Goal: Task Accomplishment & Management: Complete application form

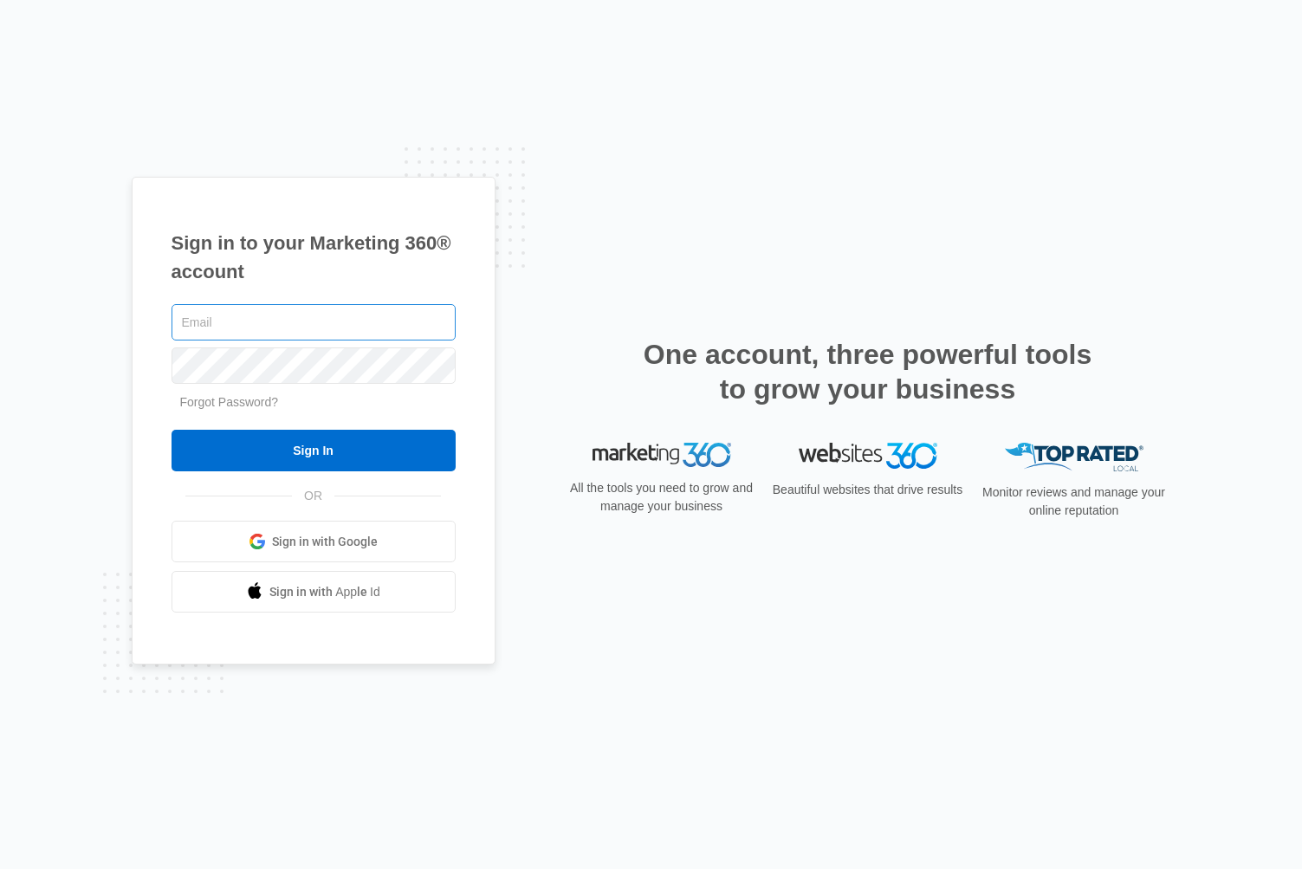
click at [254, 321] on input "text" at bounding box center [314, 322] width 284 height 36
type input "RPELZAR@WEBBITMEDIA.COM"
click at [172, 430] on input "Sign In" at bounding box center [314, 451] width 284 height 42
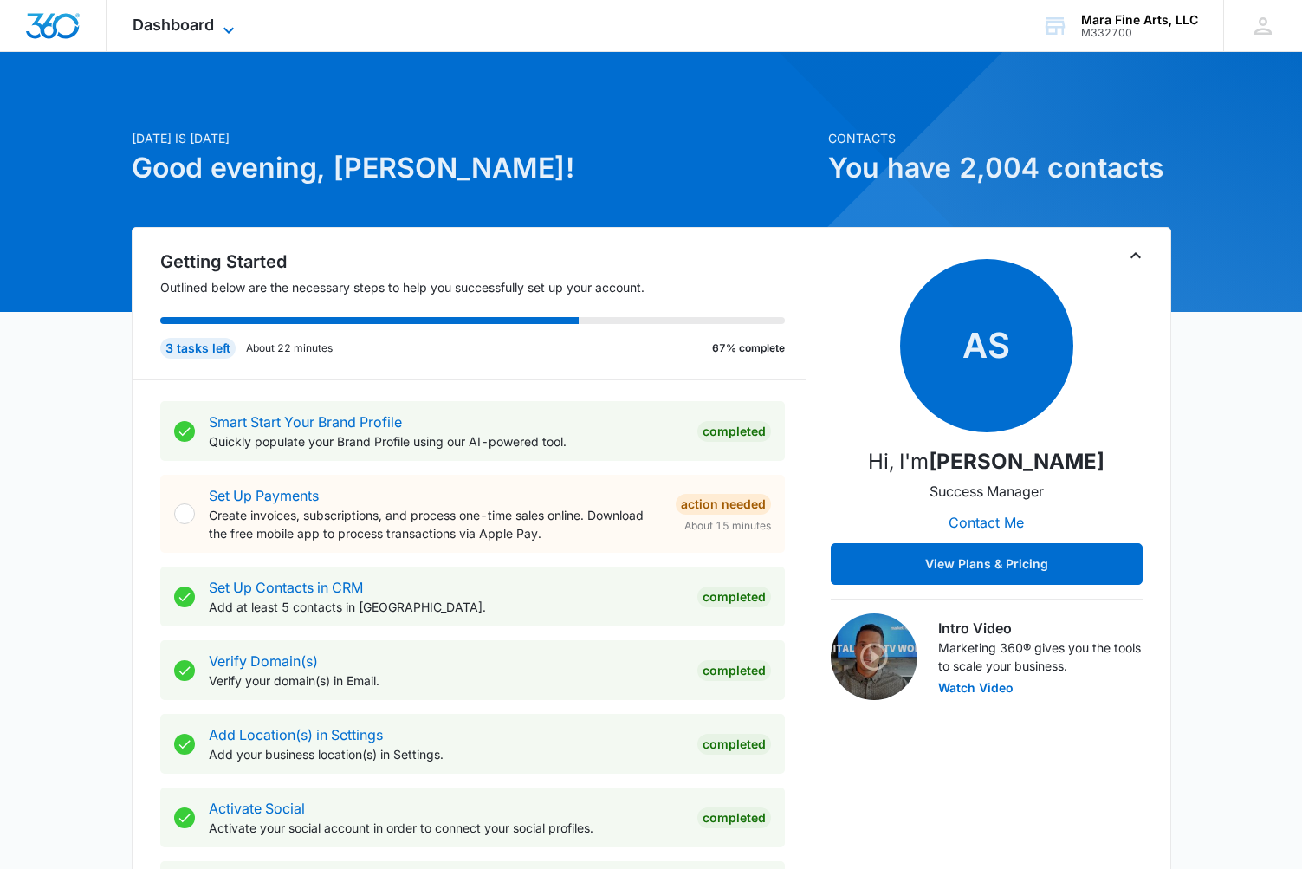
click at [200, 25] on span "Dashboard" at bounding box center [173, 25] width 81 height 18
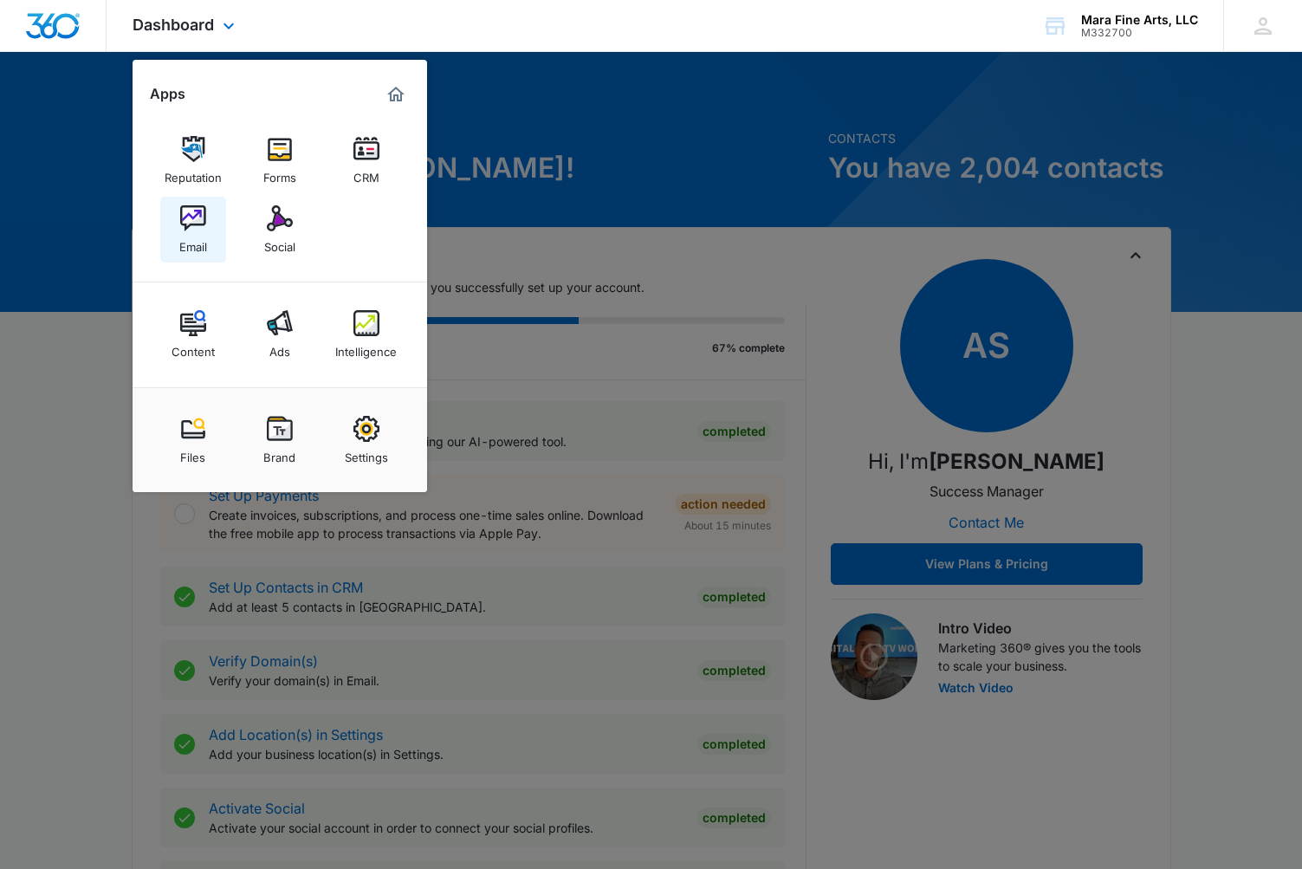
click at [187, 230] on img at bounding box center [193, 218] width 26 height 26
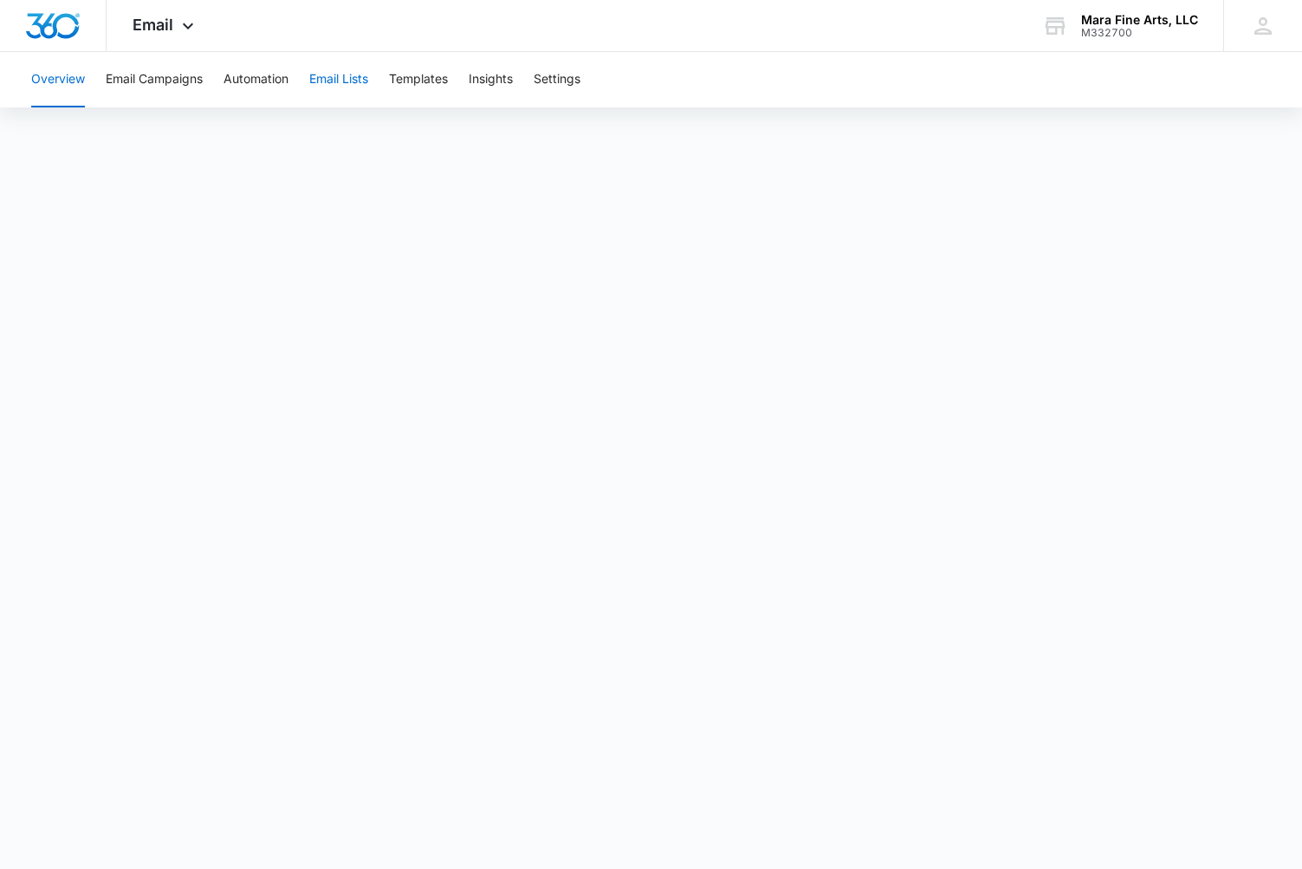
click at [329, 81] on button "Email Lists" at bounding box center [338, 79] width 59 height 55
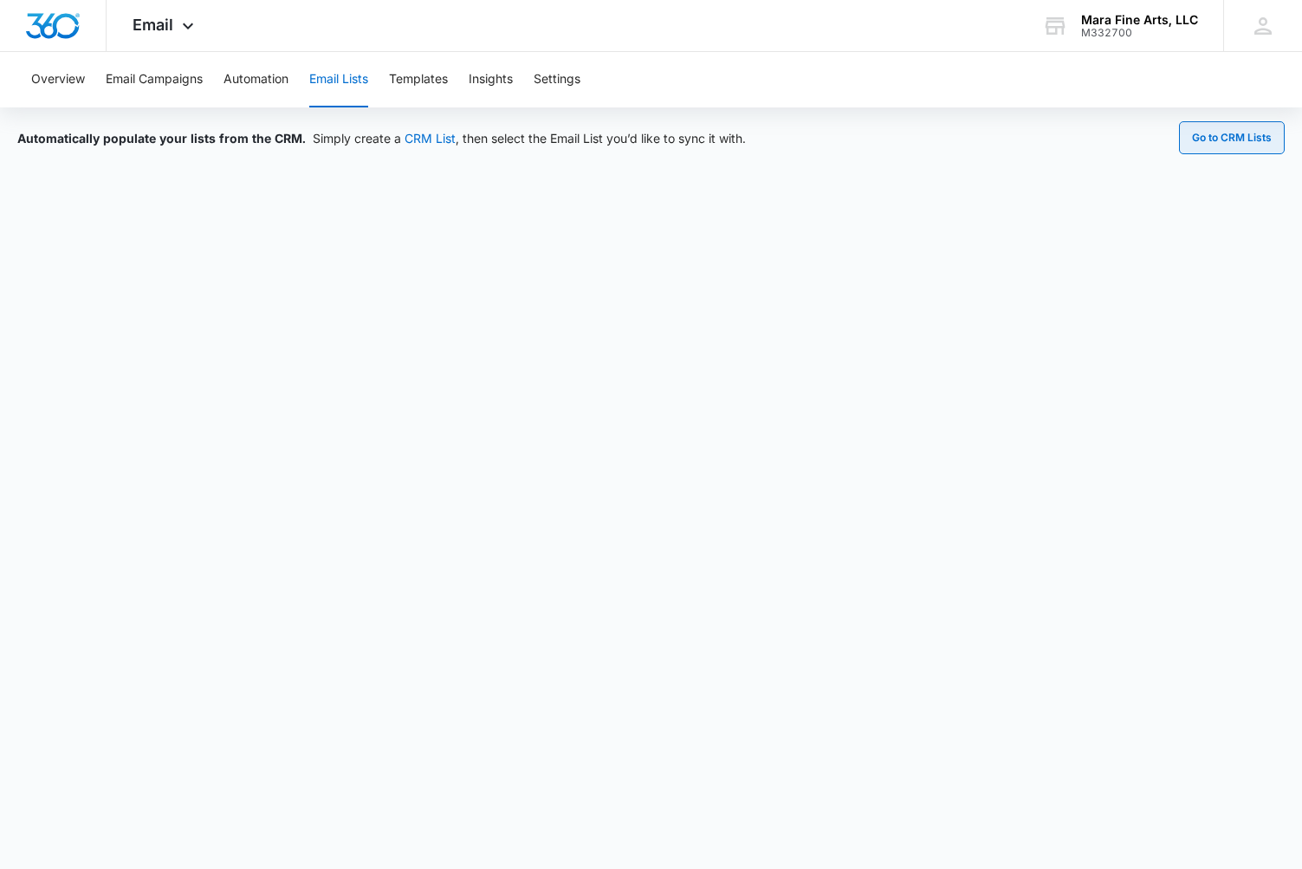
click at [1222, 142] on button "Go to CRM Lists" at bounding box center [1232, 137] width 106 height 33
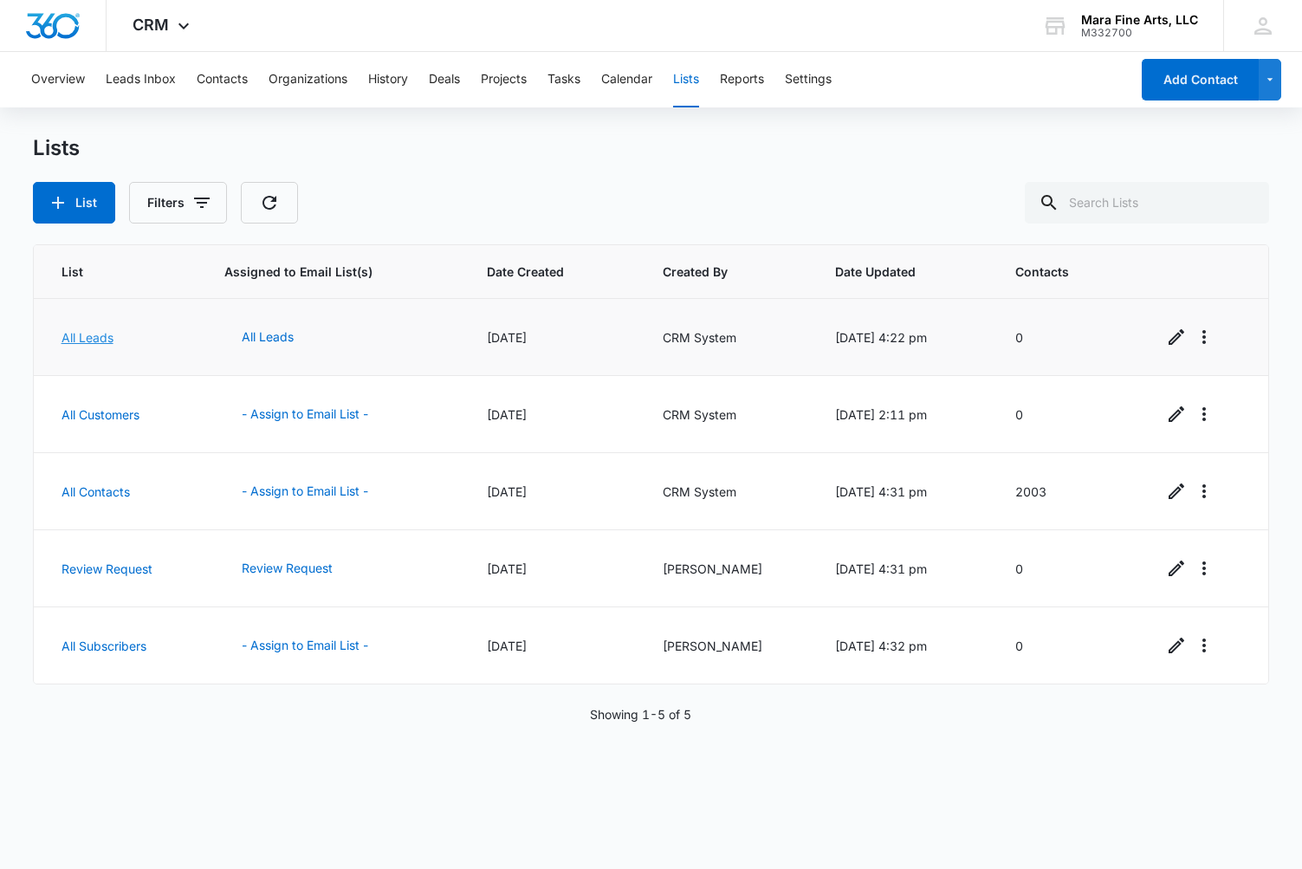
click at [78, 341] on link "All Leads" at bounding box center [88, 337] width 52 height 15
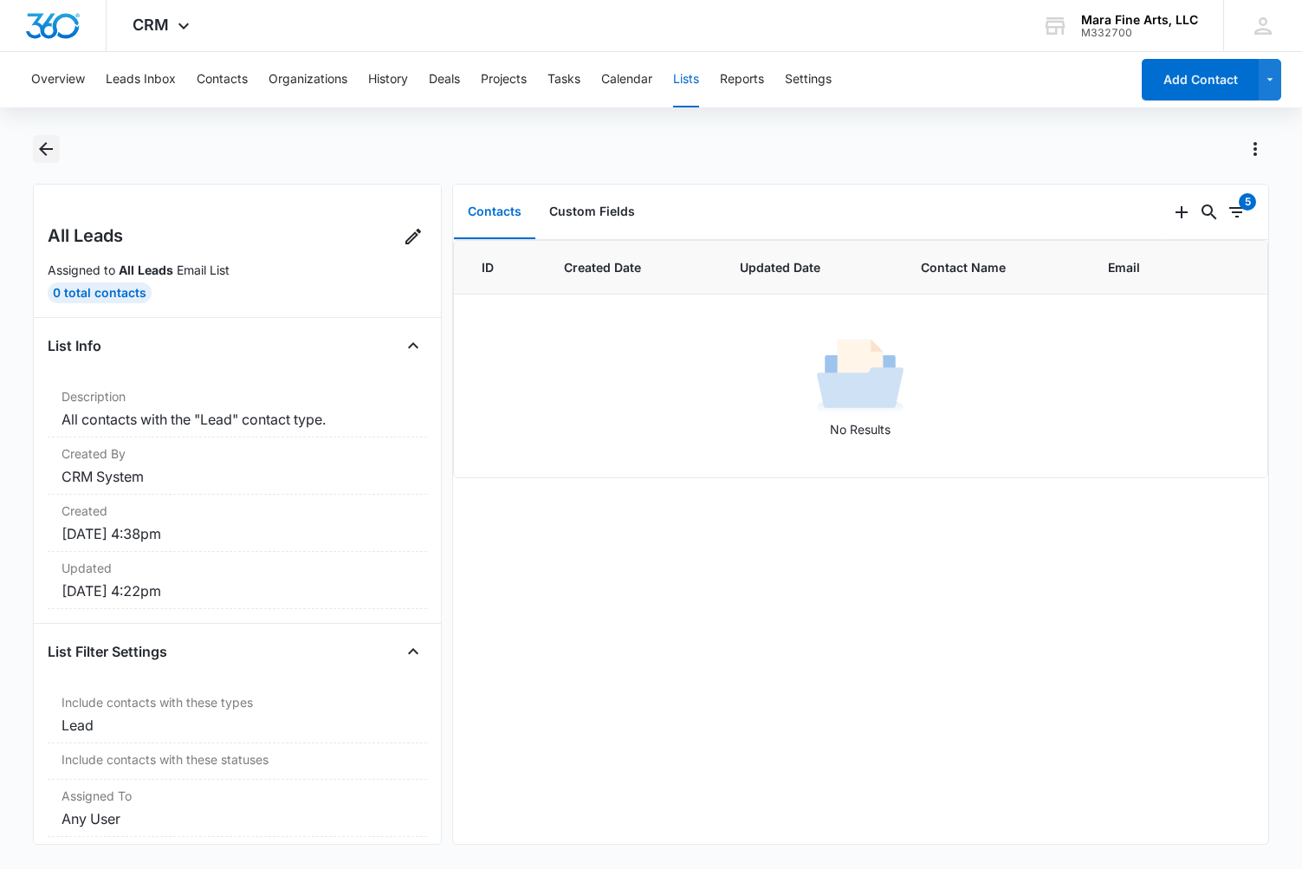
click at [41, 146] on icon "Back" at bounding box center [46, 149] width 21 height 21
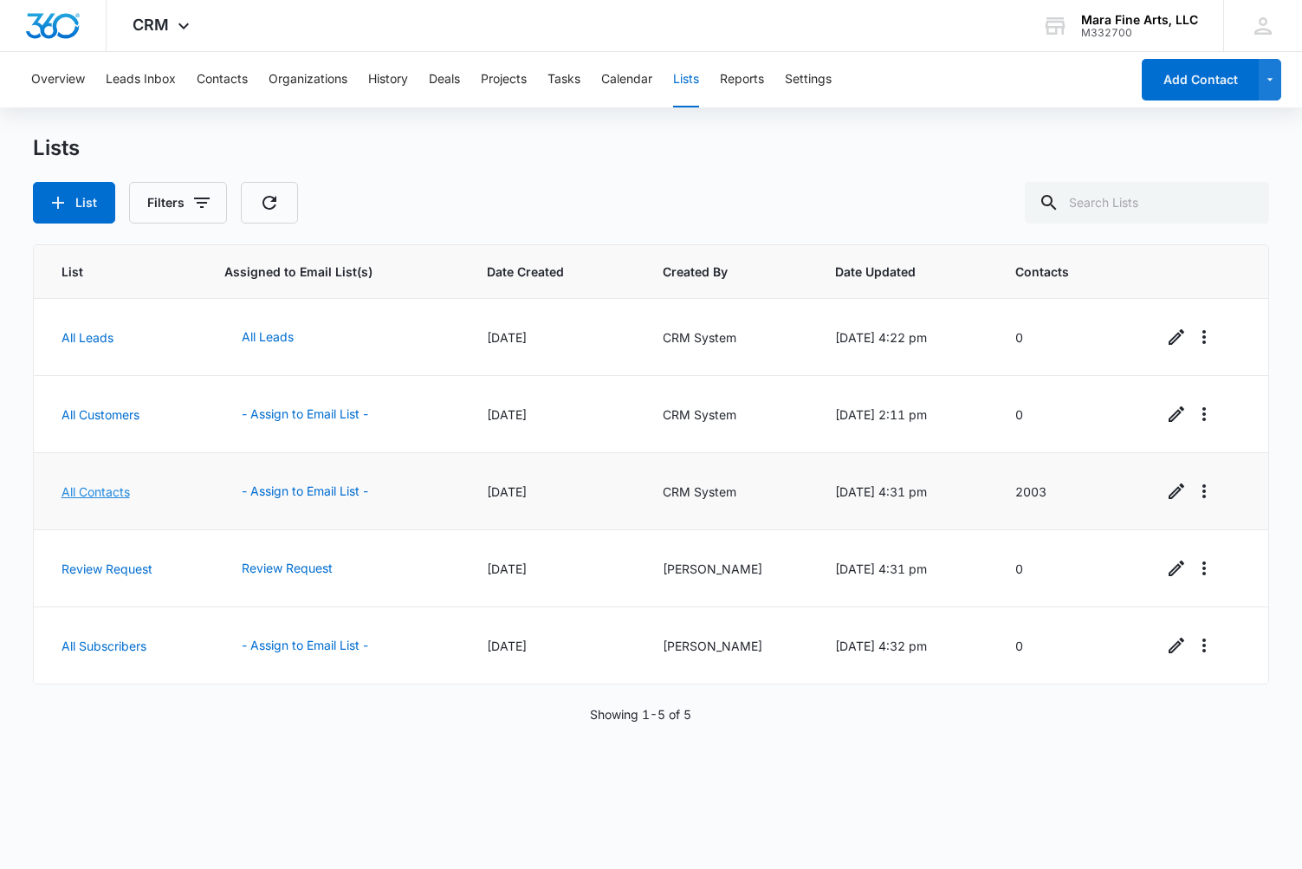
click at [104, 496] on link "All Contacts" at bounding box center [96, 491] width 68 height 15
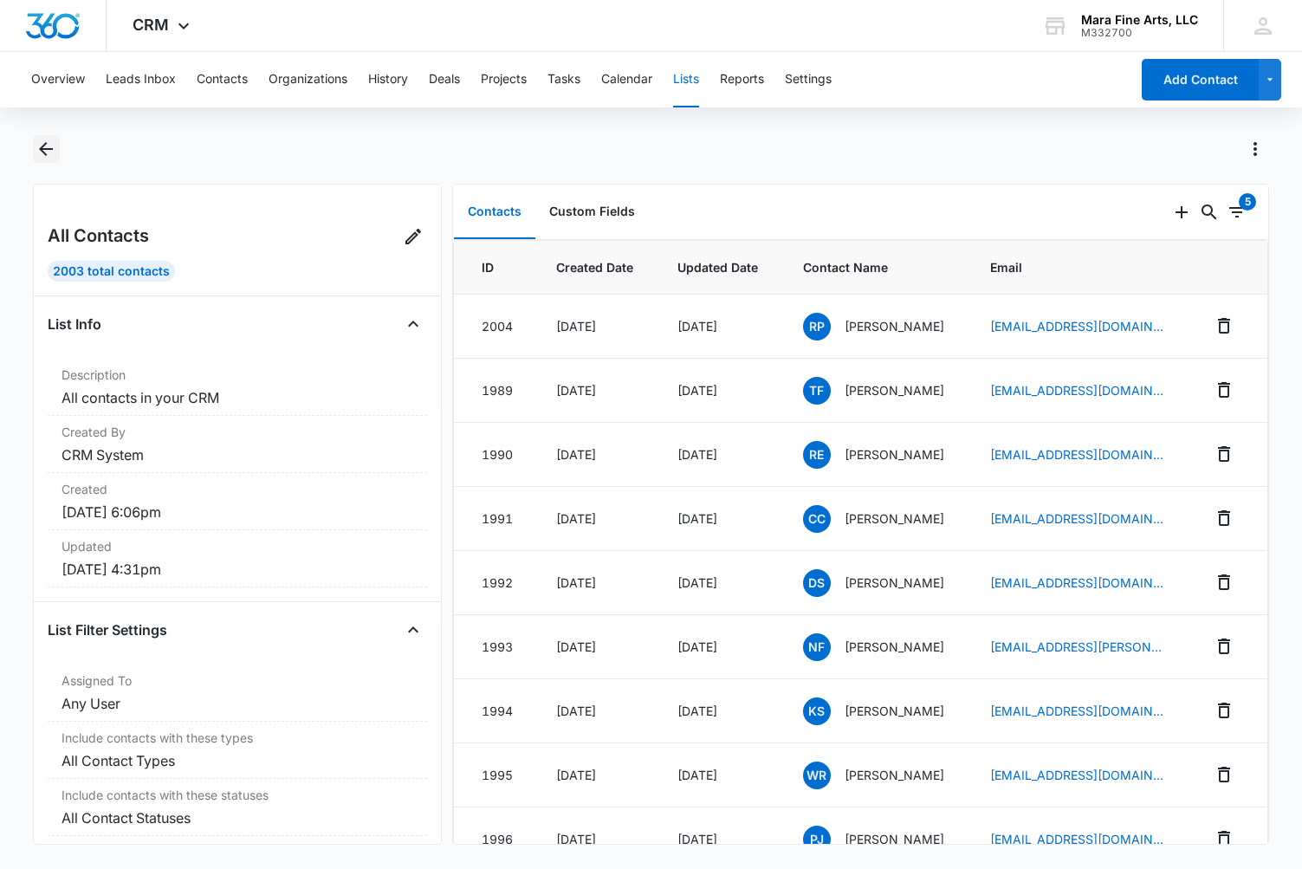
click at [44, 148] on icon "Back" at bounding box center [46, 149] width 14 height 14
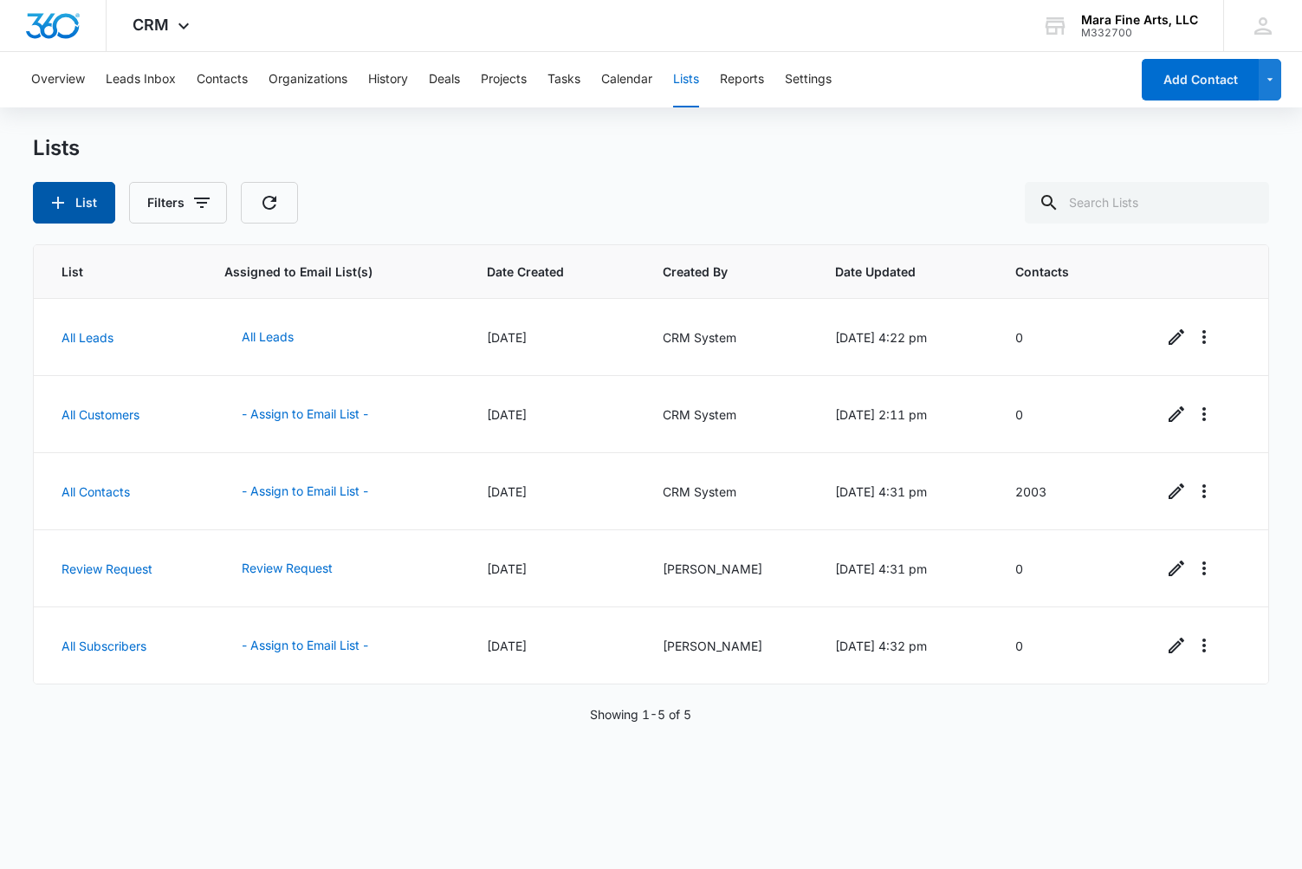
click at [71, 211] on button "List" at bounding box center [74, 203] width 82 height 42
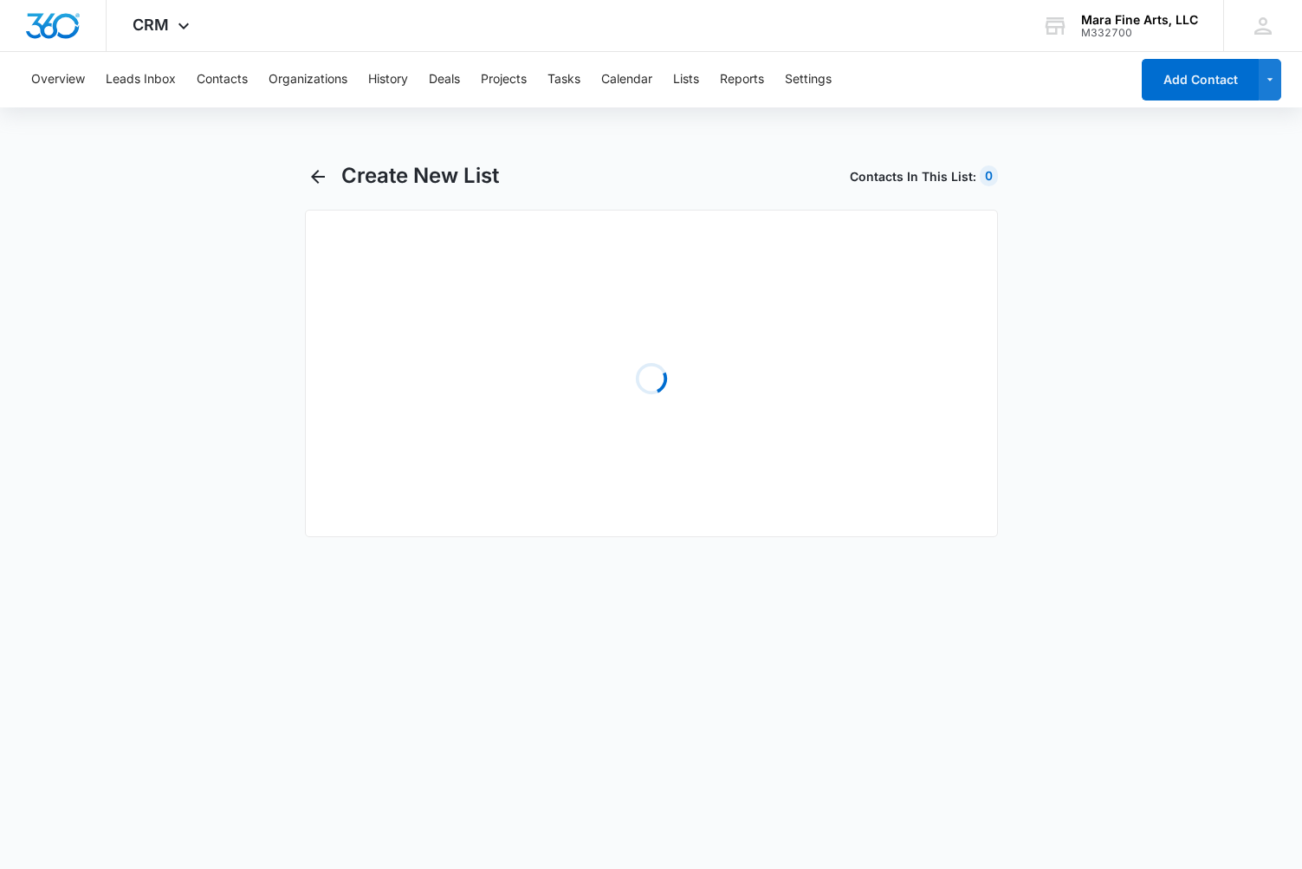
select select "31"
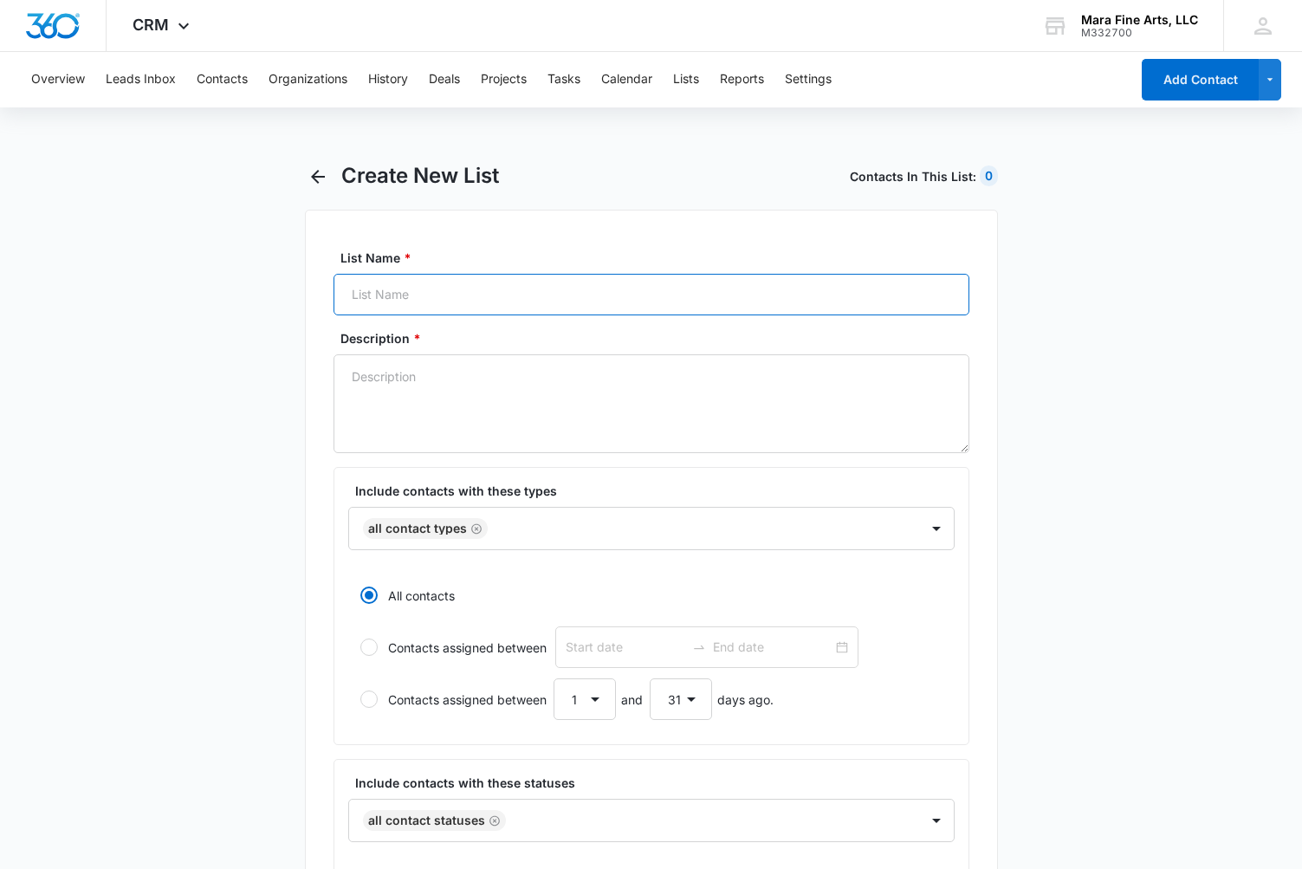
click at [368, 294] on input "List Name *" at bounding box center [652, 295] width 636 height 42
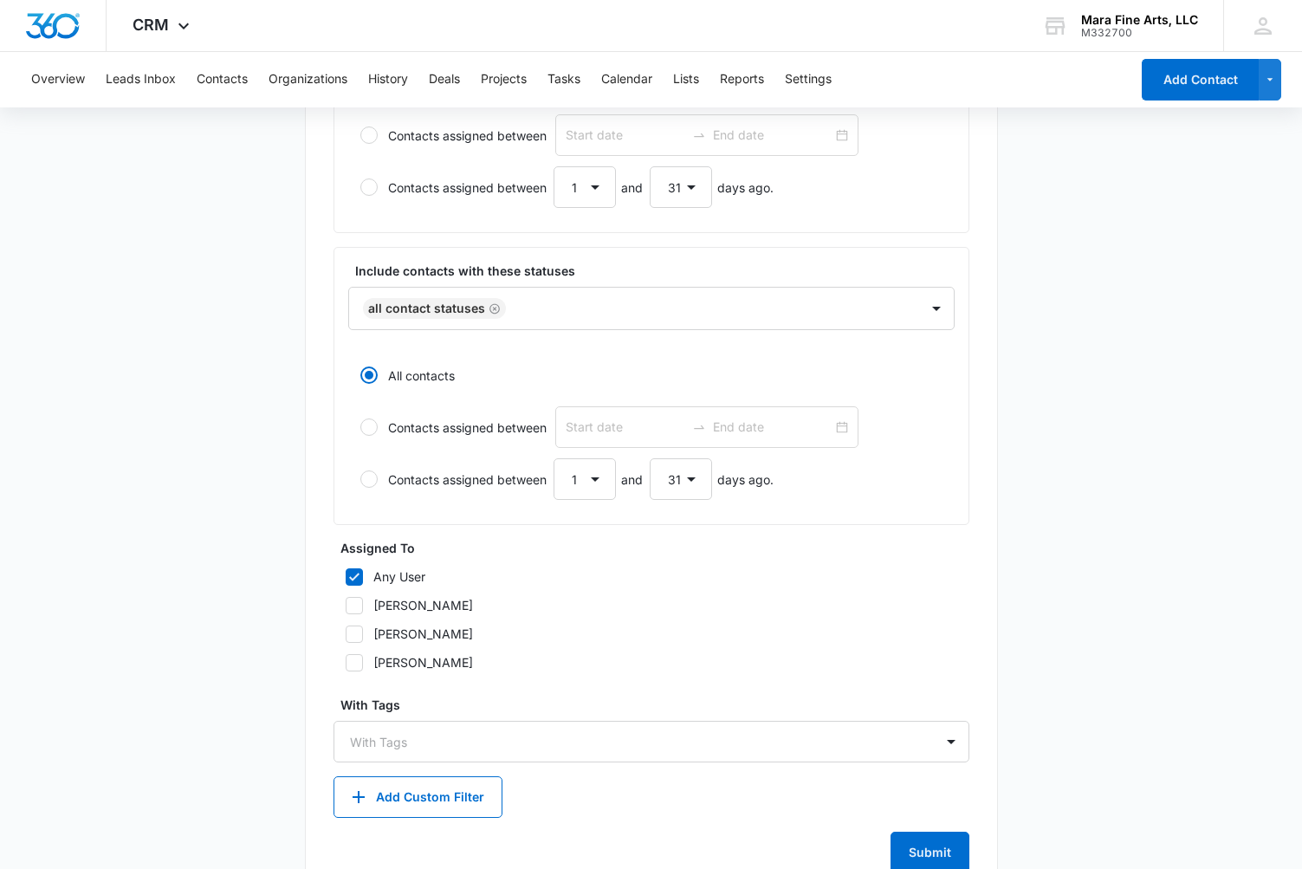
scroll to position [566, 0]
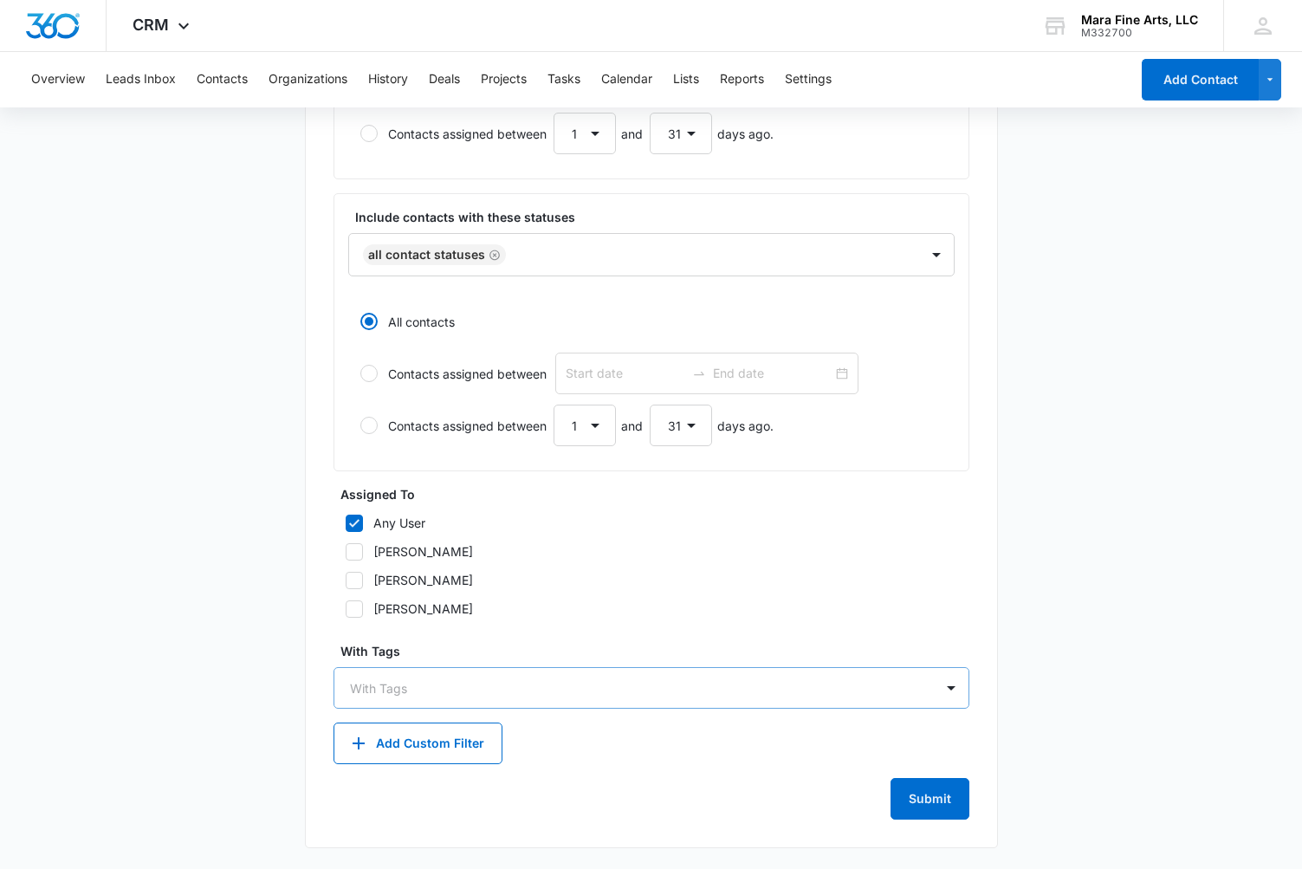
type input "Family Office"
click at [859, 694] on div at bounding box center [641, 688] width 582 height 22
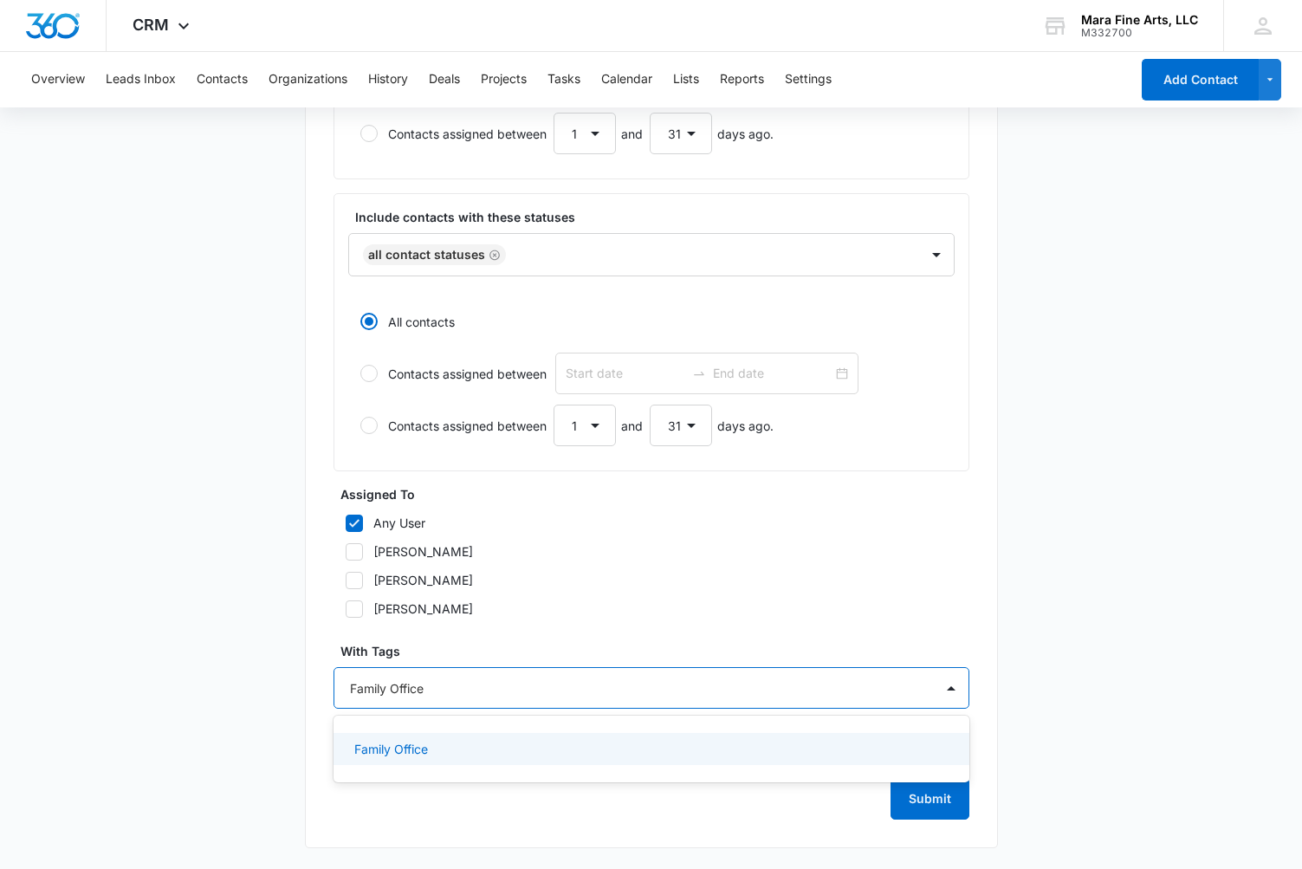
type input "Family Office"
click at [680, 634] on form "List Name * Family Office Description * Include contacts with these types All C…" at bounding box center [652, 251] width 636 height 1137
click at [483, 681] on div at bounding box center [641, 688] width 582 height 22
click at [446, 751] on div "Family Office" at bounding box center [649, 749] width 591 height 18
click at [420, 751] on p "Family Office" at bounding box center [391, 751] width 74 height 18
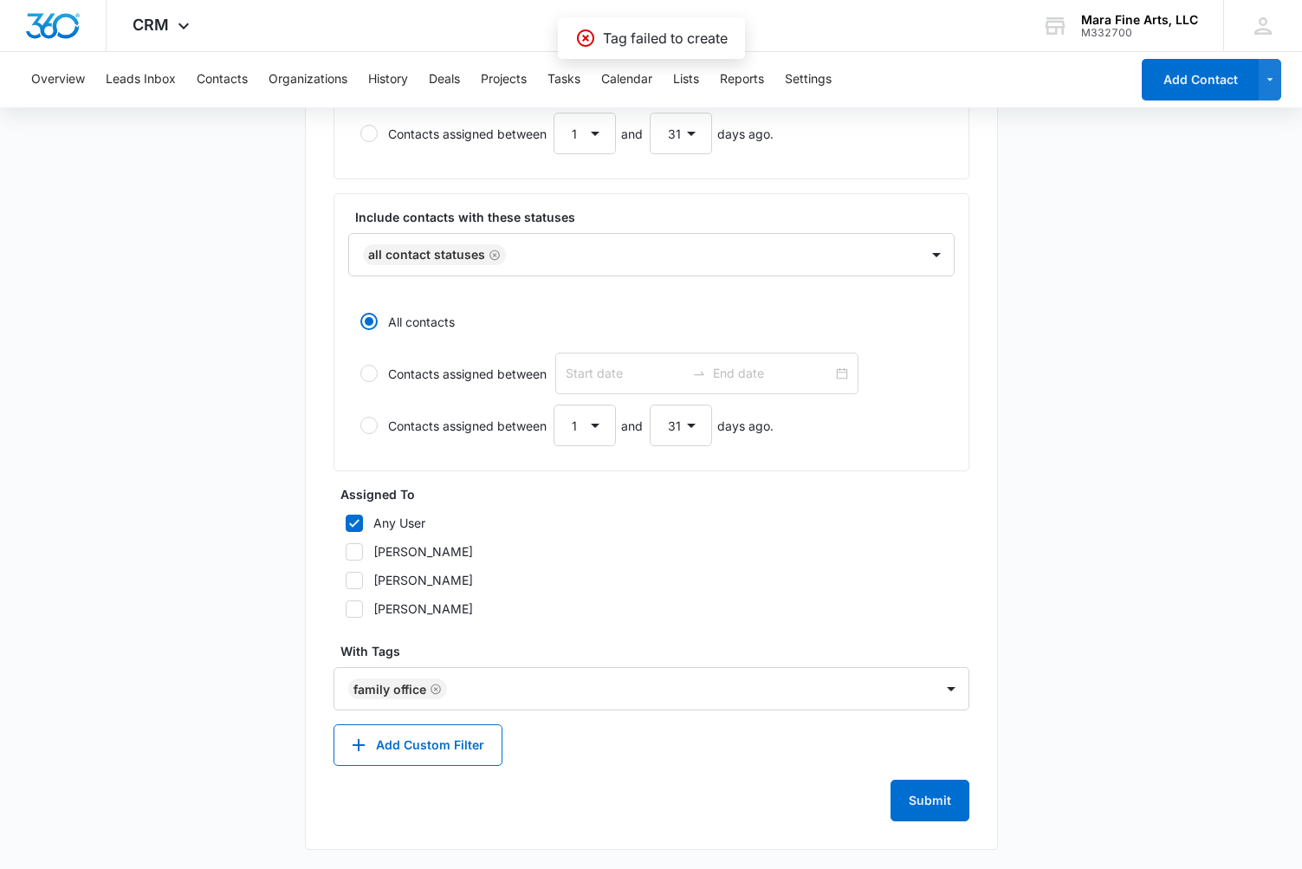
click at [854, 517] on label "Any User" at bounding box center [652, 523] width 636 height 18
click at [346, 517] on input "Any User" at bounding box center [340, 523] width 12 height 12
checkbox input "false"
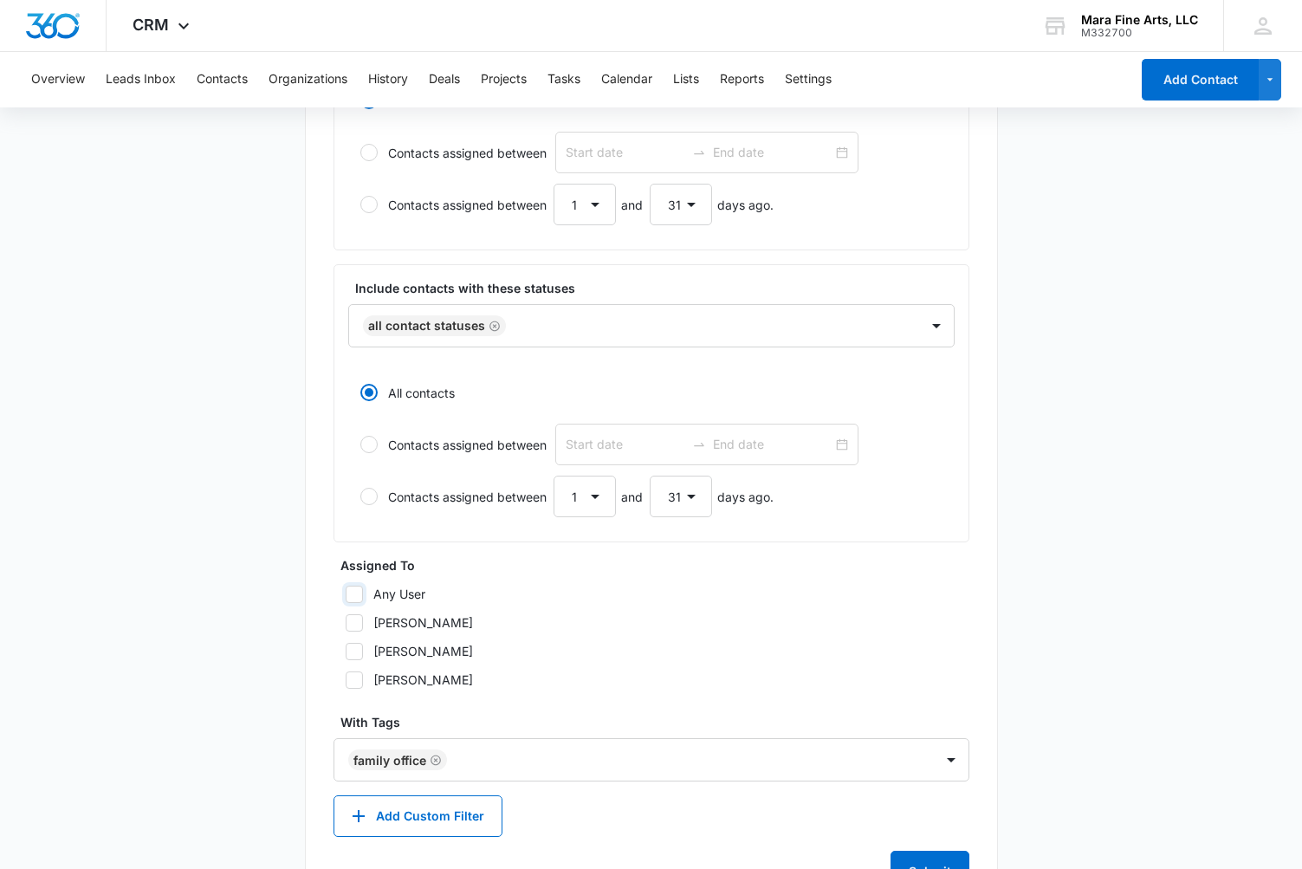
scroll to position [567, 0]
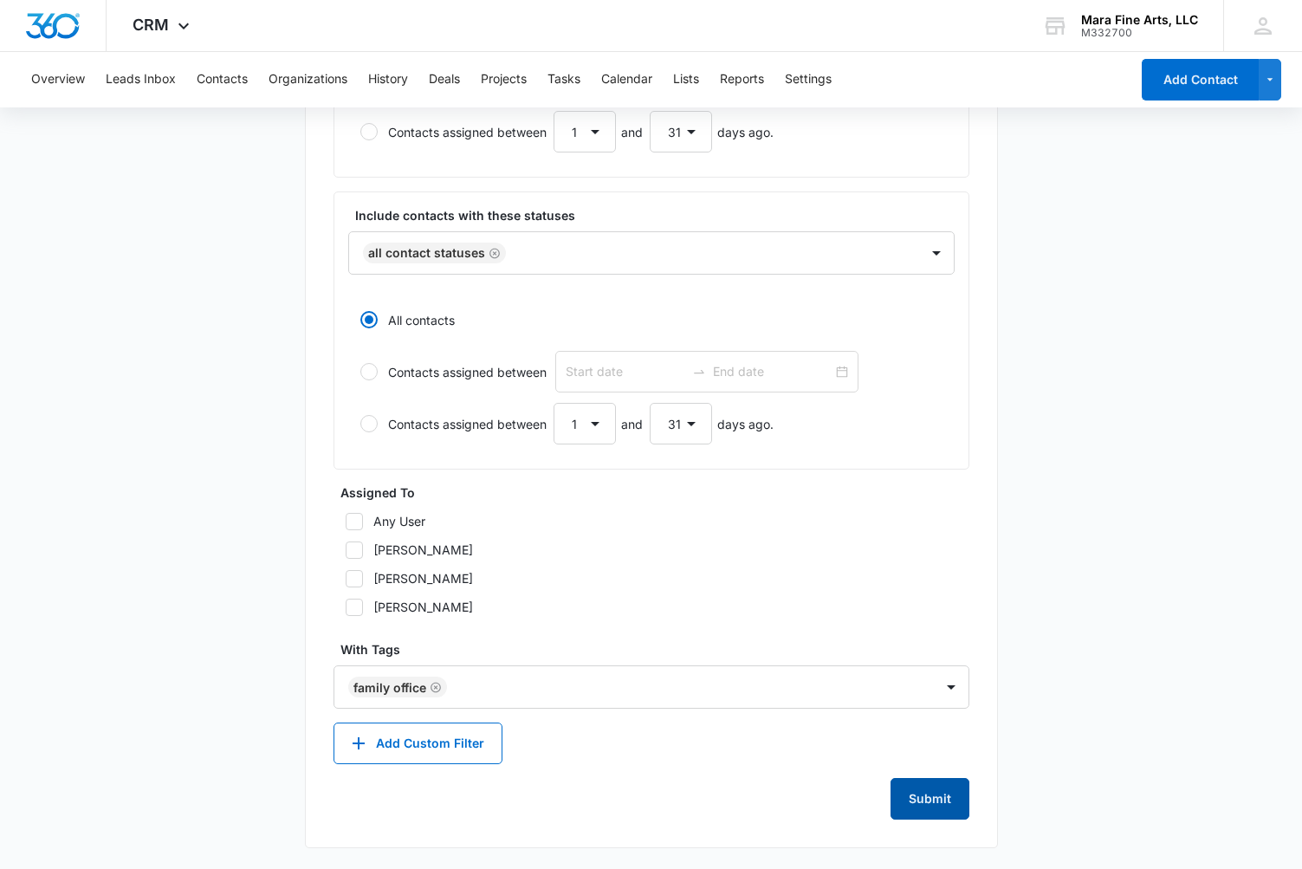
click at [917, 802] on button "Submit" at bounding box center [930, 799] width 79 height 42
type textarea "Family Office List"
click at [930, 794] on button "Submit" at bounding box center [930, 799] width 79 height 42
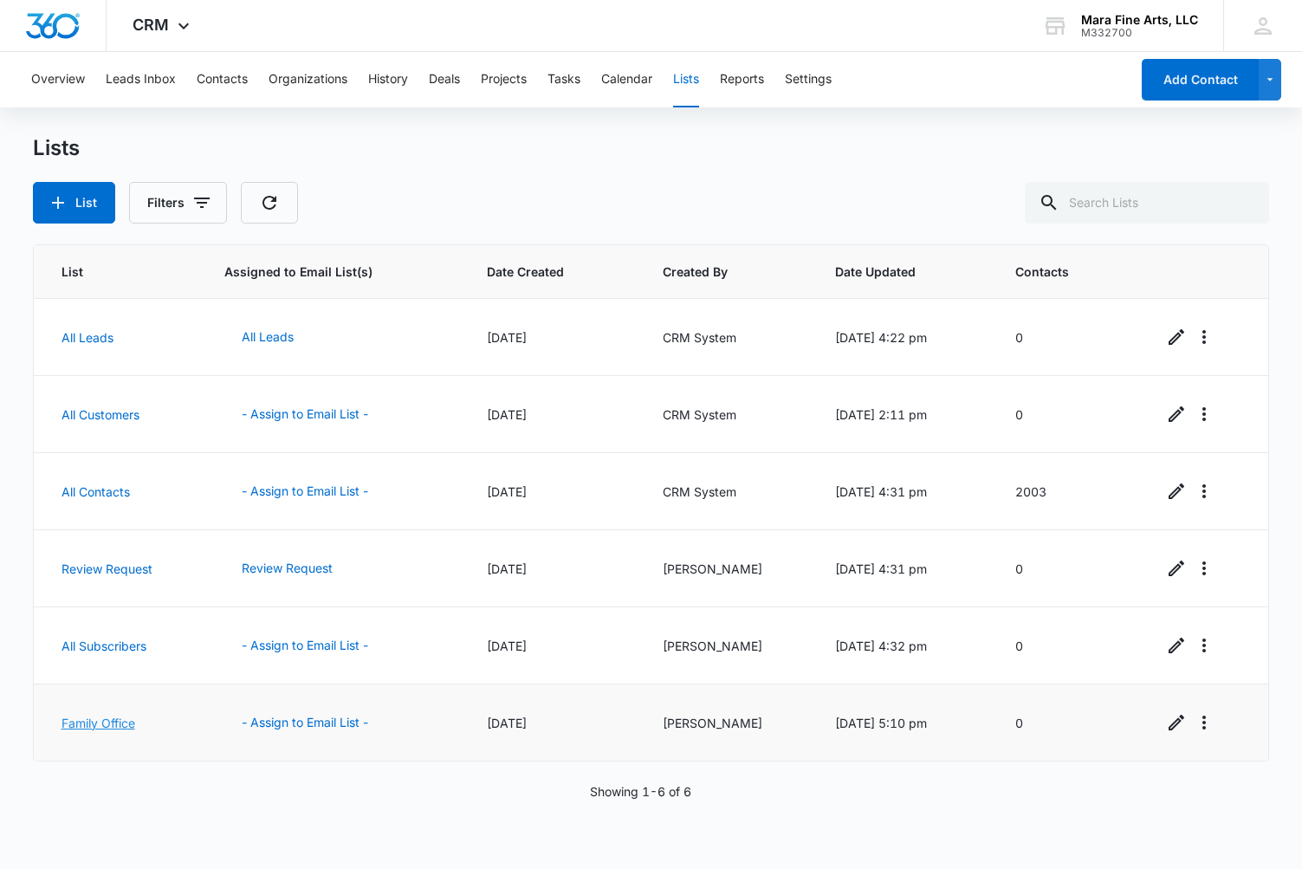
click at [130, 725] on link "Family Office" at bounding box center [99, 723] width 74 height 15
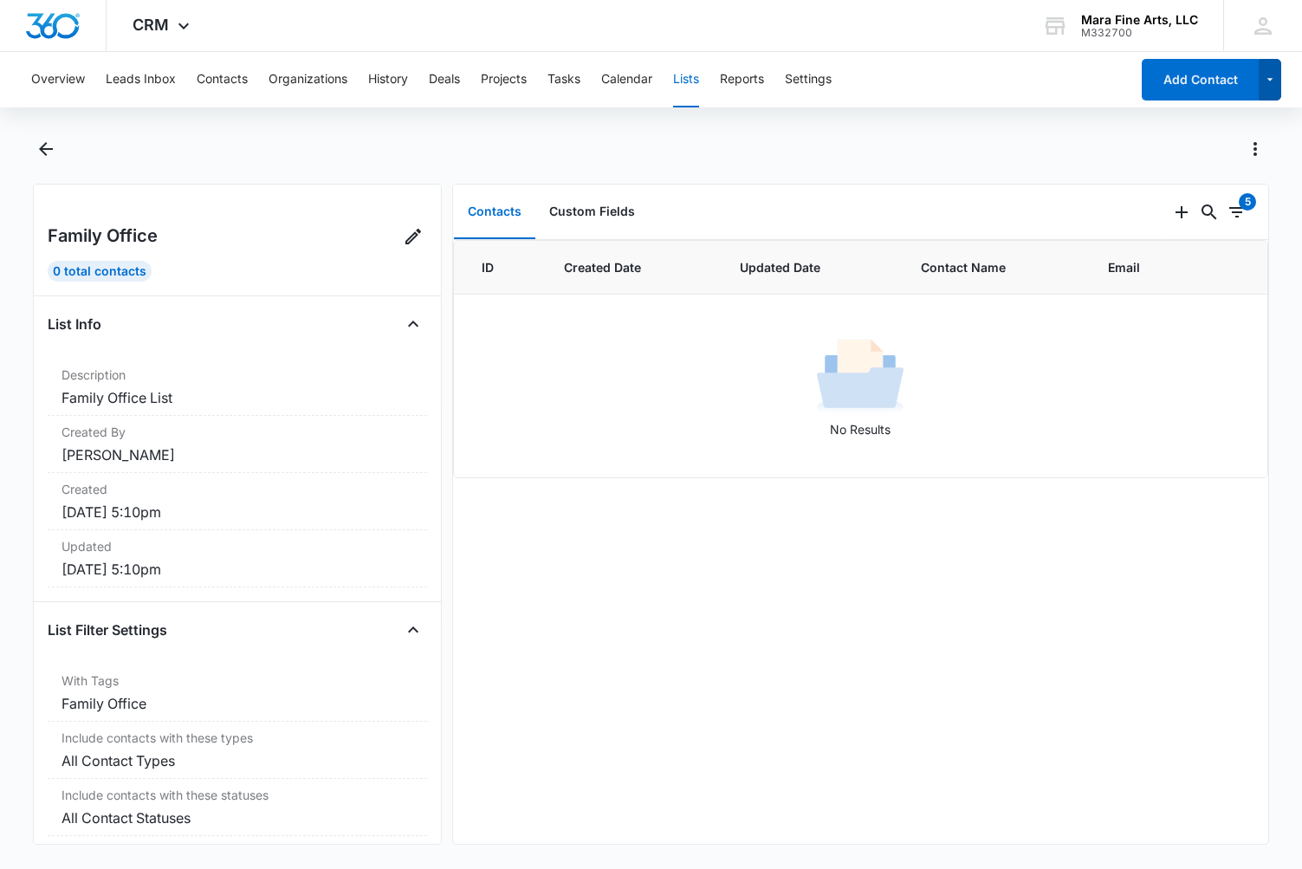
click at [1266, 85] on icon "button" at bounding box center [1270, 79] width 15 height 21
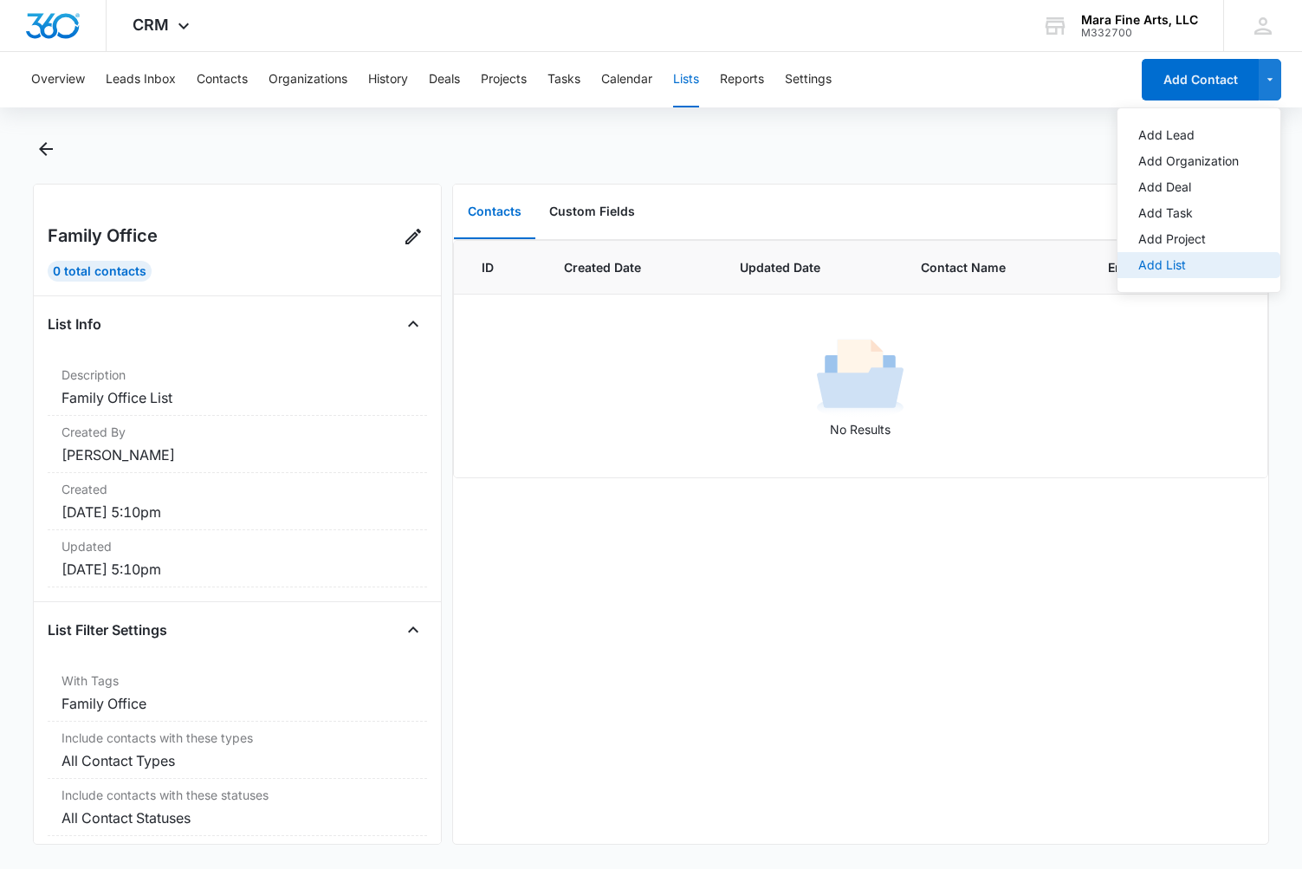
click at [1182, 264] on div "Add List" at bounding box center [1188, 265] width 100 height 12
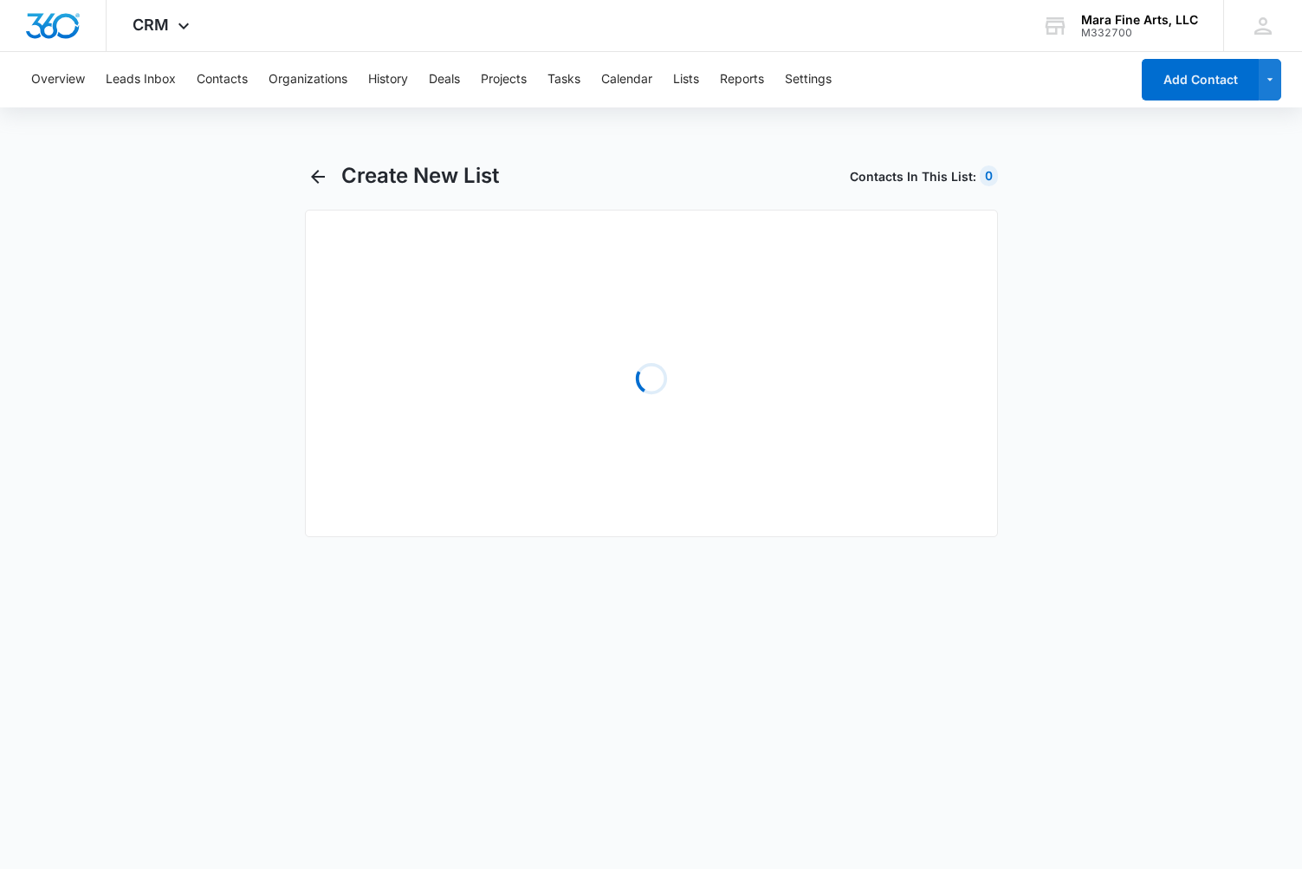
select select "31"
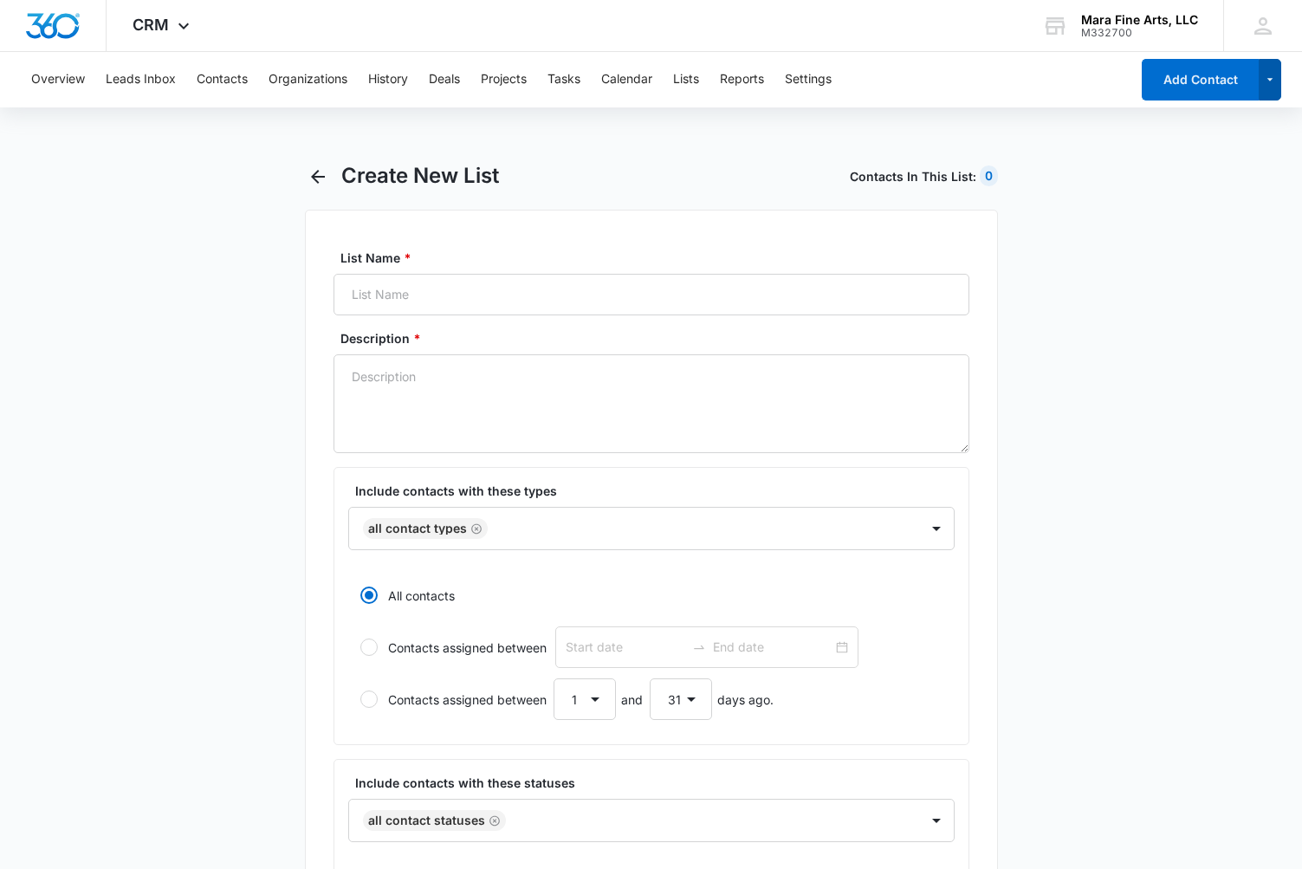
click at [1273, 77] on icon "button" at bounding box center [1270, 79] width 15 height 21
click at [1201, 130] on div "Add Lead" at bounding box center [1188, 135] width 100 height 12
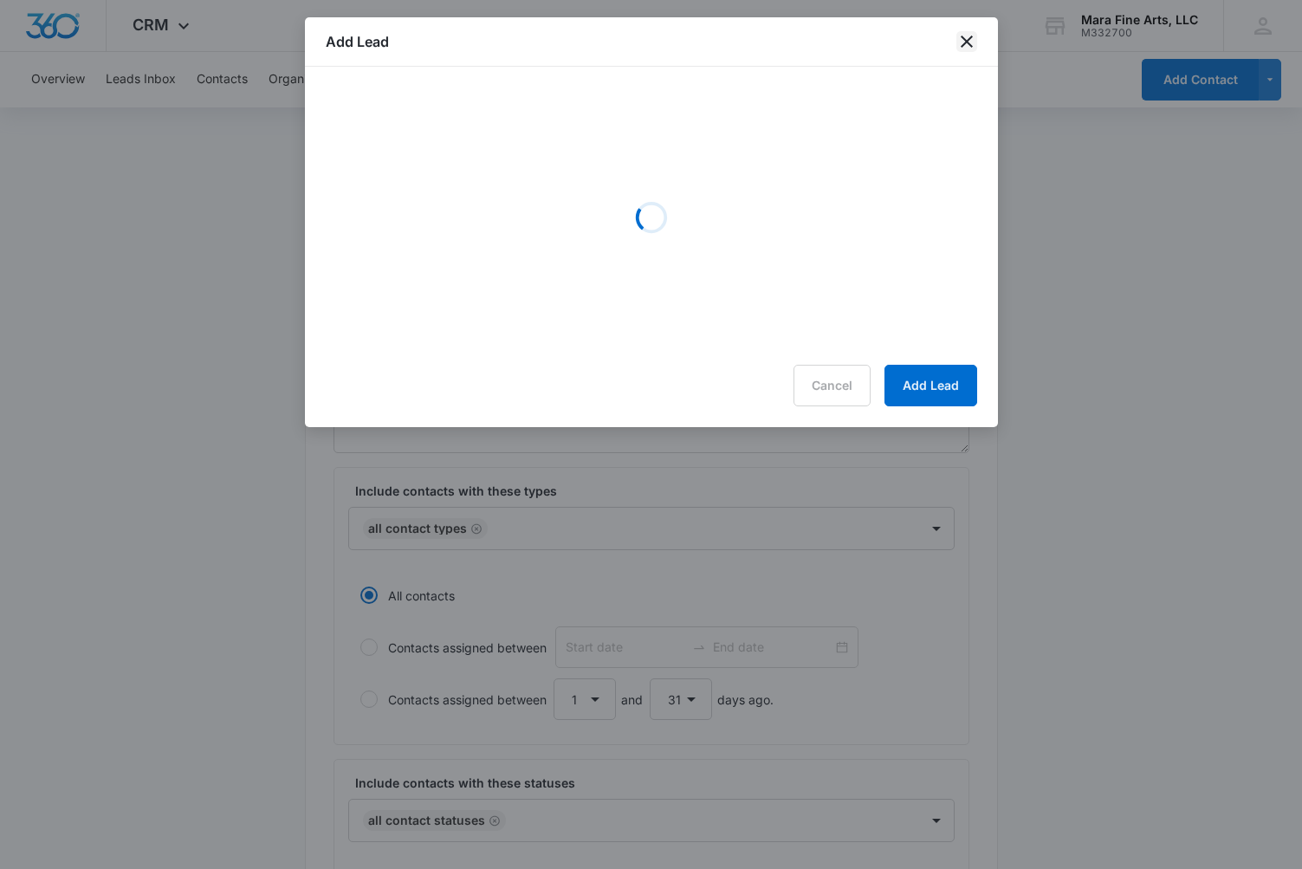
click at [967, 43] on icon "close" at bounding box center [966, 41] width 21 height 21
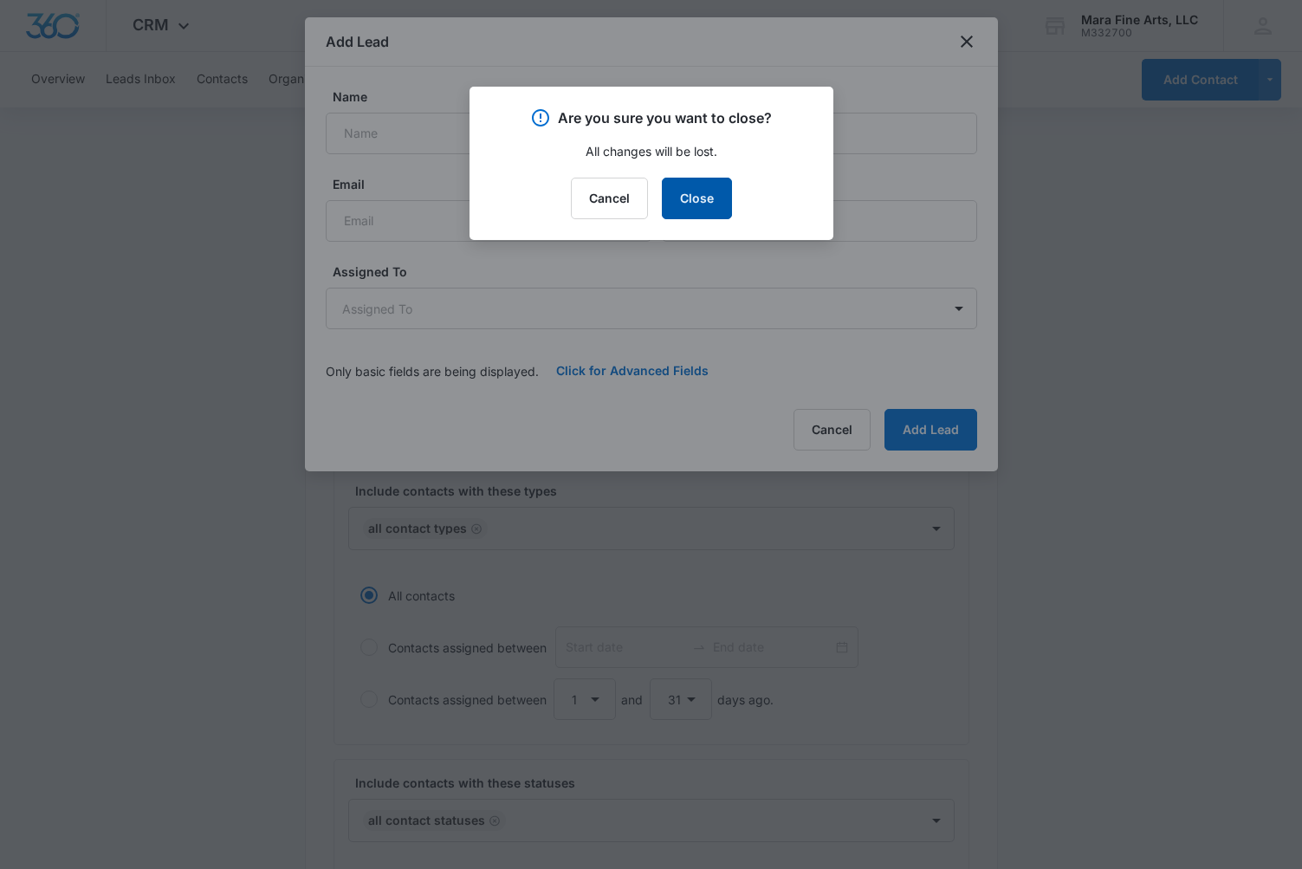
click at [711, 201] on button "Close" at bounding box center [697, 199] width 70 height 42
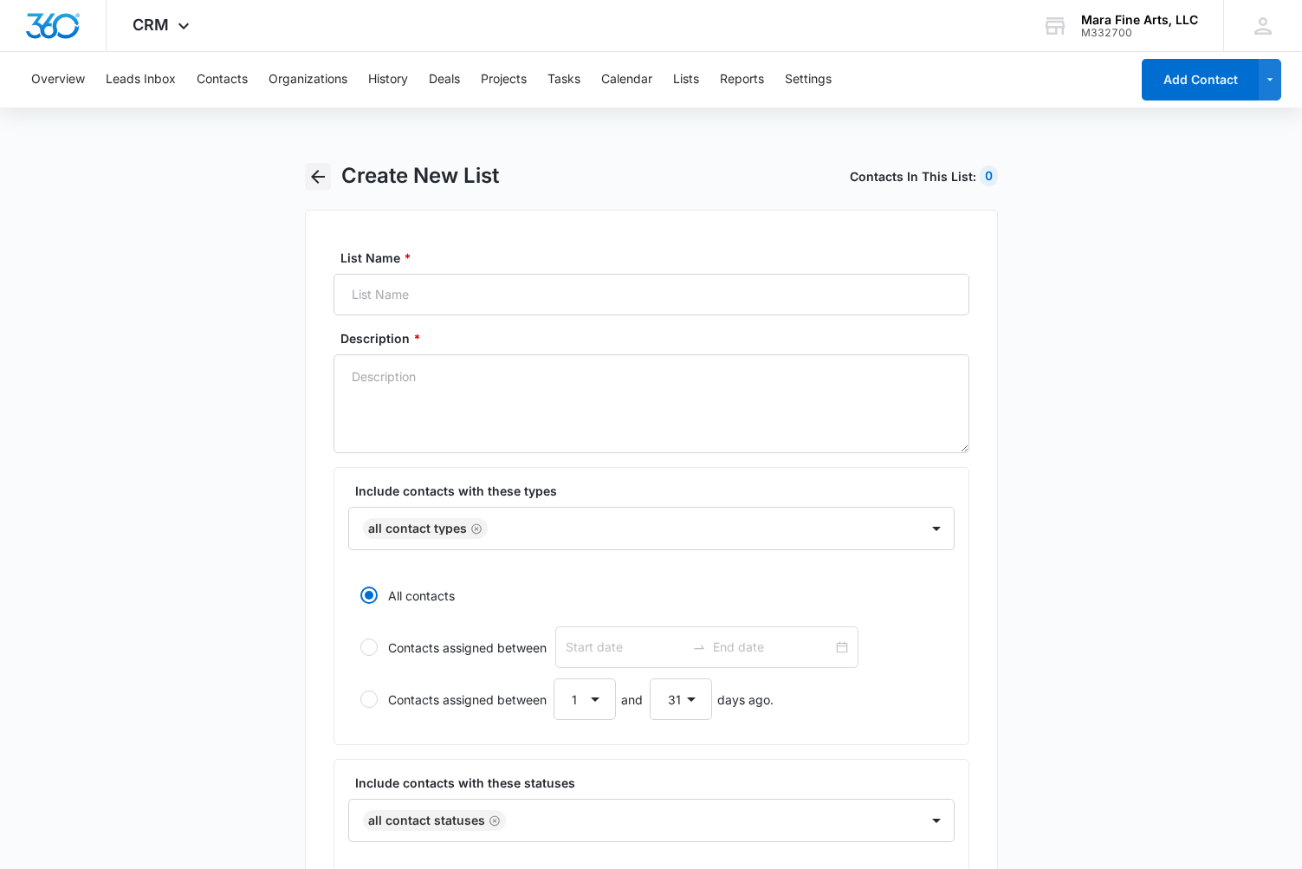
click at [318, 178] on icon "button" at bounding box center [318, 176] width 21 height 21
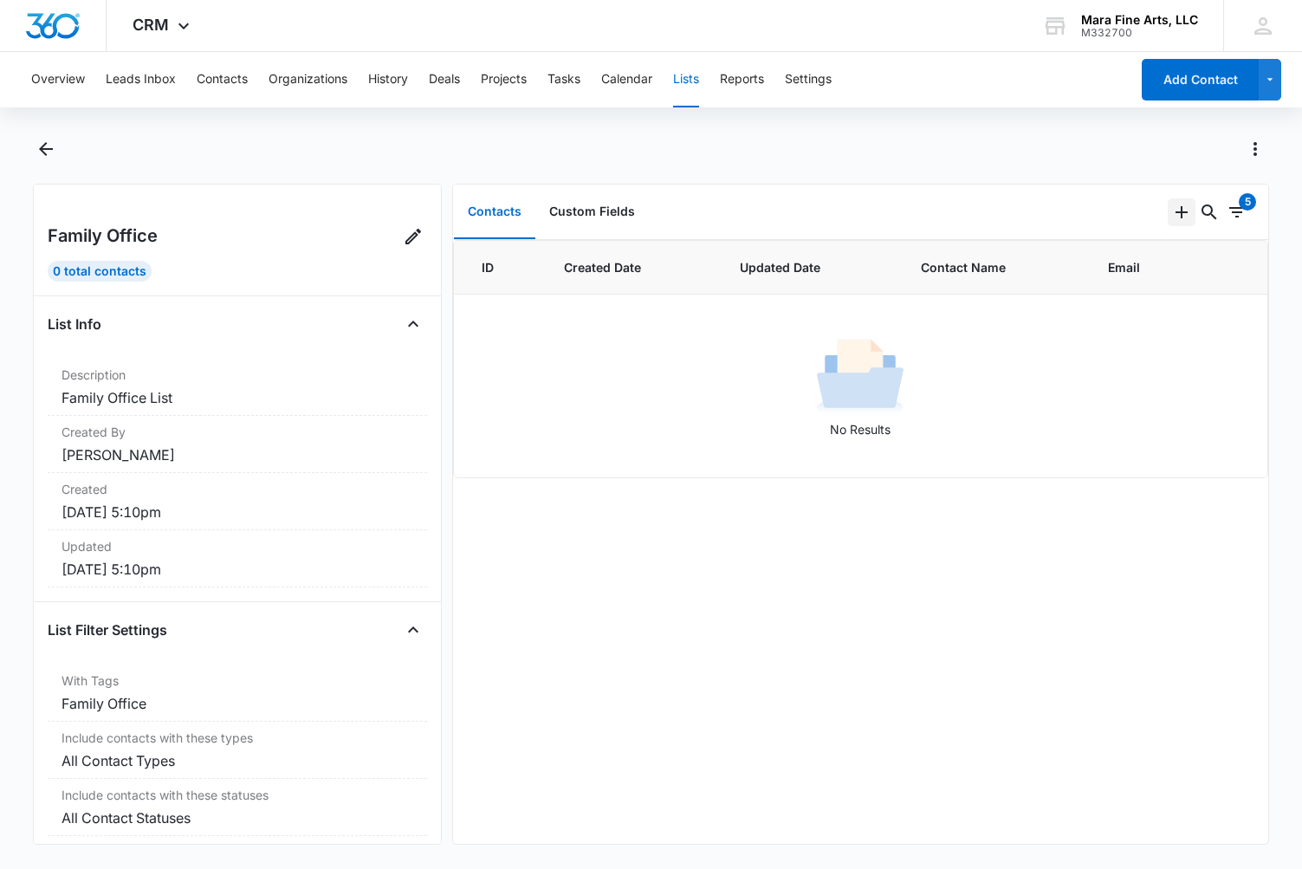
click at [1184, 212] on icon "Add" at bounding box center [1182, 212] width 12 height 12
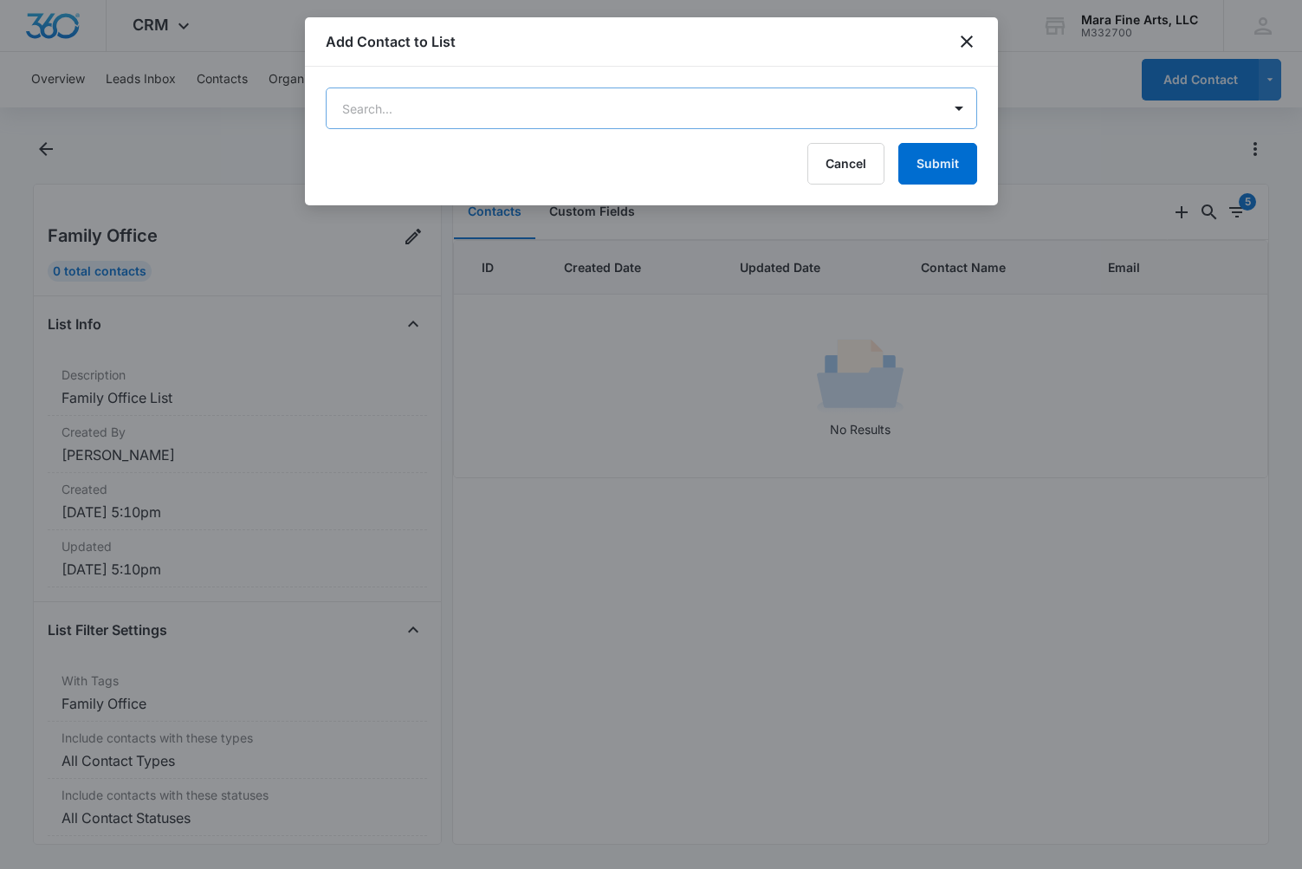
click at [886, 106] on body "CRM Apps Reputation Forms CRM Email Social Content Ads Intelligence Files Brand…" at bounding box center [651, 434] width 1302 height 869
click at [952, 108] on div at bounding box center [651, 434] width 1302 height 869
click at [958, 107] on body "CRM Apps Reputation Forms CRM Email Social Content Ads Intelligence Files Brand…" at bounding box center [651, 434] width 1302 height 869
click at [960, 105] on div at bounding box center [651, 434] width 1302 height 869
click at [960, 105] on body "CRM Apps Reputation Forms CRM Email Social Content Ads Intelligence Files Brand…" at bounding box center [651, 434] width 1302 height 869
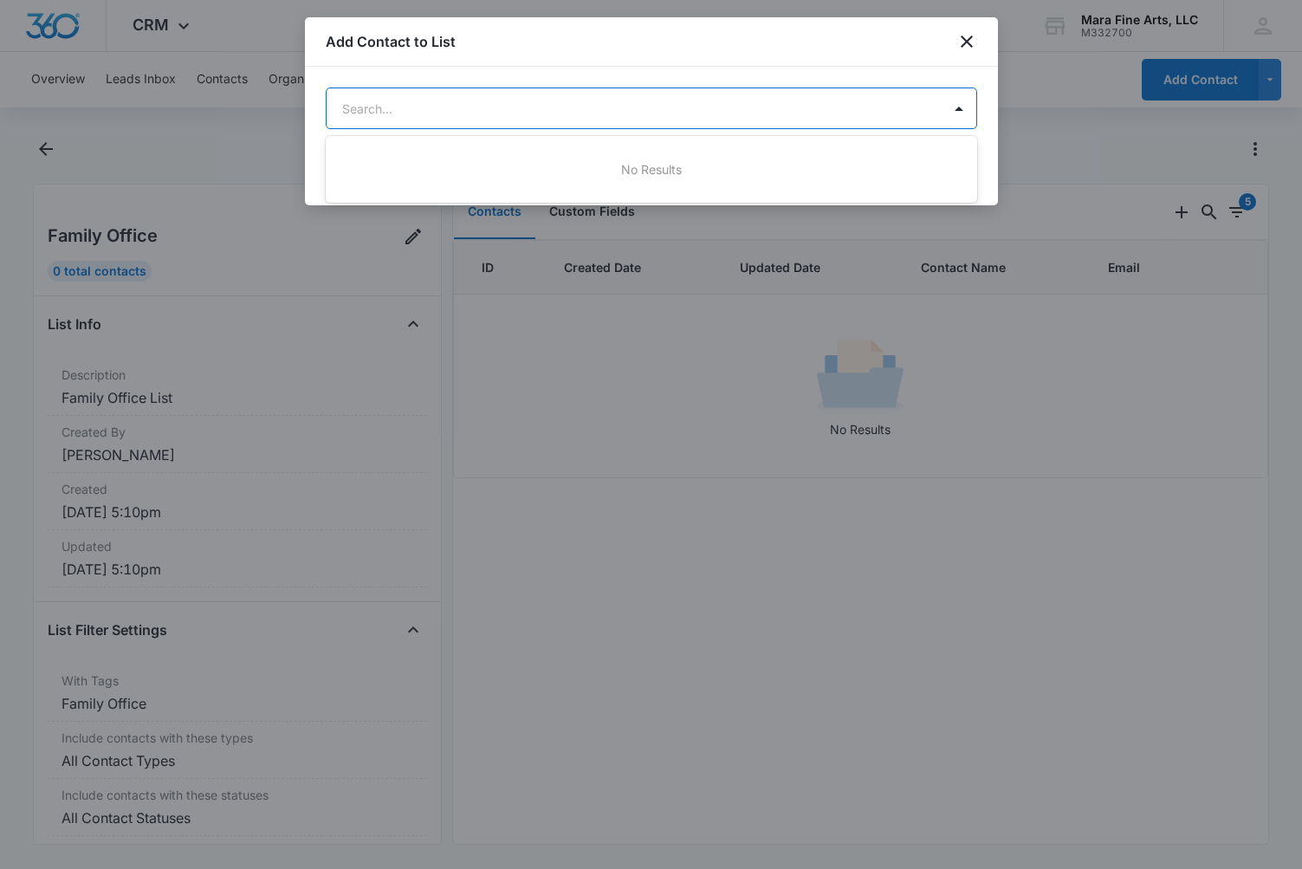
drag, startPoint x: 967, startPoint y: 44, endPoint x: 966, endPoint y: 57, distance: 13.0
click at [967, 45] on div at bounding box center [651, 434] width 1302 height 869
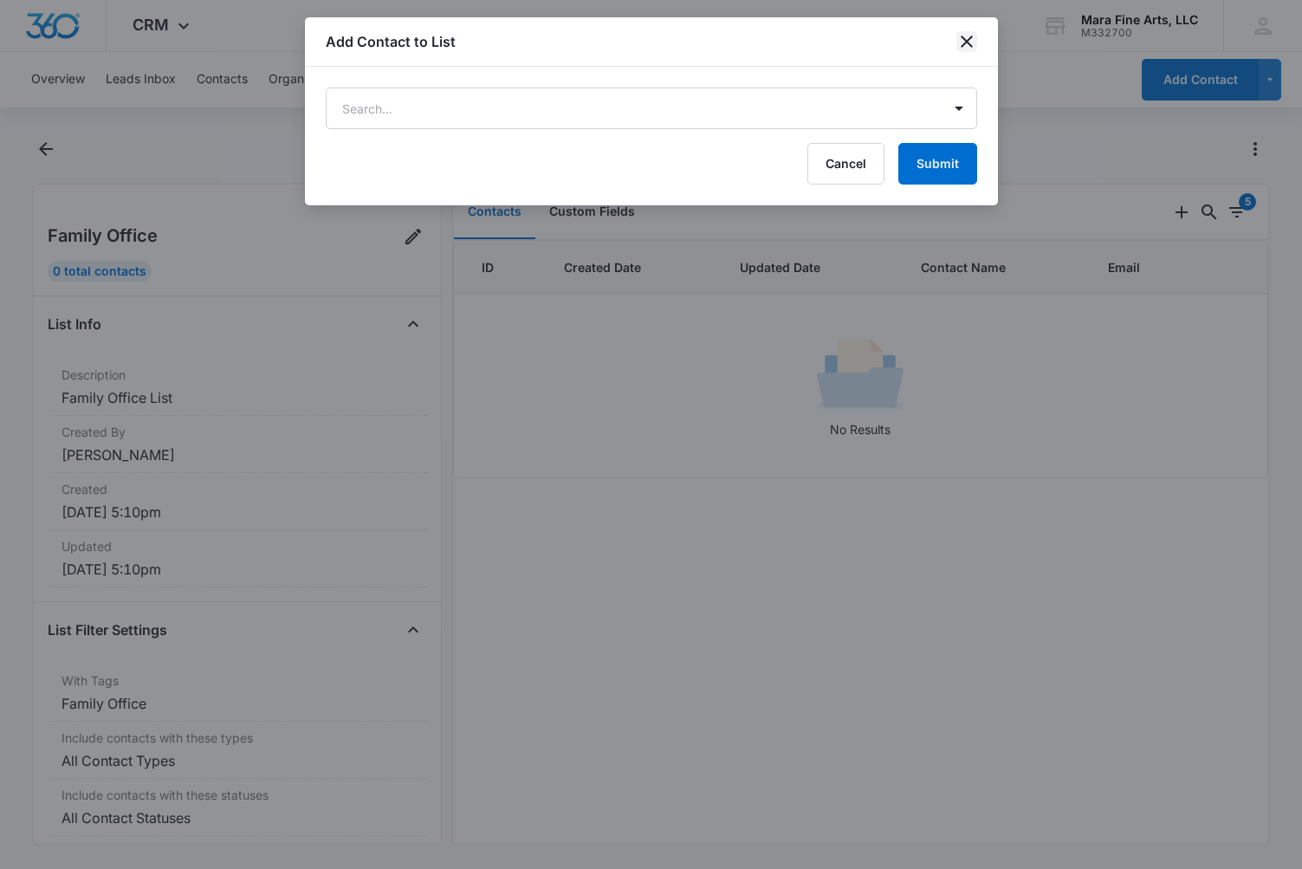
click at [965, 44] on icon "close" at bounding box center [966, 41] width 21 height 21
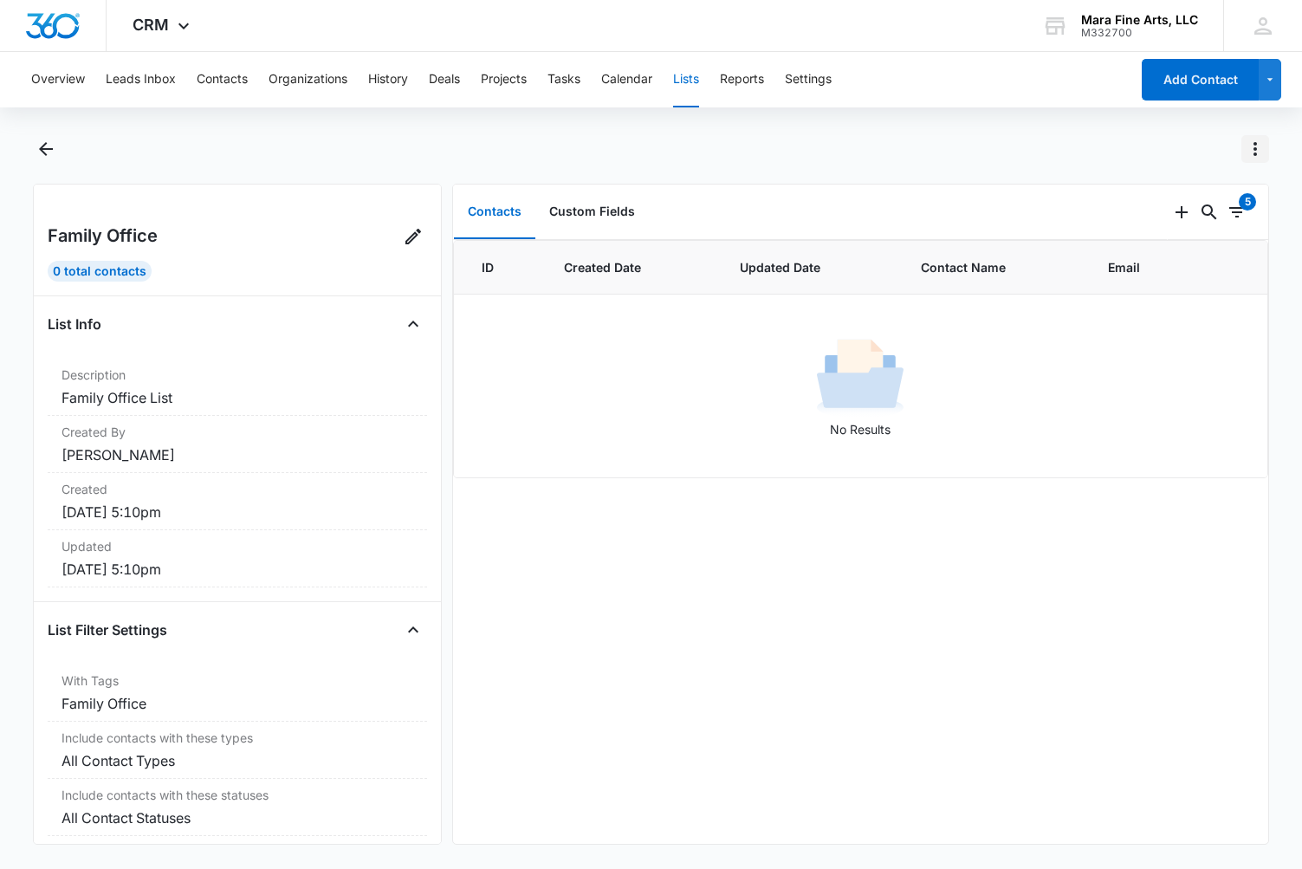
click at [1254, 154] on icon "Actions" at bounding box center [1255, 149] width 3 height 14
click at [1185, 149] on div at bounding box center [670, 149] width 1200 height 28
click at [42, 153] on icon "Back" at bounding box center [46, 149] width 21 height 21
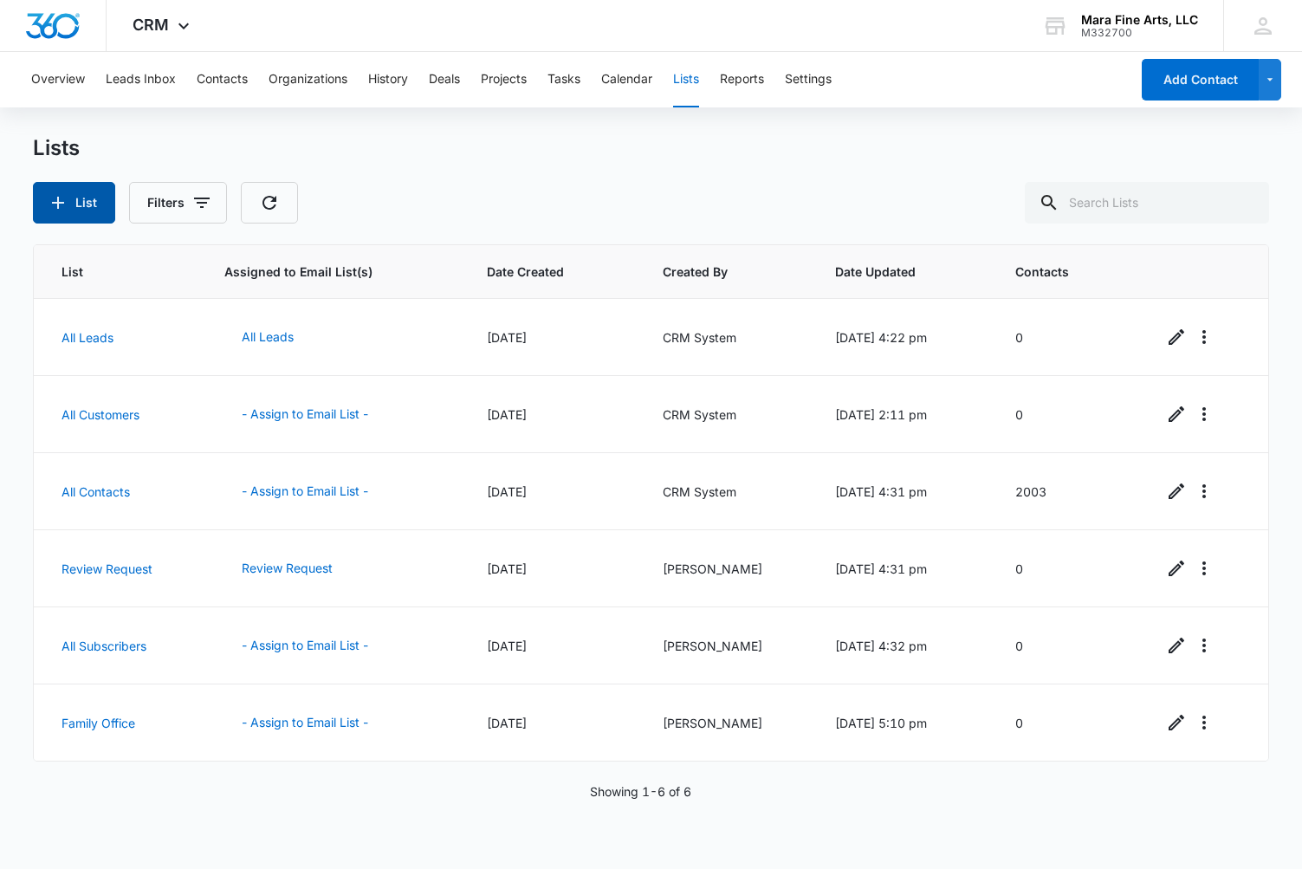
click at [87, 204] on button "List" at bounding box center [74, 203] width 82 height 42
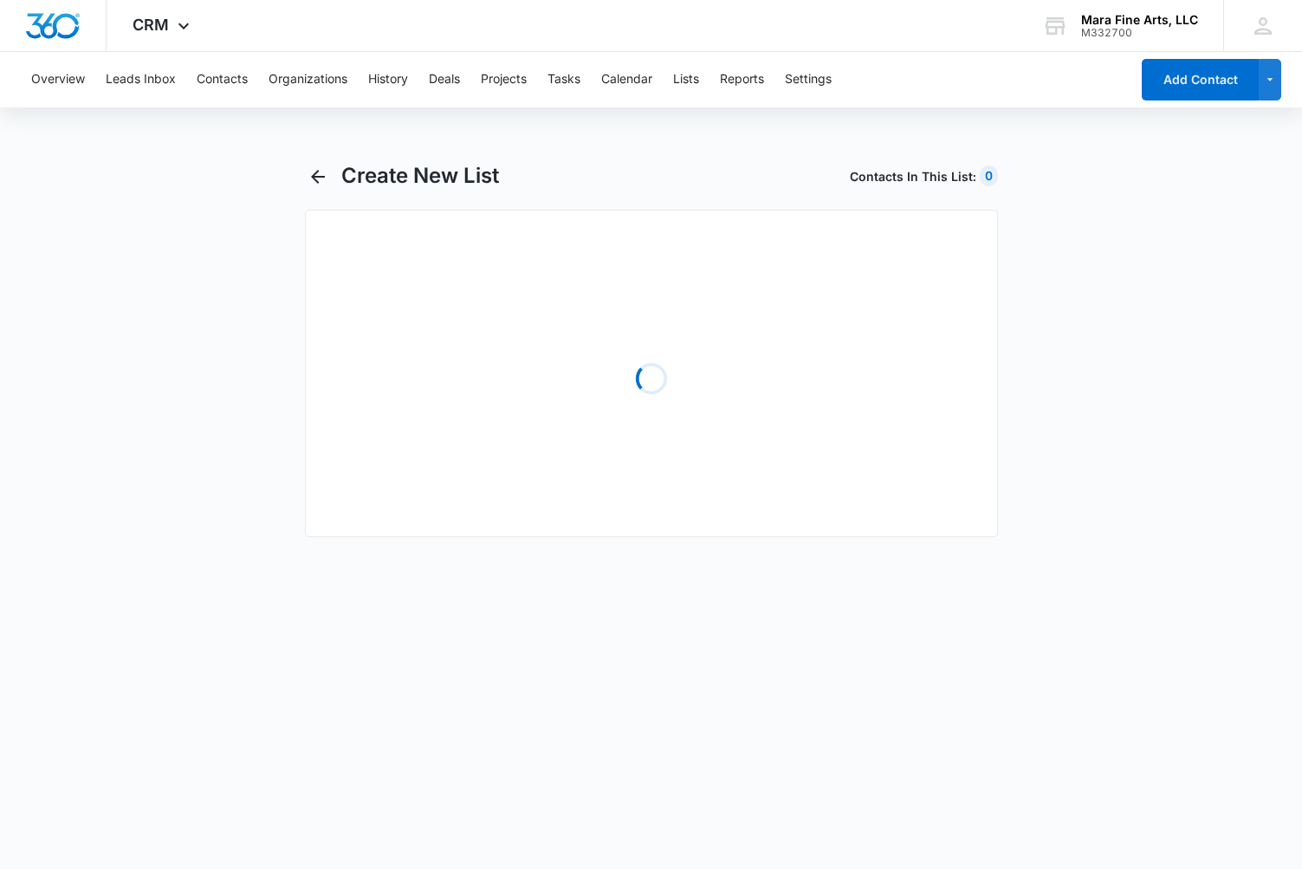
select select "31"
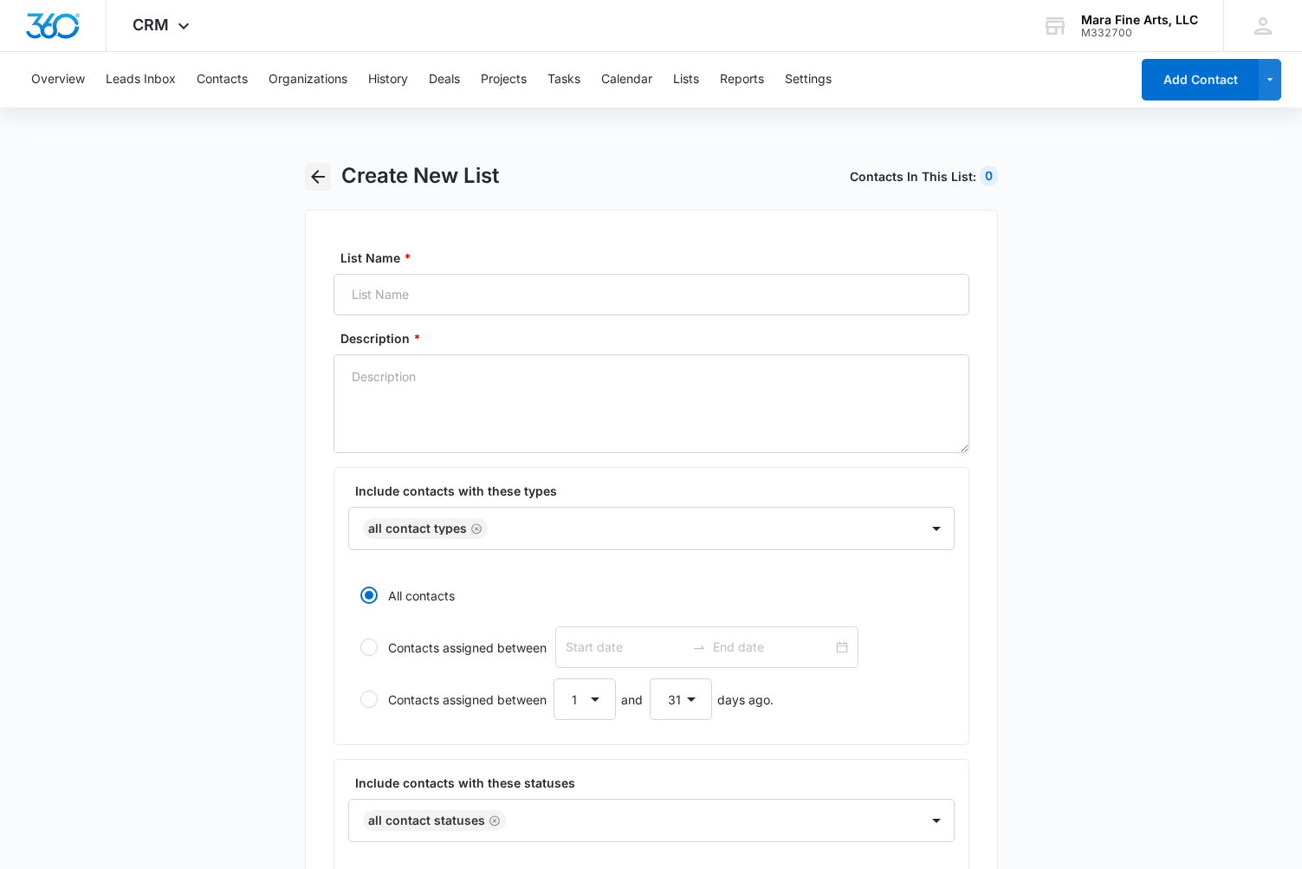
click at [319, 180] on icon "button" at bounding box center [318, 176] width 21 height 21
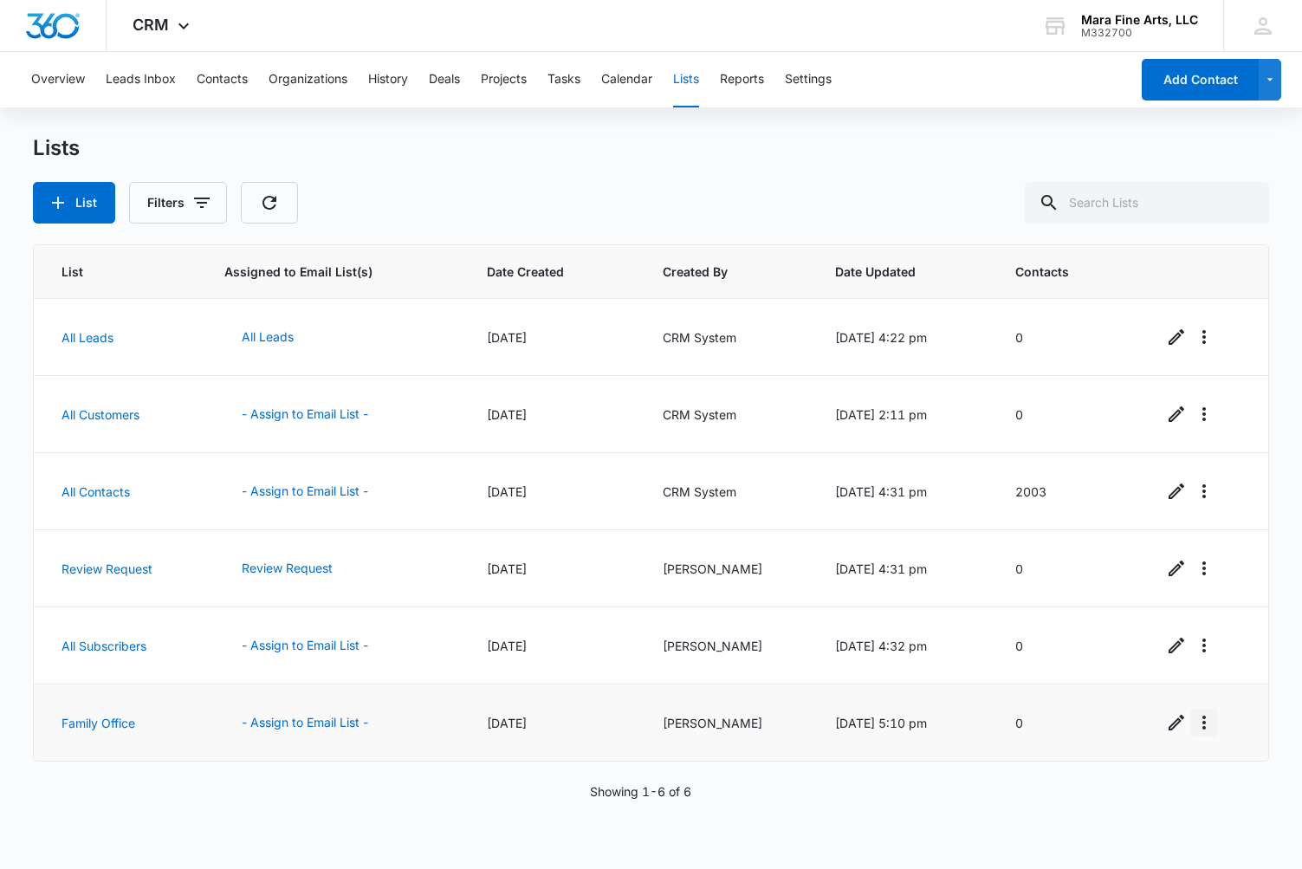
click at [1208, 727] on icon "Overflow Menu" at bounding box center [1204, 722] width 21 height 21
click at [1253, 753] on td "Refresh List View List Log Delete List" at bounding box center [1205, 722] width 127 height 77
click at [215, 84] on button "Contacts" at bounding box center [222, 79] width 51 height 55
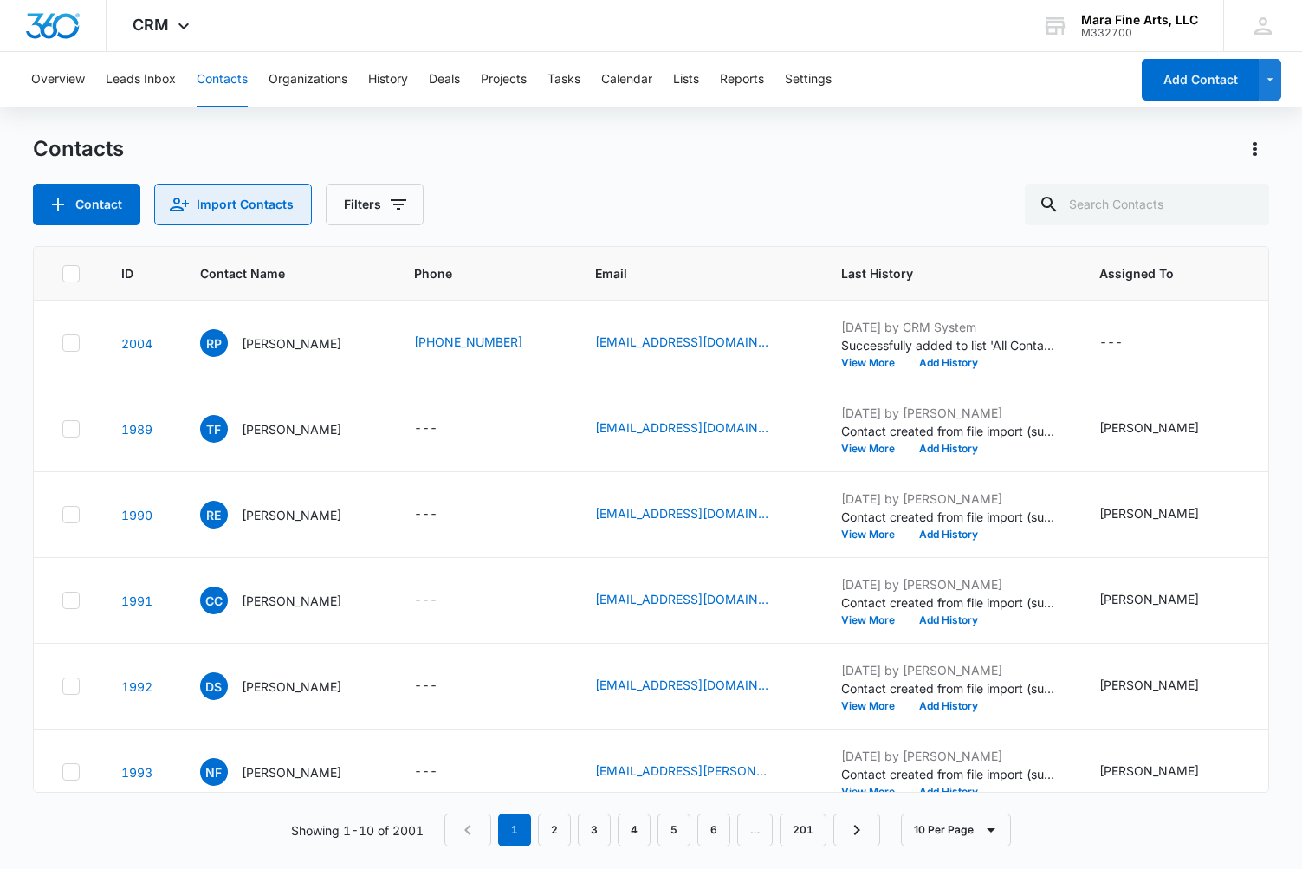
click at [228, 211] on button "Import Contacts" at bounding box center [233, 205] width 158 height 42
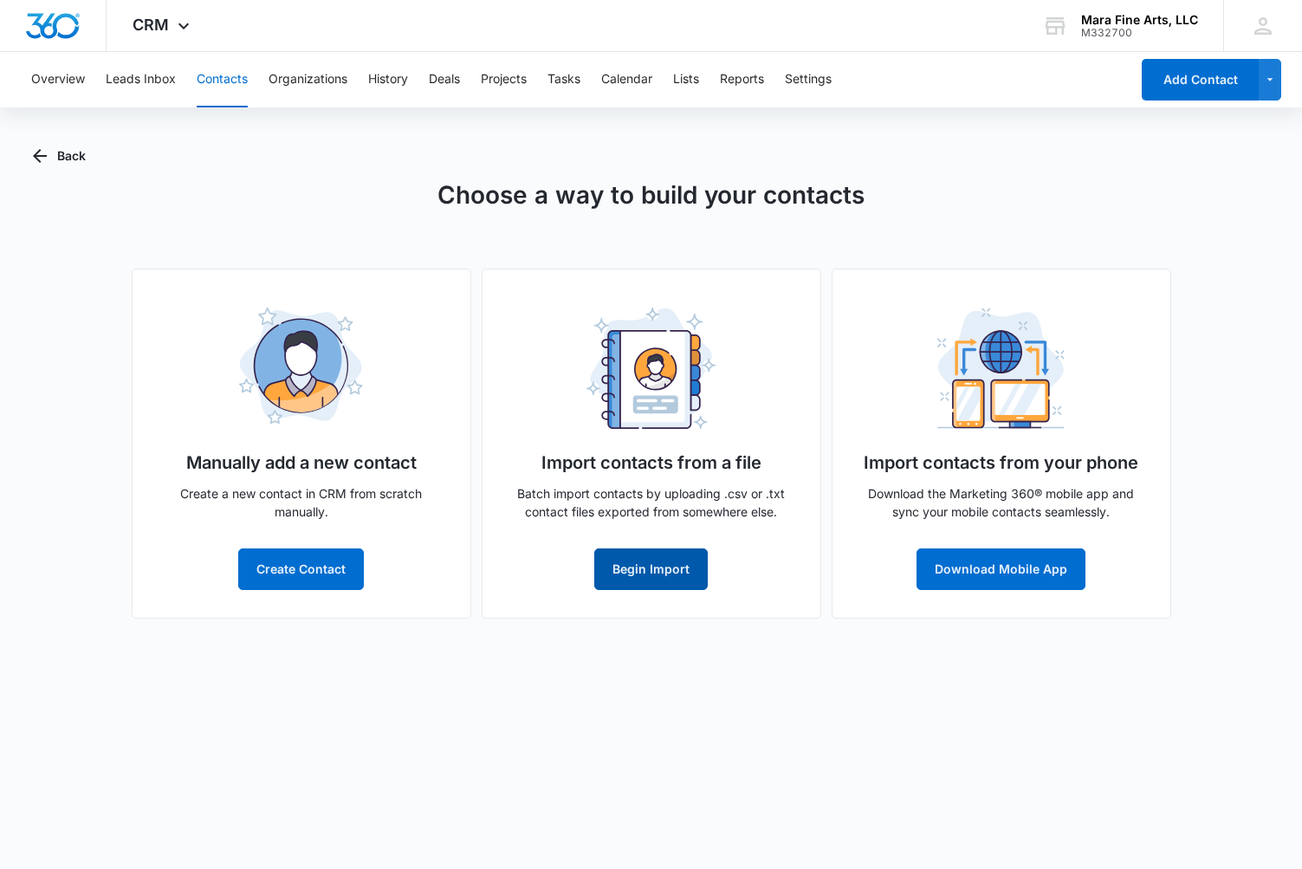
click at [666, 575] on button "Begin Import" at bounding box center [650, 569] width 113 height 42
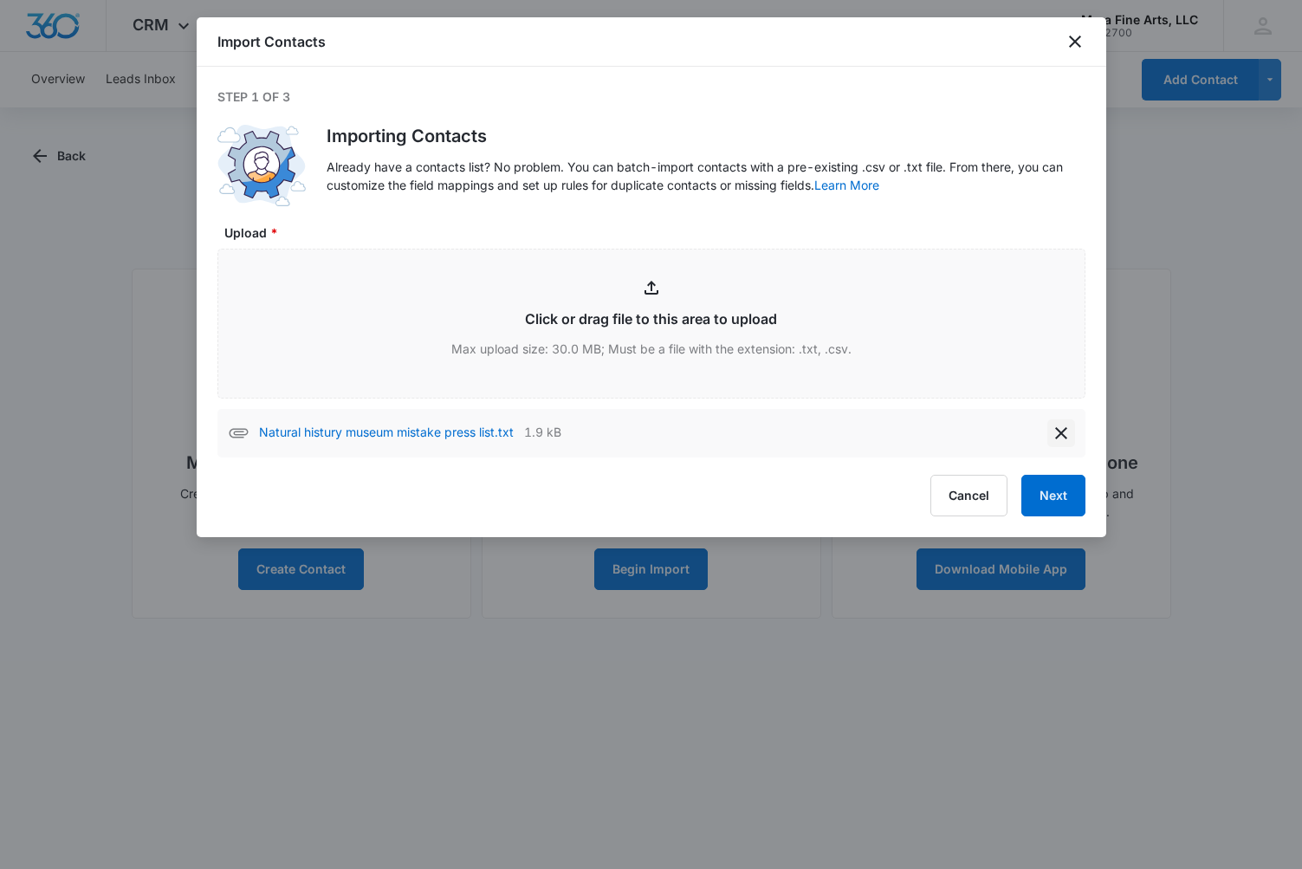
click at [1059, 437] on icon "delete" at bounding box center [1061, 433] width 21 height 21
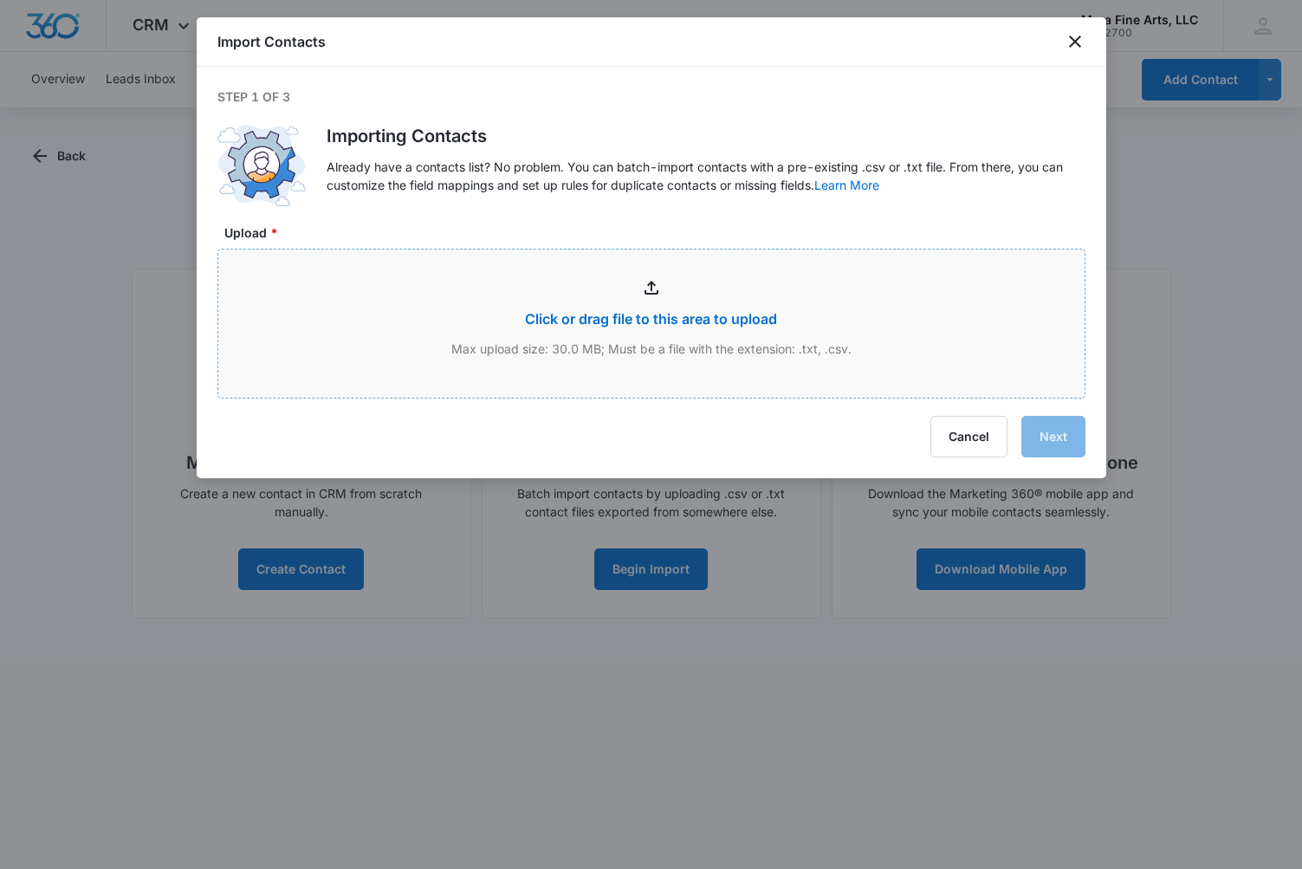
type input "C:\fakepath\100 of the leading family offices.csv"
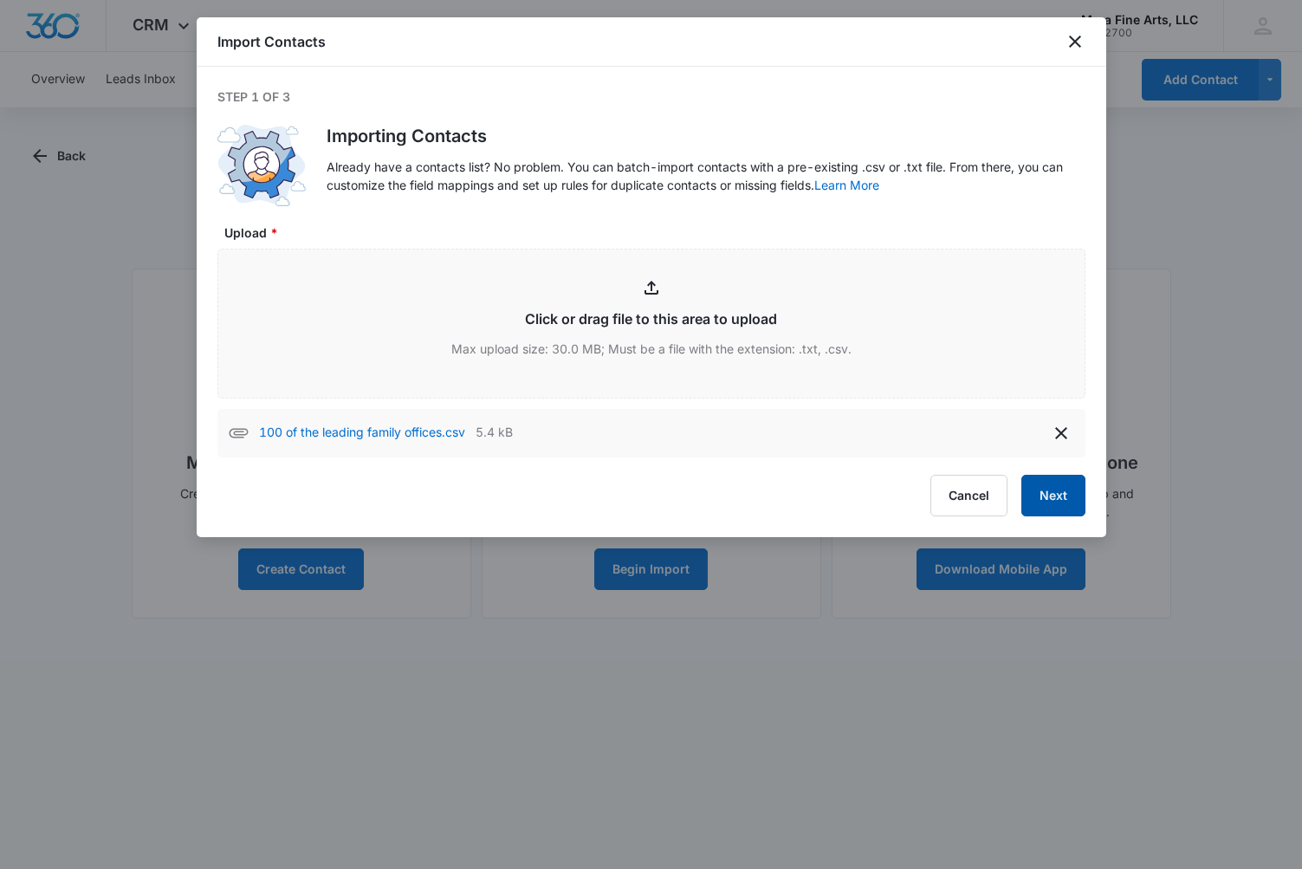
click at [1045, 501] on button "Next" at bounding box center [1053, 496] width 64 height 42
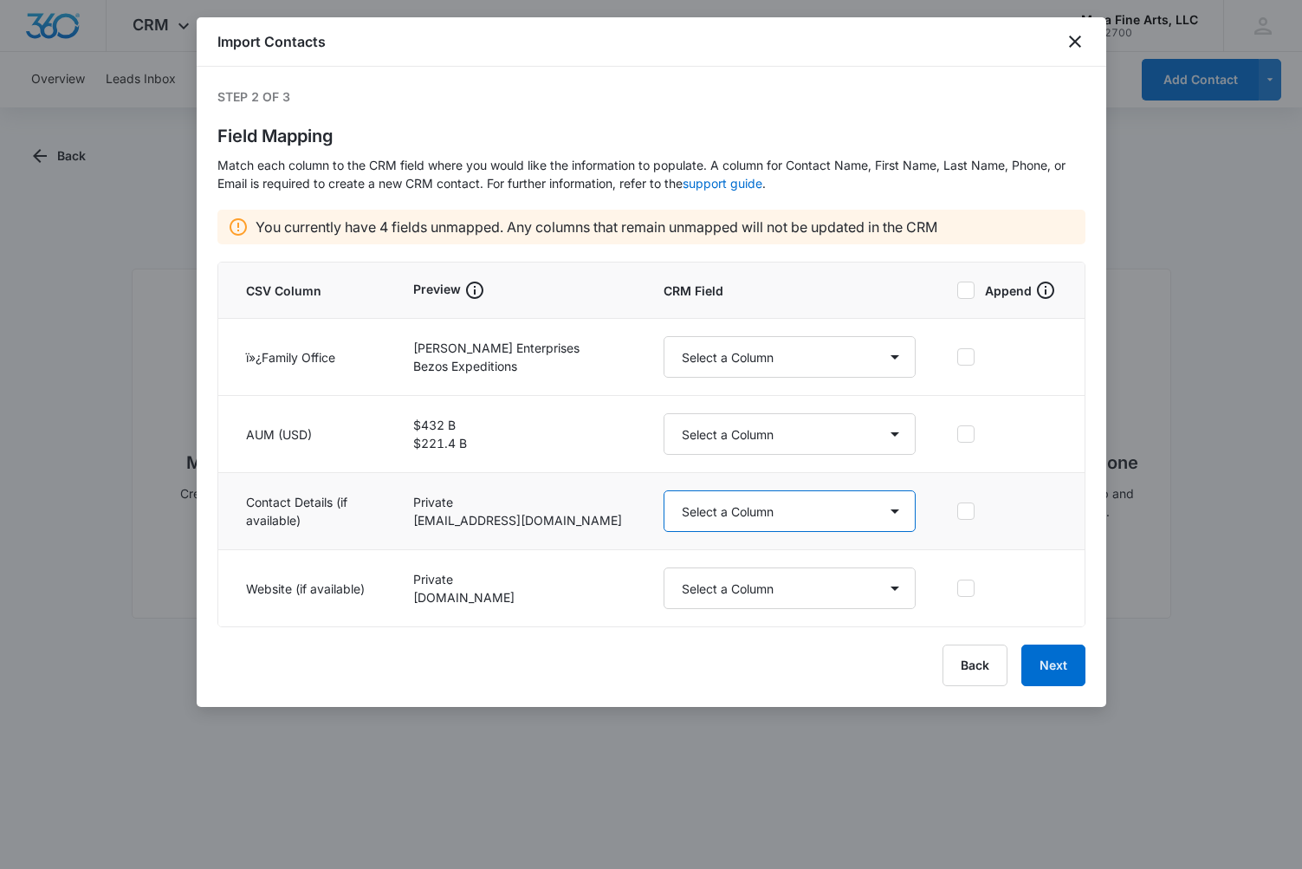
click at [861, 509] on select "Select a Column Address/City Address/Country Address/State Address/Street Addre…" at bounding box center [790, 511] width 252 height 42
select select "185"
click at [664, 490] on select "Select a Column Address/City Address/Country Address/State Address/Street Addre…" at bounding box center [790, 511] width 252 height 42
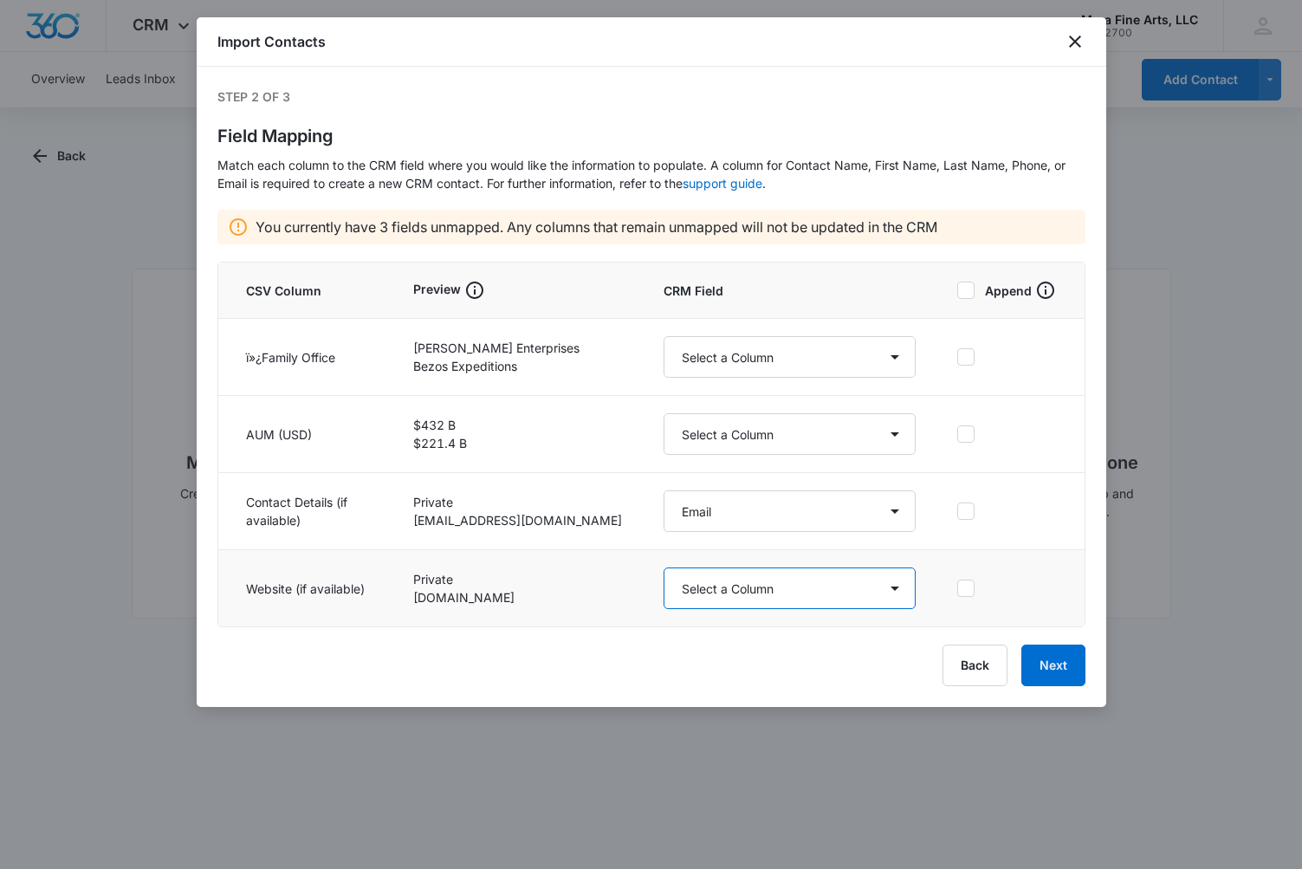
click at [887, 587] on select "Select a Column Address/City Address/Country Address/State Address/Street Addre…" at bounding box center [790, 588] width 252 height 42
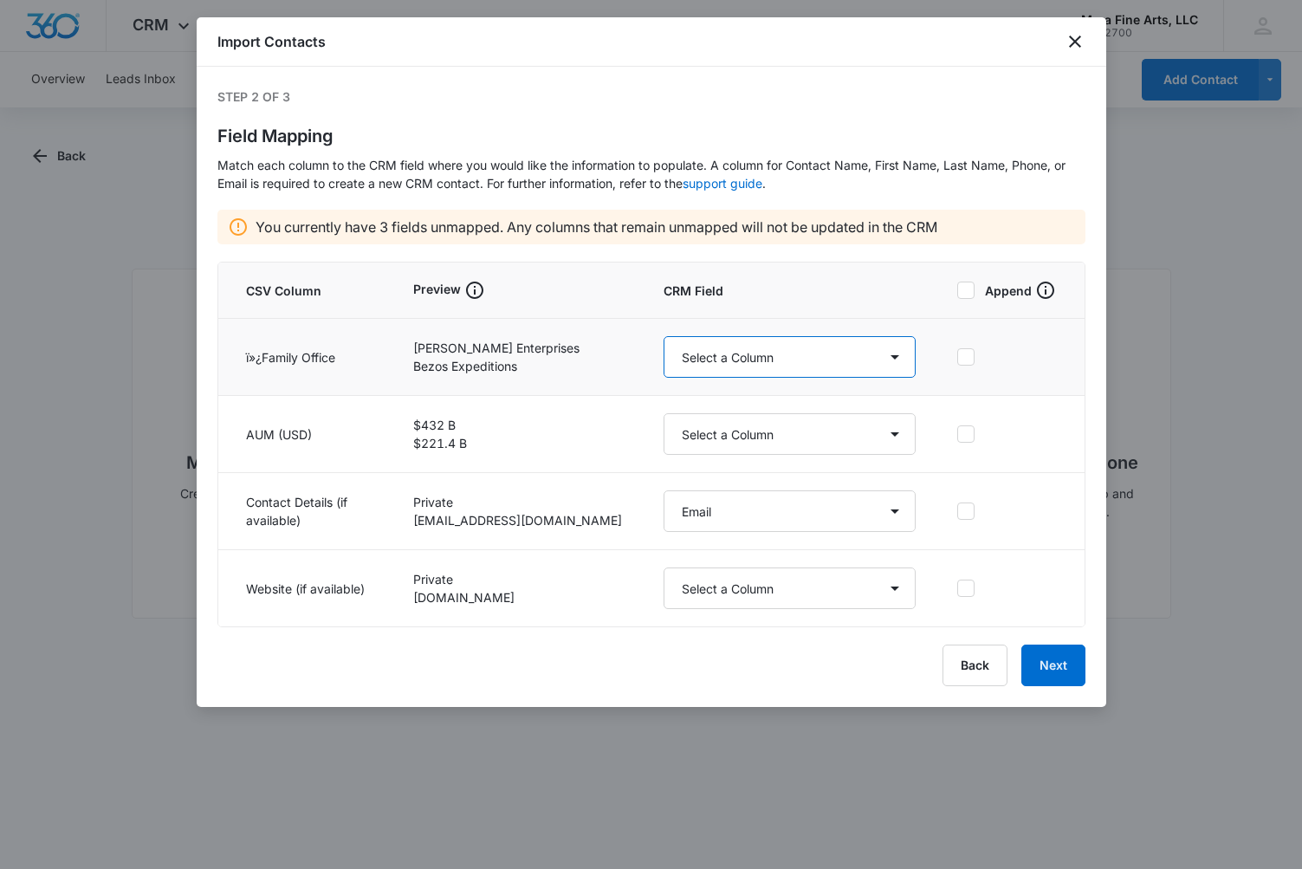
click at [890, 353] on select "Select a Column Address/City Address/Country Address/State Address/Street Addre…" at bounding box center [790, 357] width 252 height 42
click at [962, 514] on icon at bounding box center [966, 511] width 16 height 16
click at [957, 514] on input "checkbox" at bounding box center [957, 511] width 0 height 12
click at [1049, 671] on button "Next" at bounding box center [1053, 666] width 64 height 42
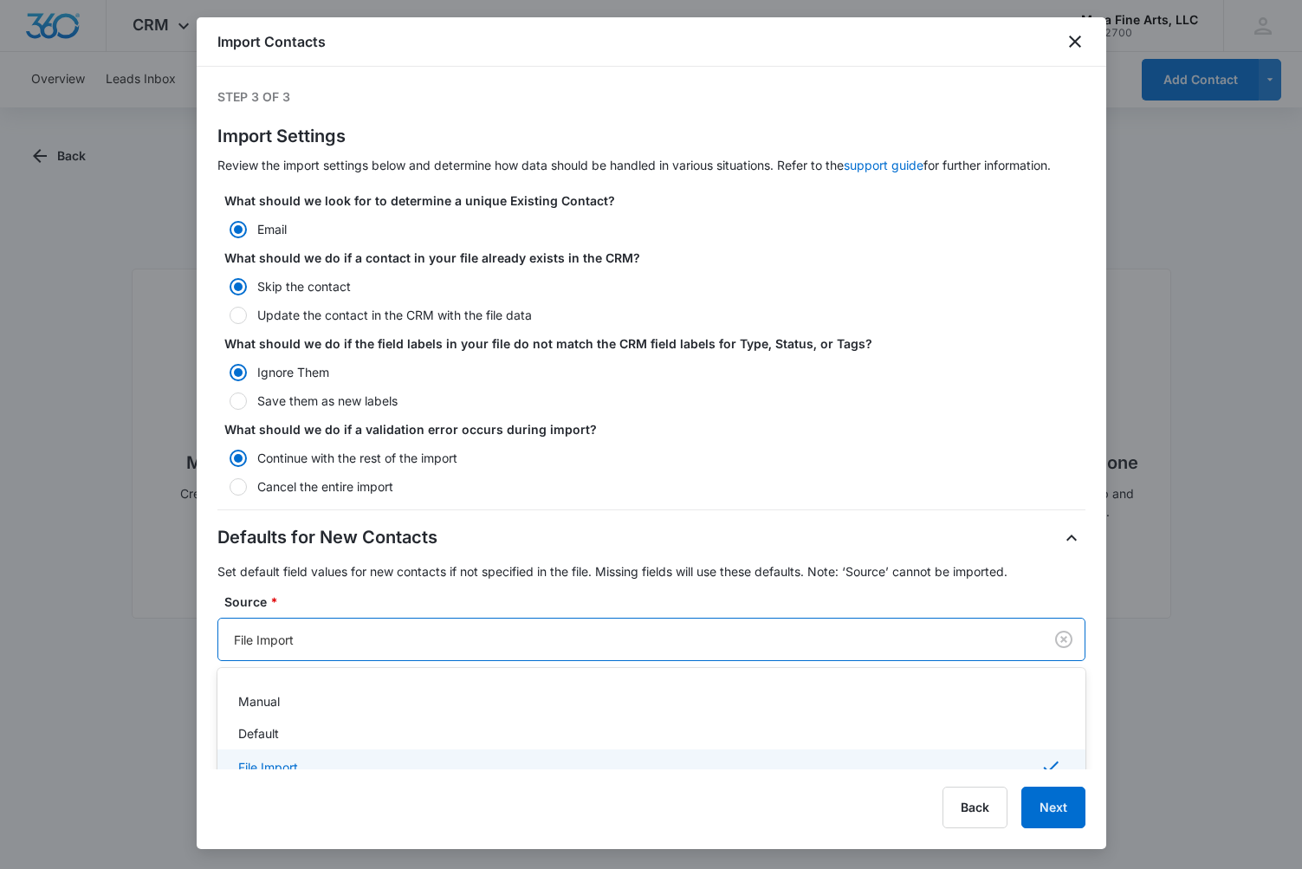
click at [905, 644] on div at bounding box center [627, 640] width 787 height 22
click at [844, 724] on div at bounding box center [631, 728] width 794 height 22
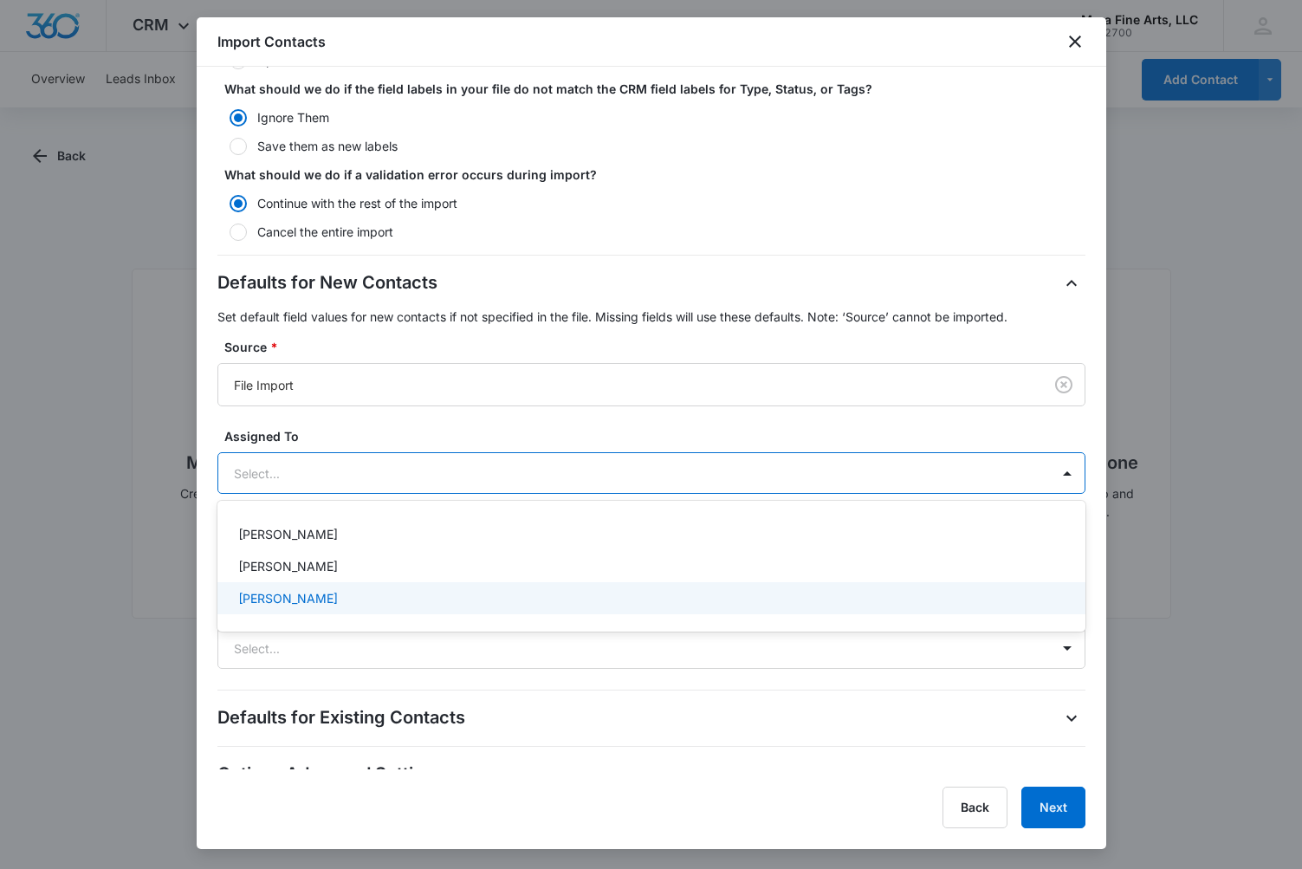
scroll to position [274, 0]
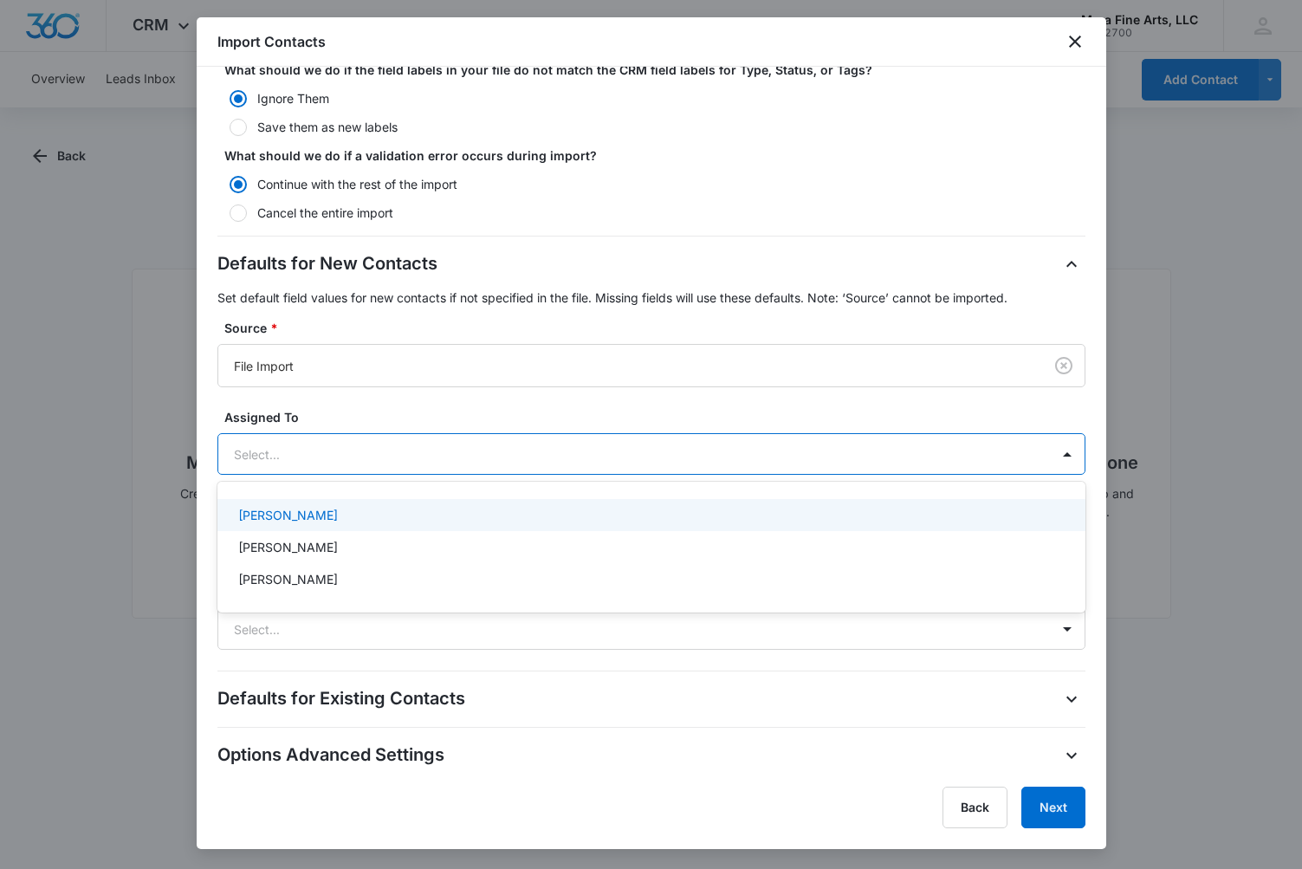
click at [339, 520] on div "Mara Sfara" at bounding box center [649, 515] width 823 height 18
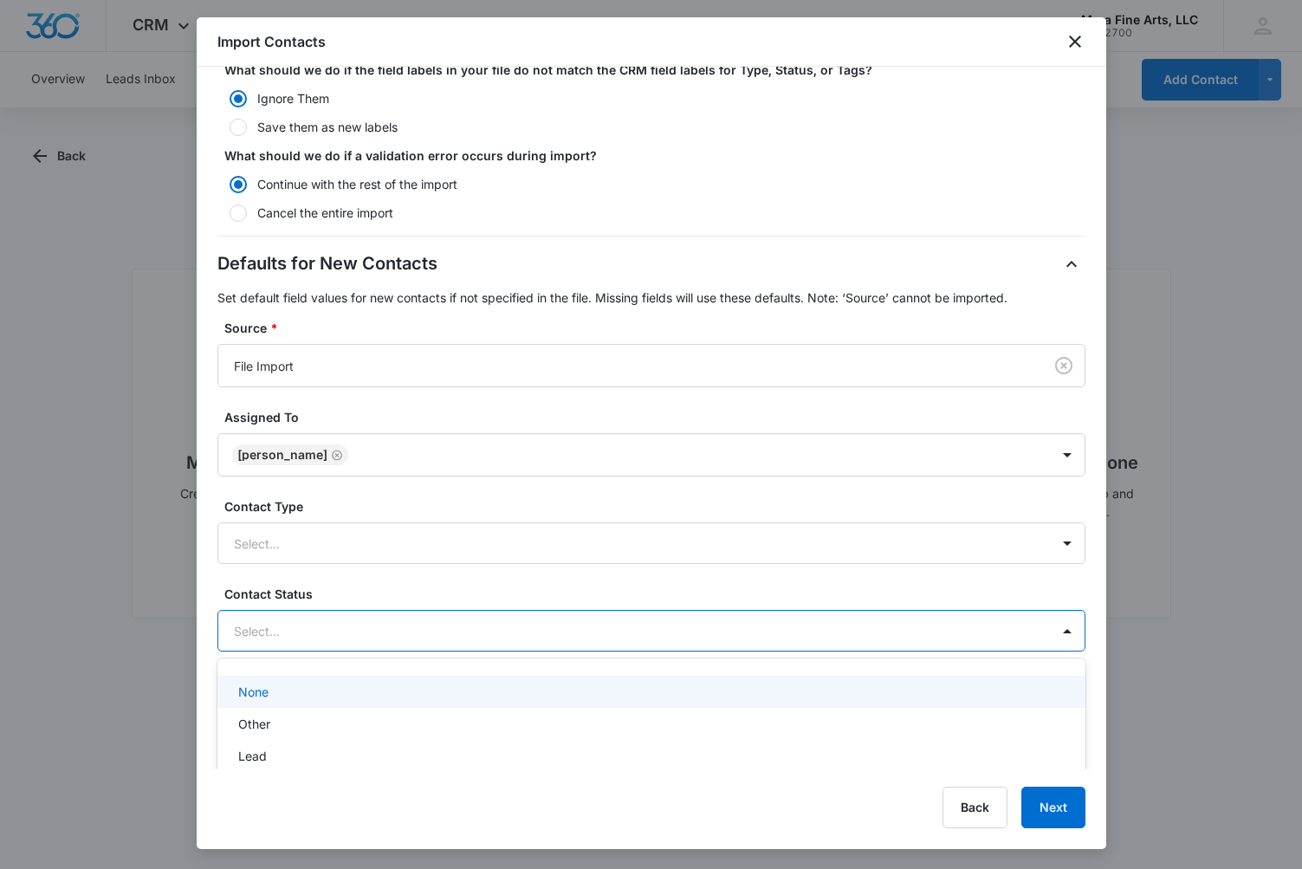
click at [423, 635] on div at bounding box center [631, 631] width 794 height 22
click at [423, 636] on div at bounding box center [631, 631] width 794 height 22
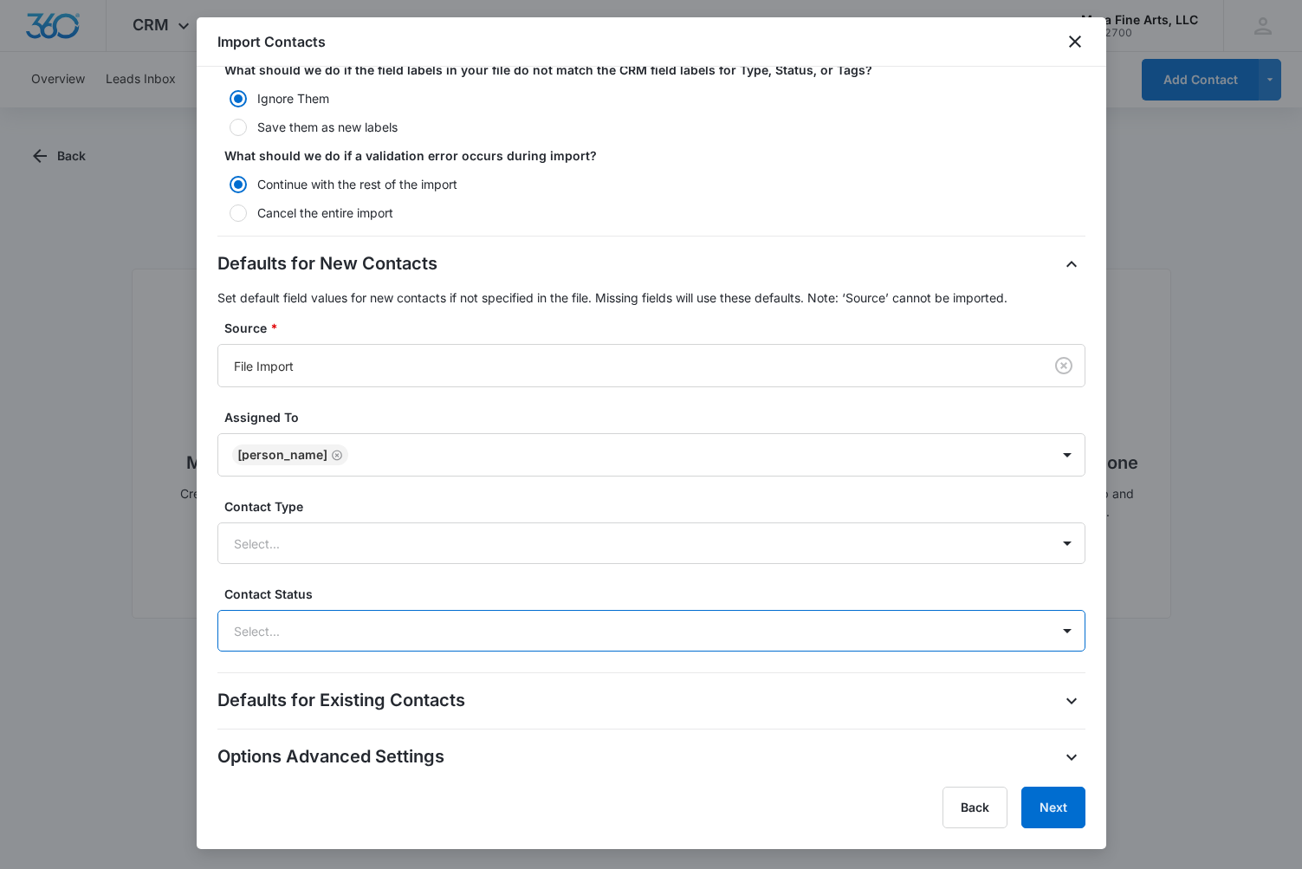
click at [423, 636] on div at bounding box center [631, 631] width 794 height 22
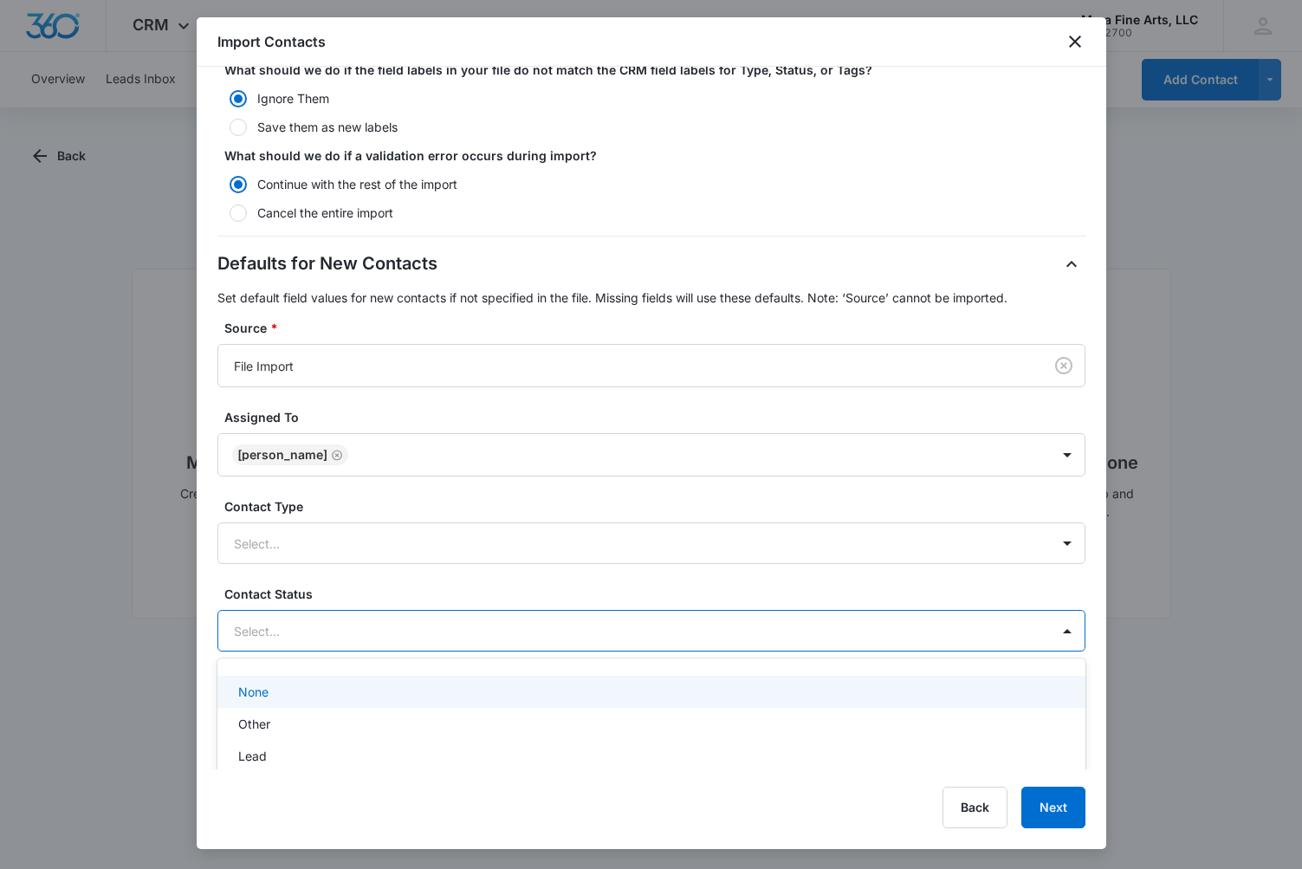
click at [423, 636] on div at bounding box center [631, 631] width 794 height 22
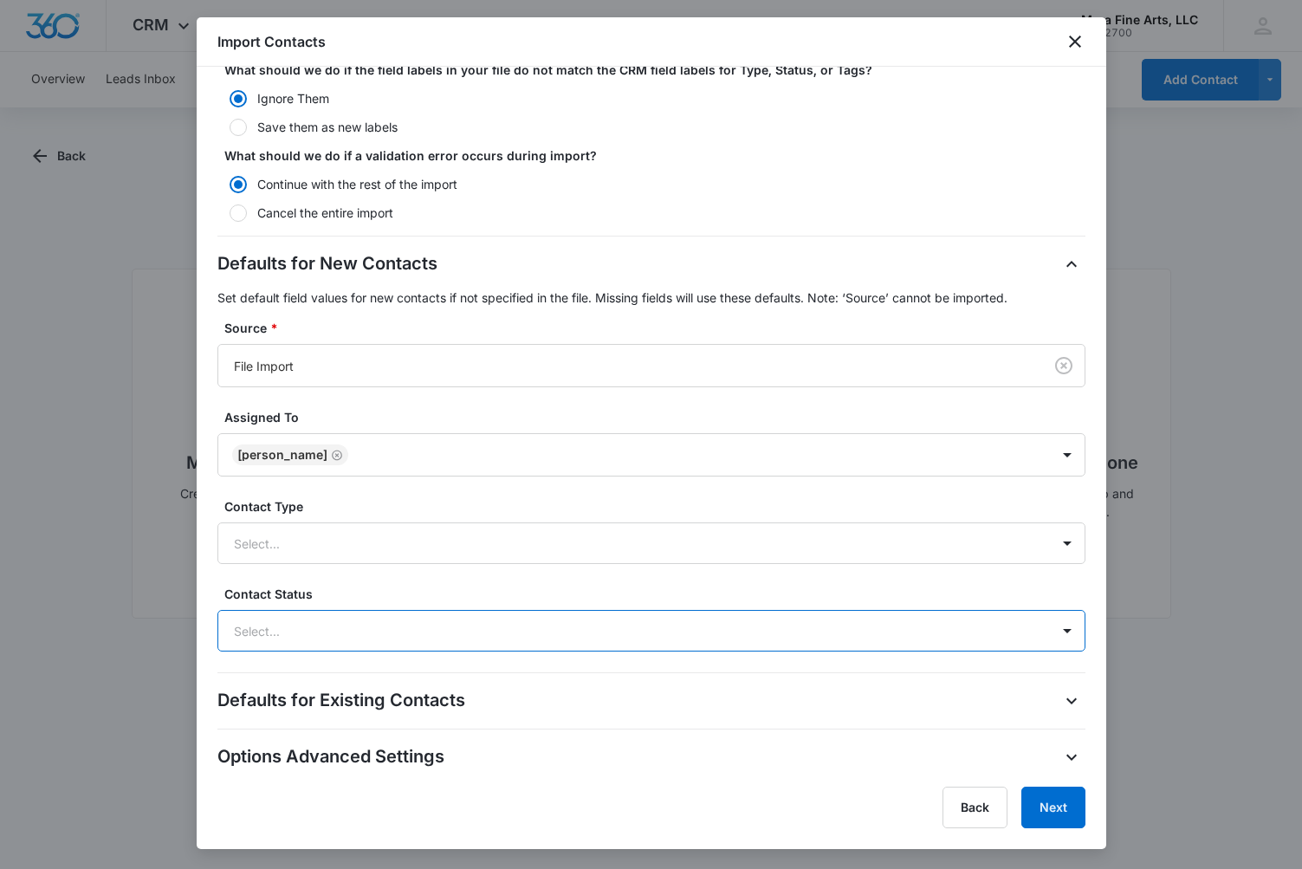
click at [423, 636] on div at bounding box center [631, 631] width 794 height 22
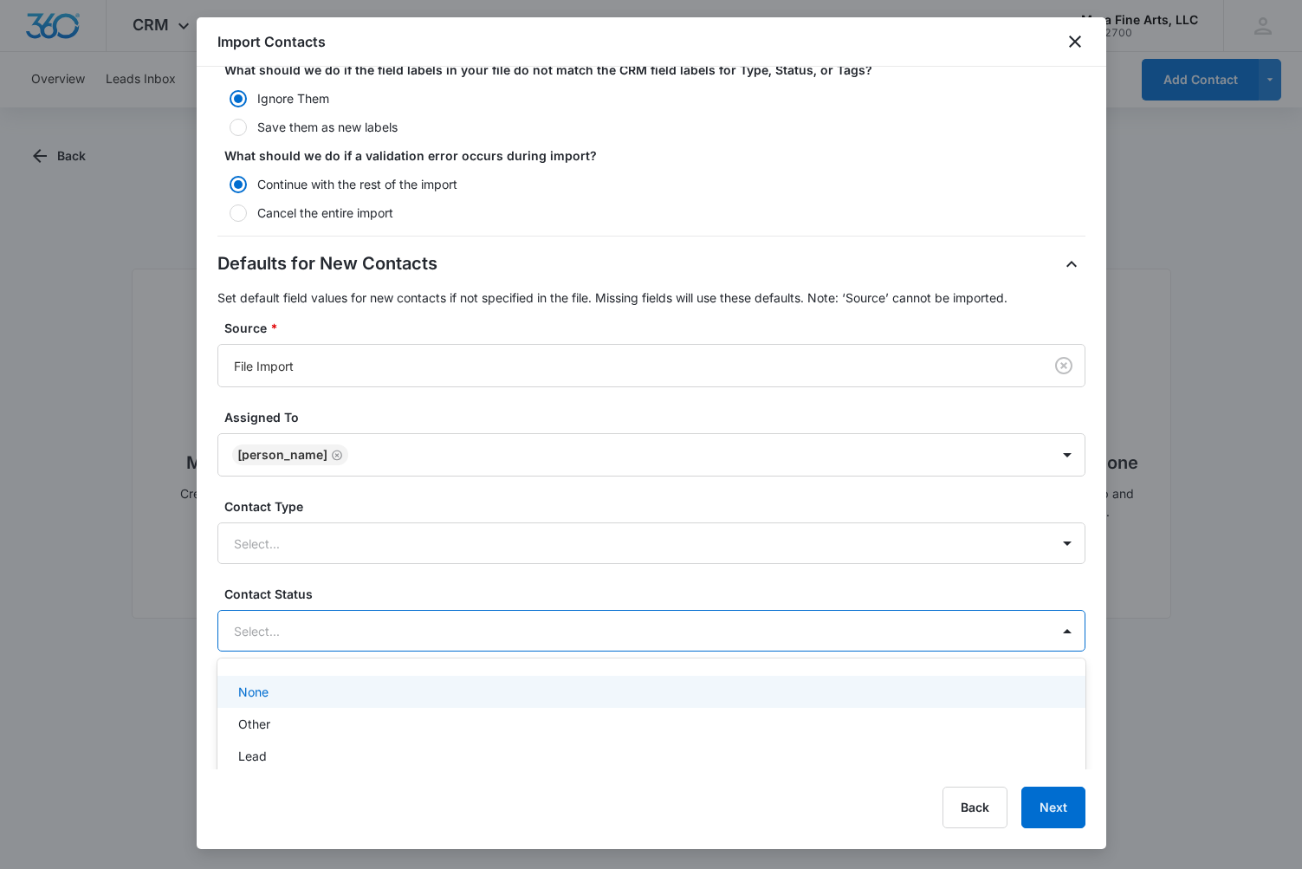
click at [423, 636] on div at bounding box center [631, 631] width 794 height 22
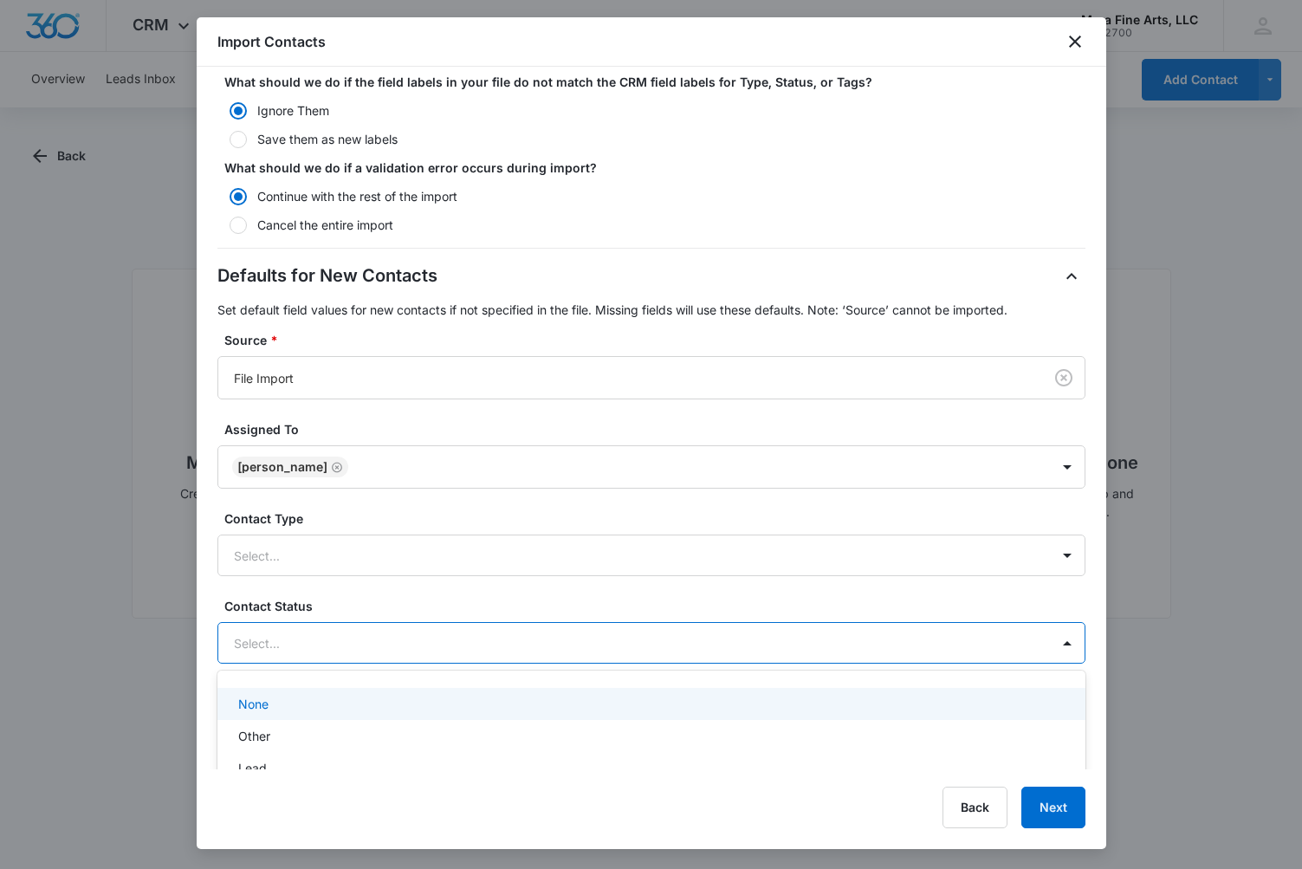
scroll to position [390, 0]
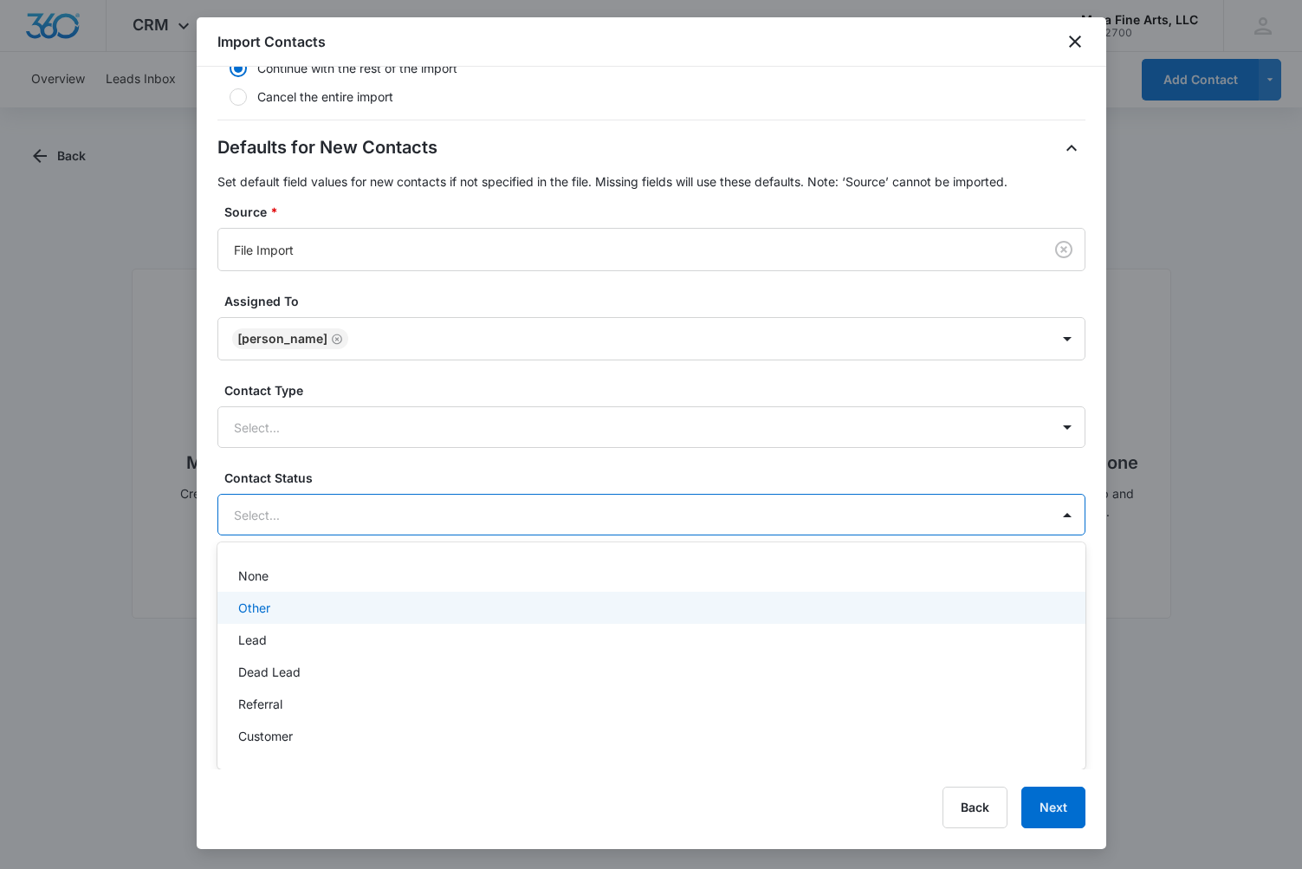
click at [310, 612] on div "Other" at bounding box center [649, 608] width 823 height 18
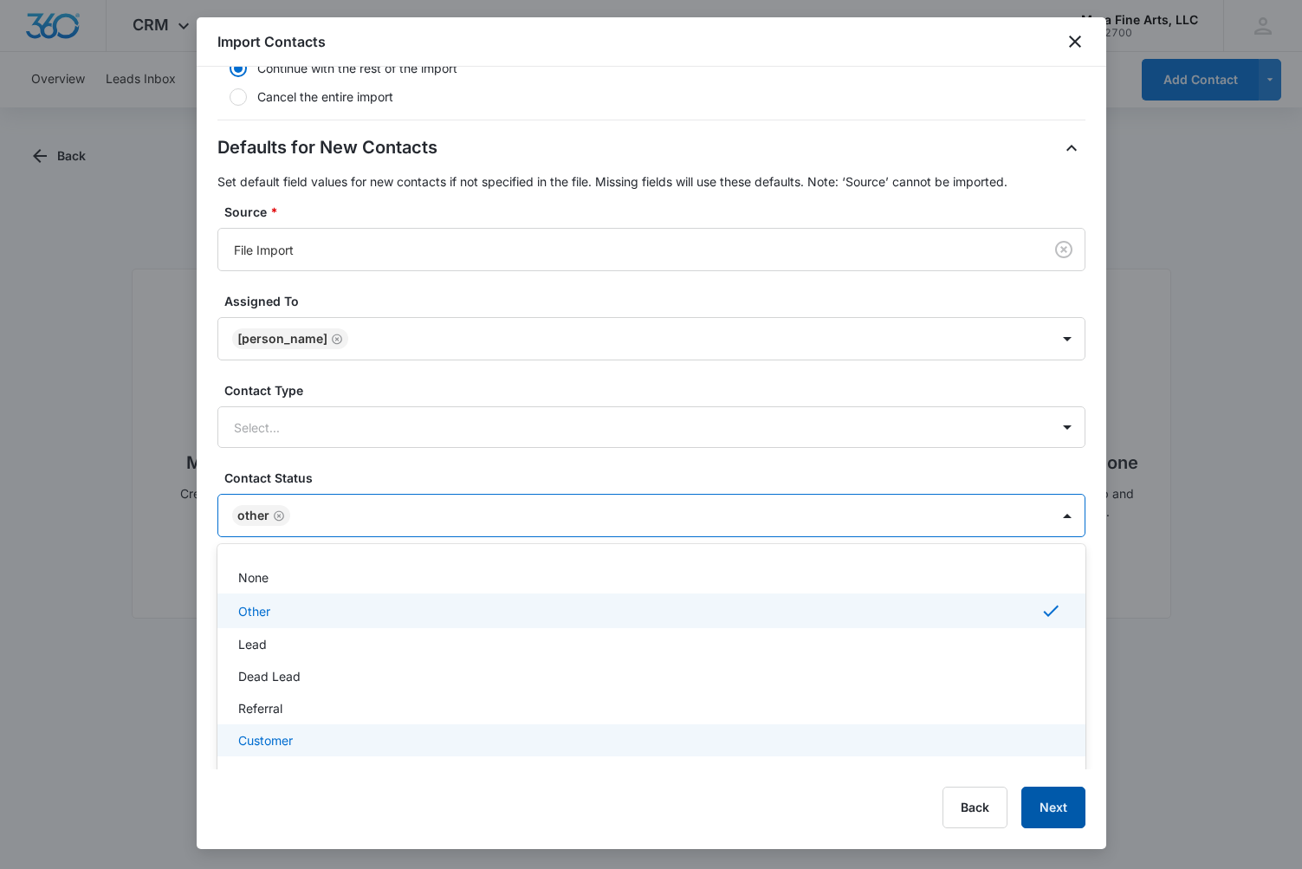
scroll to position [277, 0]
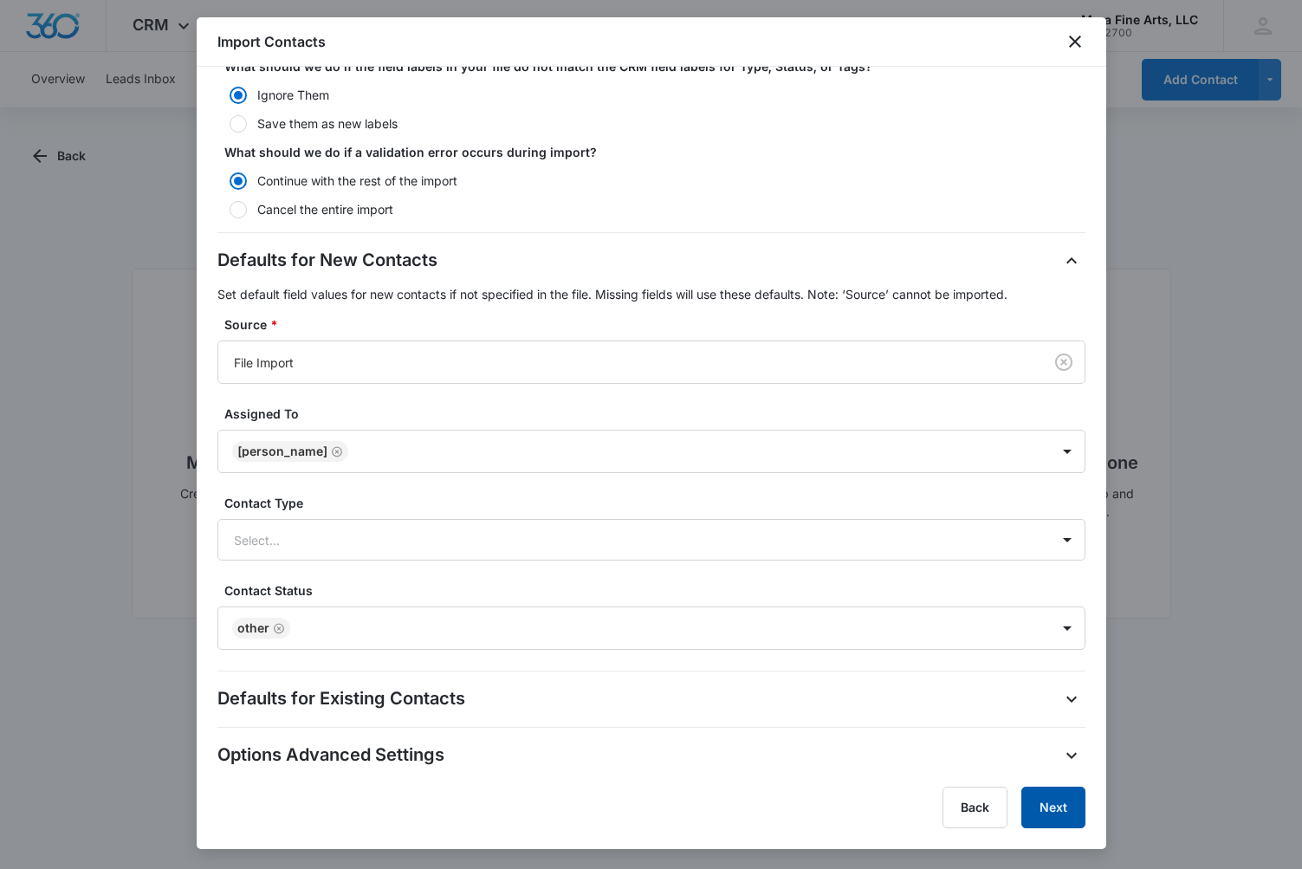
drag, startPoint x: 1052, startPoint y: 807, endPoint x: 854, endPoint y: 777, distance: 199.7
click at [896, 780] on div "Import Contacts Step 3 of 3 Import Settings Review the import settings below an…" at bounding box center [652, 433] width 910 height 832
click at [1049, 806] on button "Next" at bounding box center [1053, 808] width 64 height 42
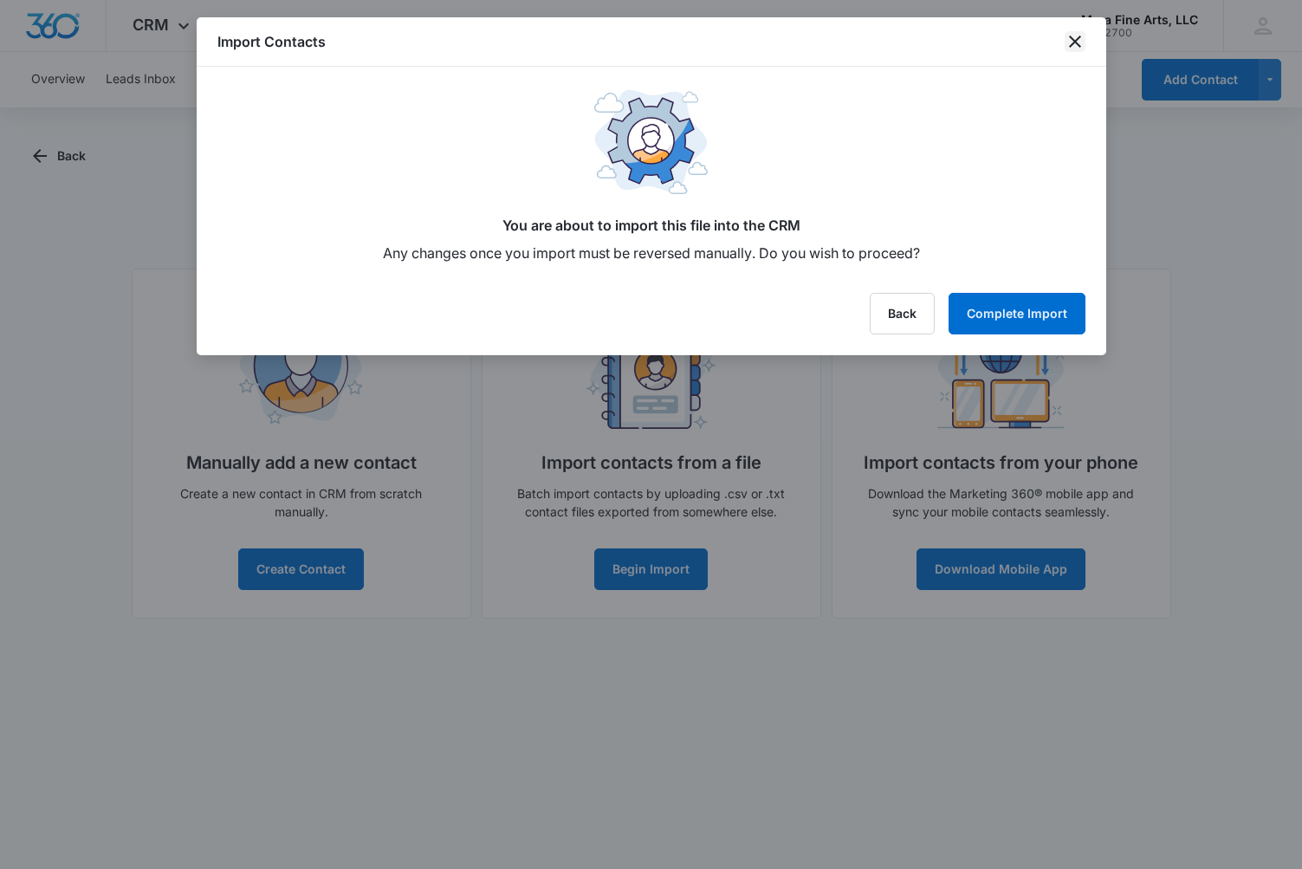
click at [1076, 45] on icon "close" at bounding box center [1075, 41] width 21 height 21
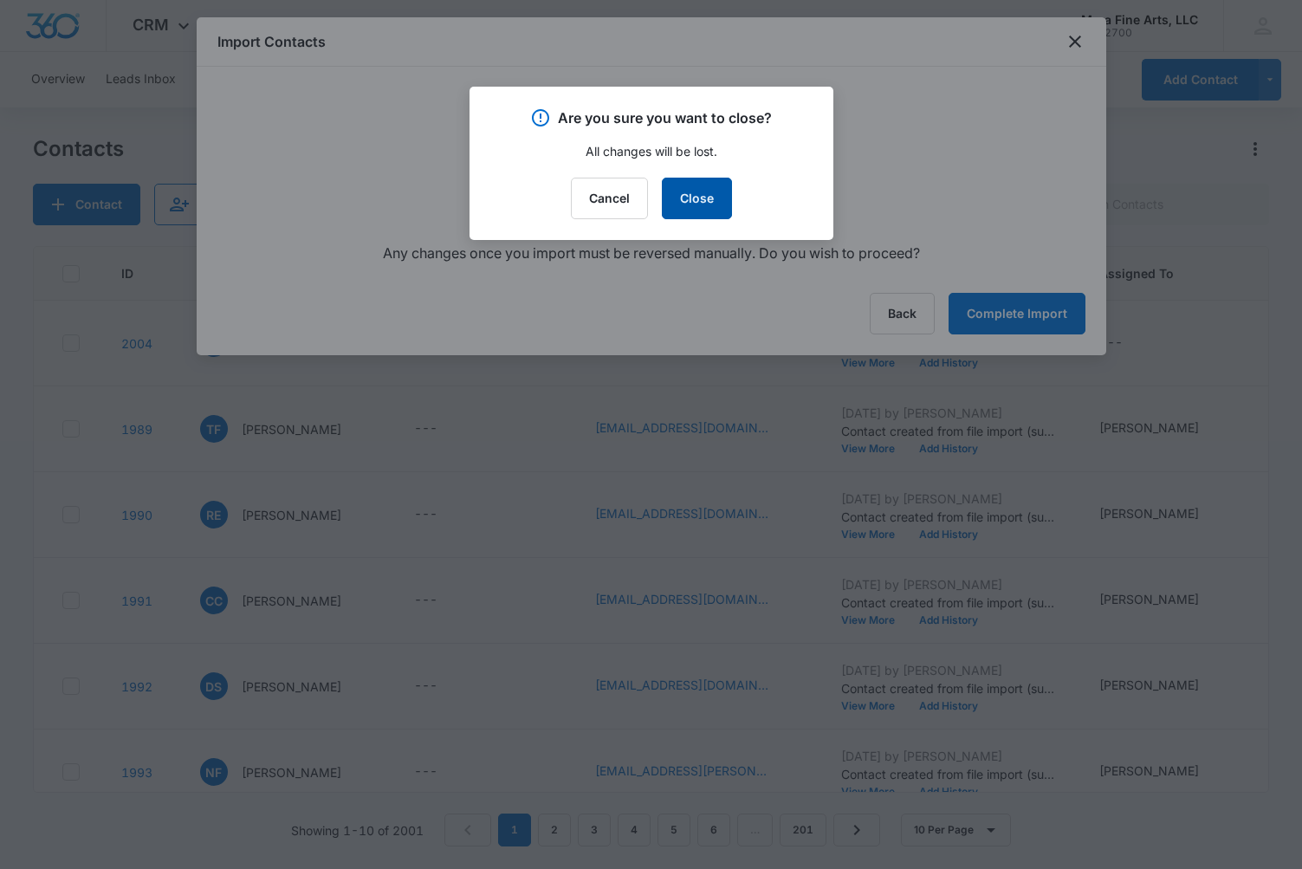
click at [707, 204] on button "Close" at bounding box center [697, 199] width 70 height 42
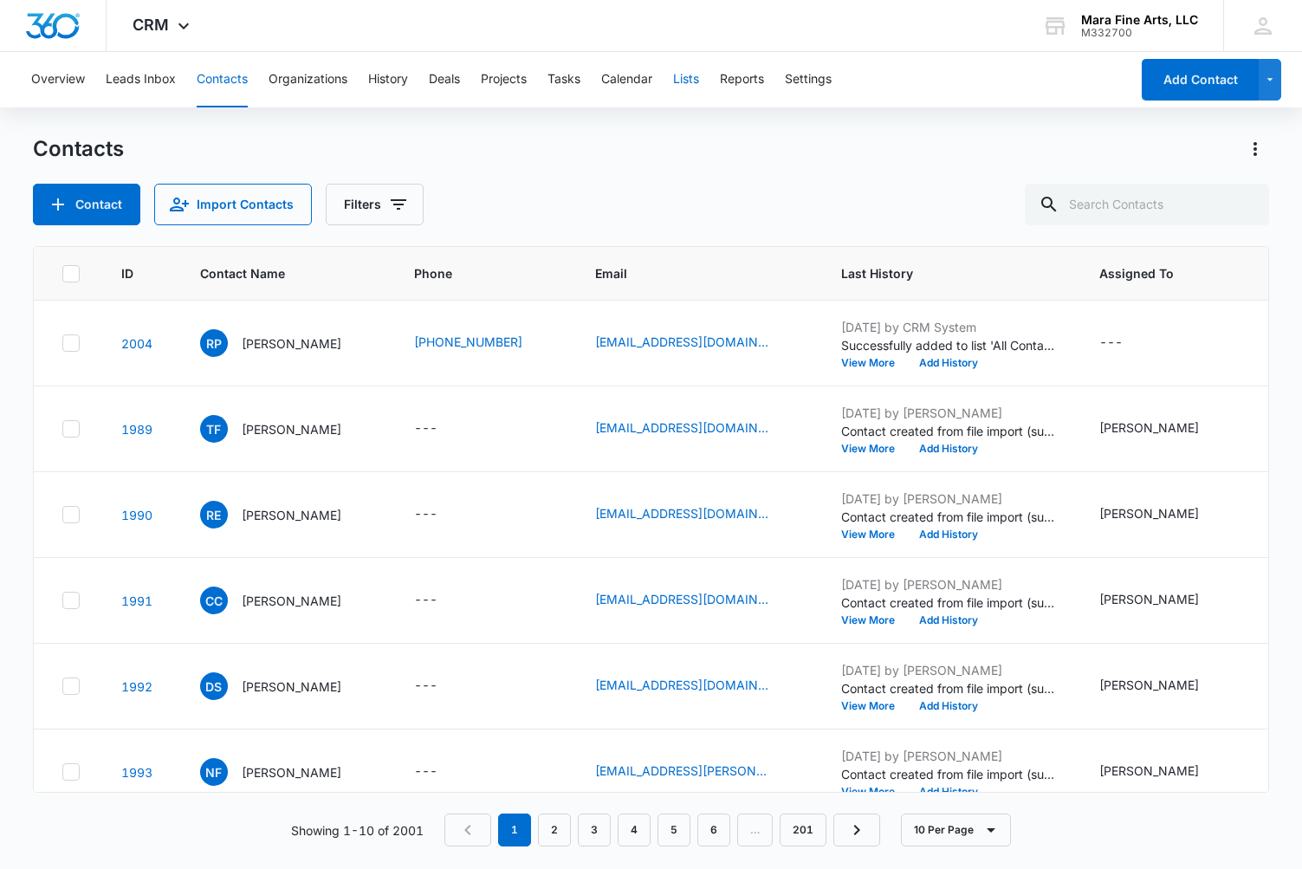
click at [693, 82] on button "Lists" at bounding box center [686, 79] width 26 height 55
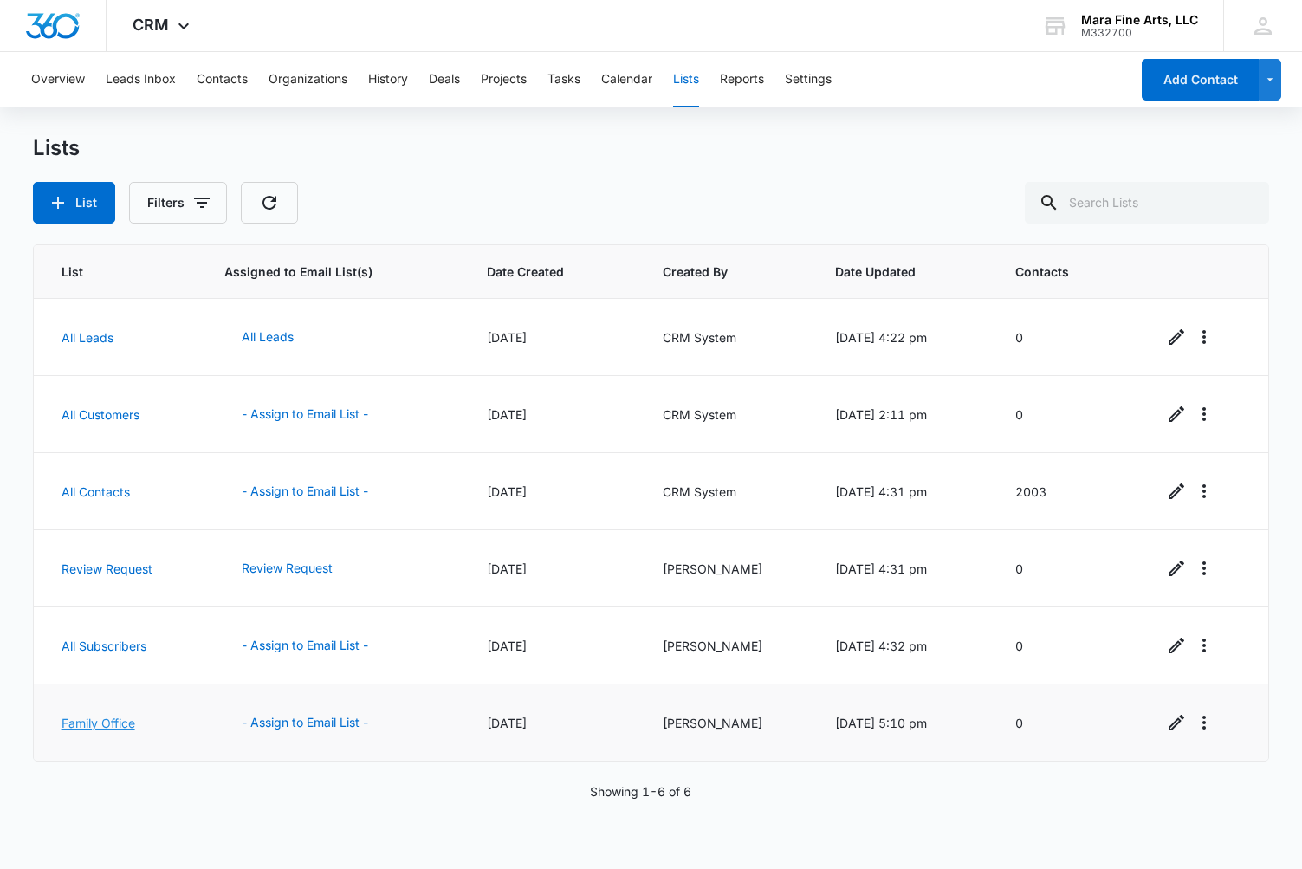
click at [96, 727] on link "Family Office" at bounding box center [99, 723] width 74 height 15
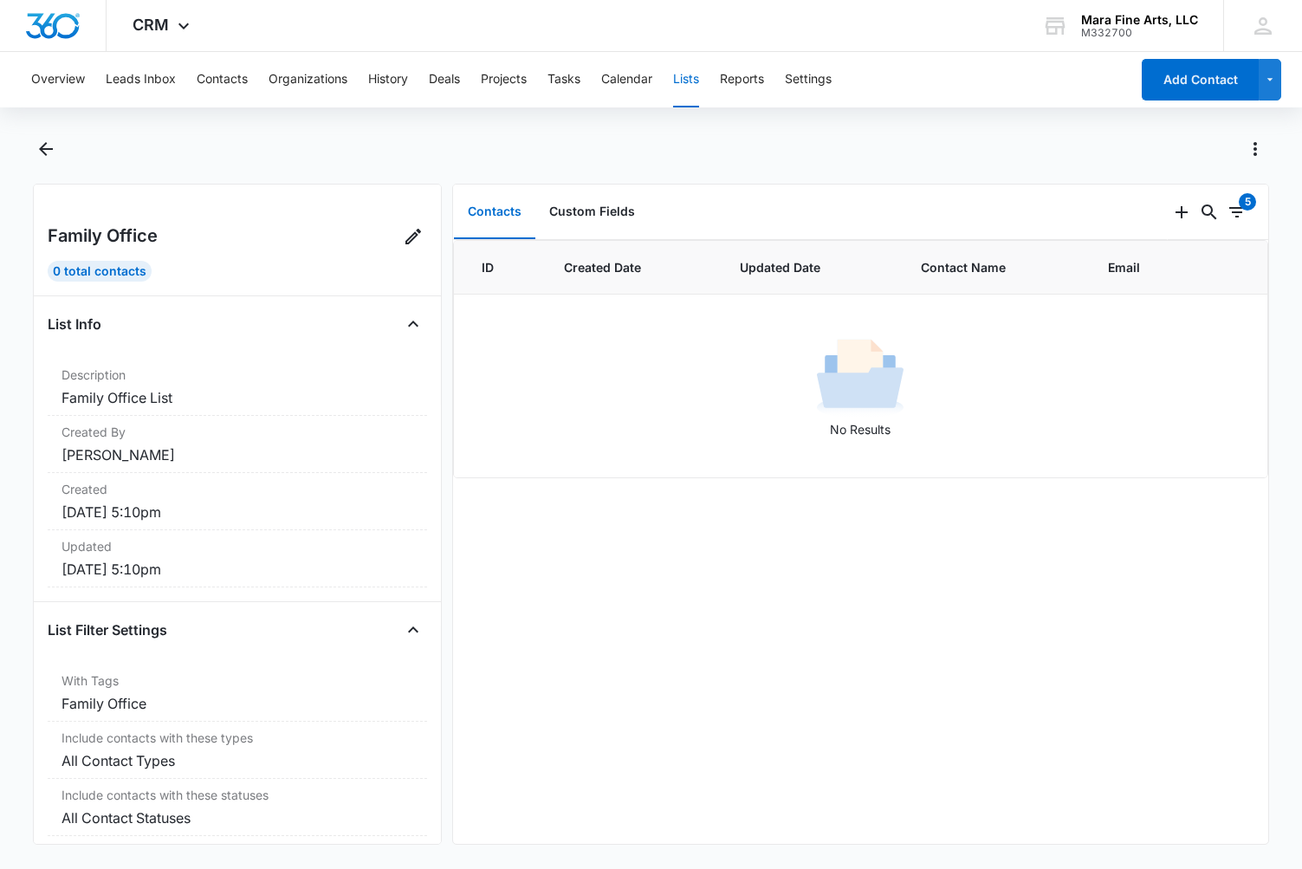
click at [846, 391] on img at bounding box center [860, 377] width 87 height 87
click at [592, 213] on button "Custom Fields" at bounding box center [591, 212] width 113 height 54
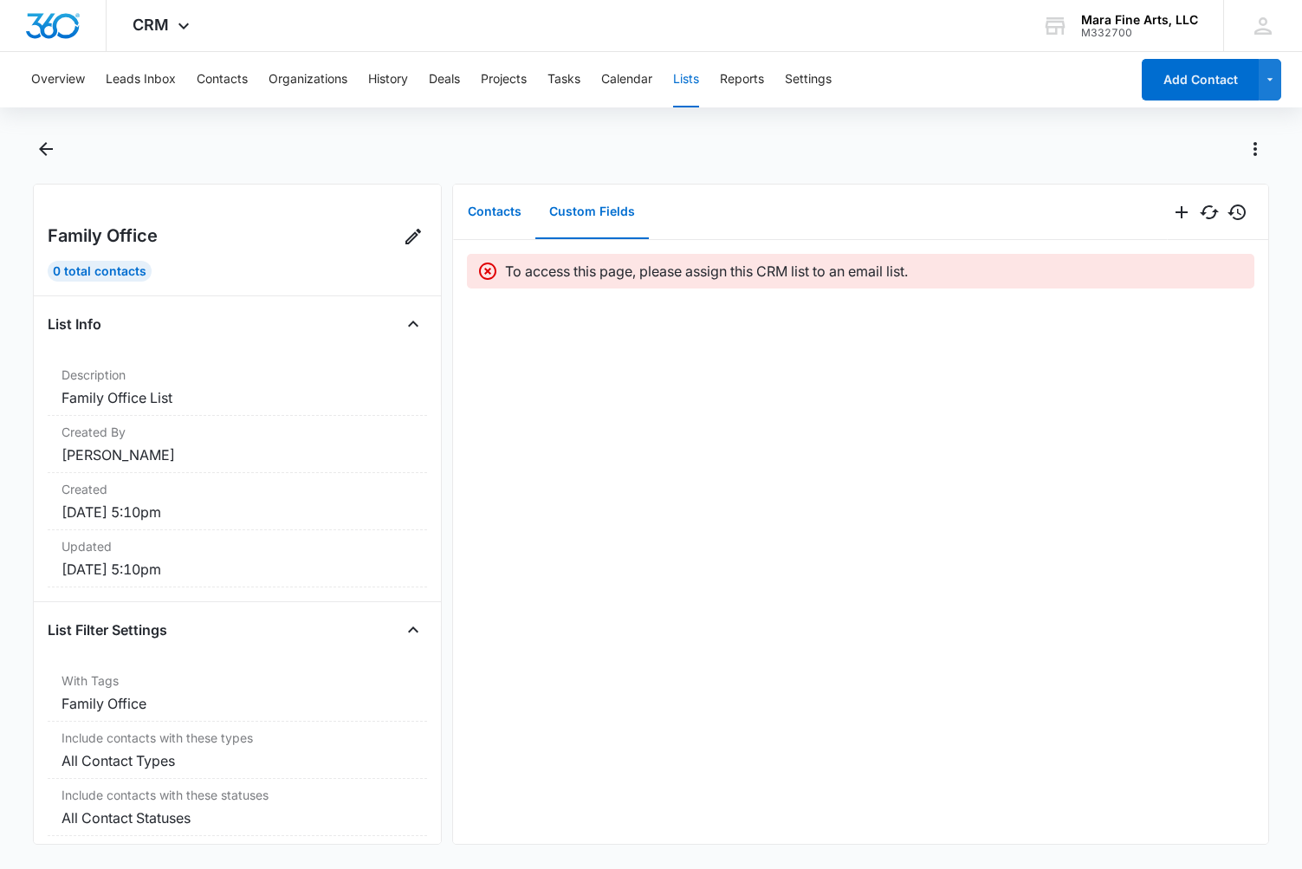
click at [494, 209] on button "Contacts" at bounding box center [494, 212] width 81 height 54
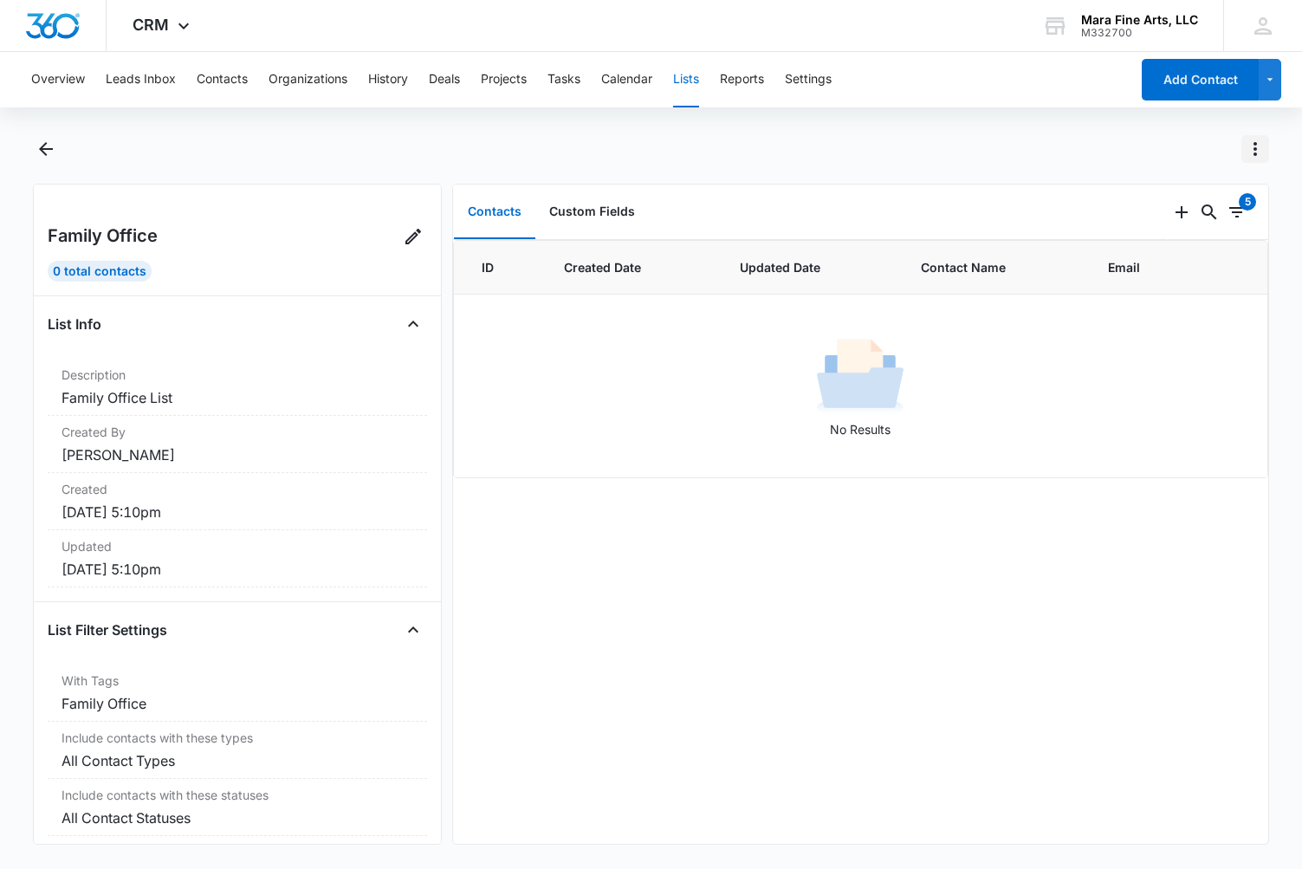
click at [1256, 148] on icon "Actions" at bounding box center [1255, 149] width 3 height 14
click at [974, 159] on div at bounding box center [670, 149] width 1200 height 28
click at [1267, 85] on icon "button" at bounding box center [1270, 79] width 15 height 21
click at [876, 153] on div at bounding box center [670, 149] width 1200 height 28
click at [46, 149] on icon "Back" at bounding box center [46, 149] width 14 height 14
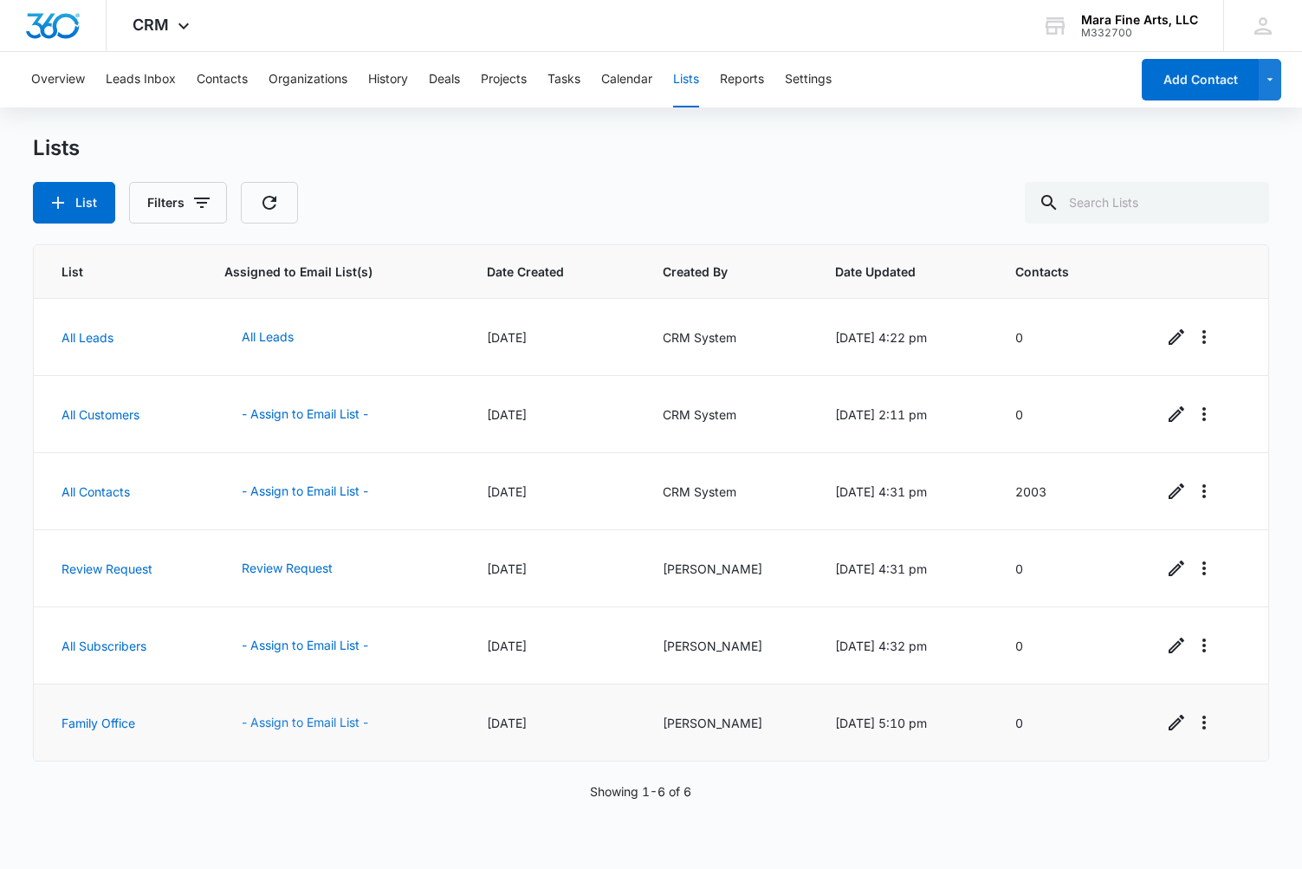
click at [302, 725] on button "- Assign to Email List -" at bounding box center [304, 723] width 161 height 42
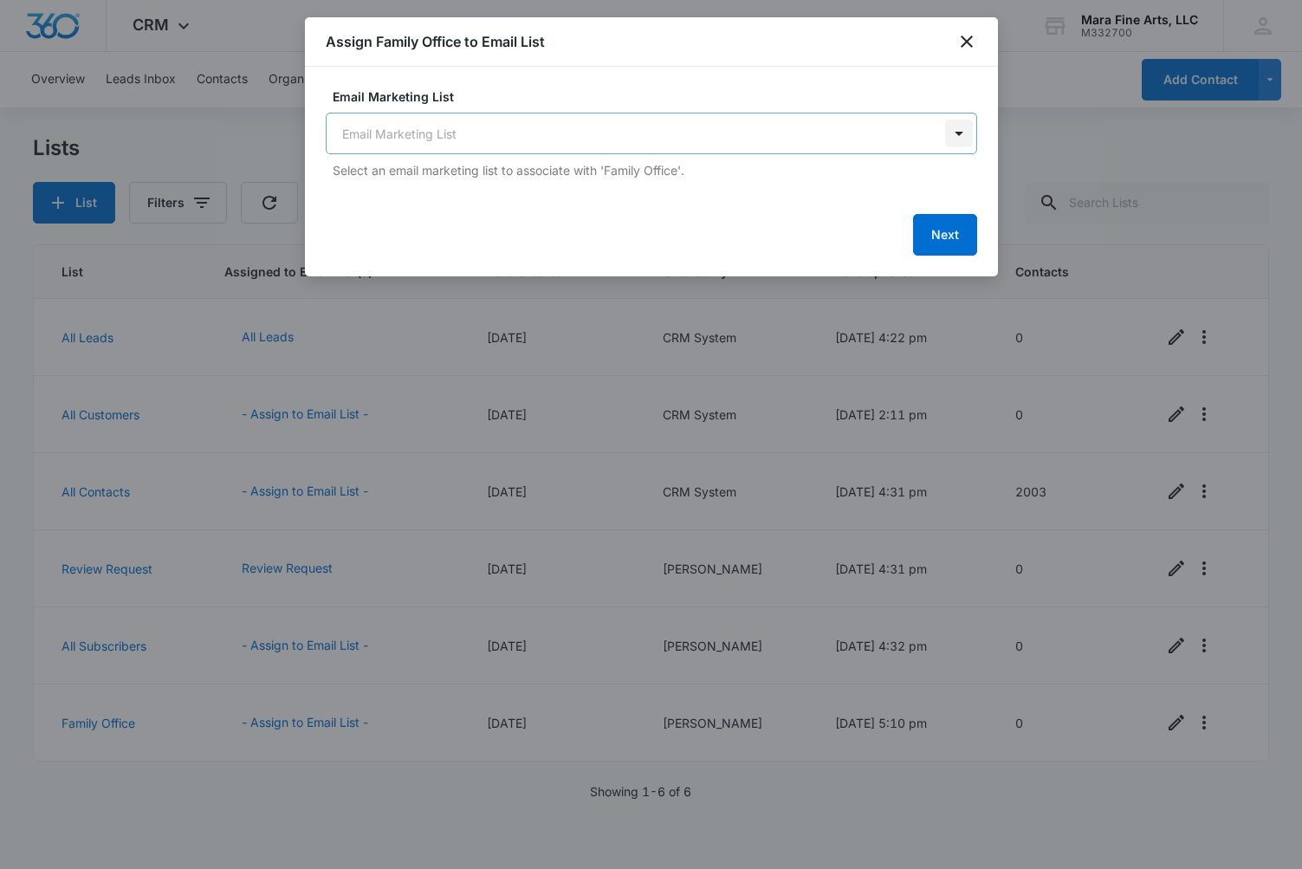
click at [956, 133] on body "CRM Apps Reputation Forms CRM Email Social Content Ads Intelligence Files Brand…" at bounding box center [651, 434] width 1302 height 869
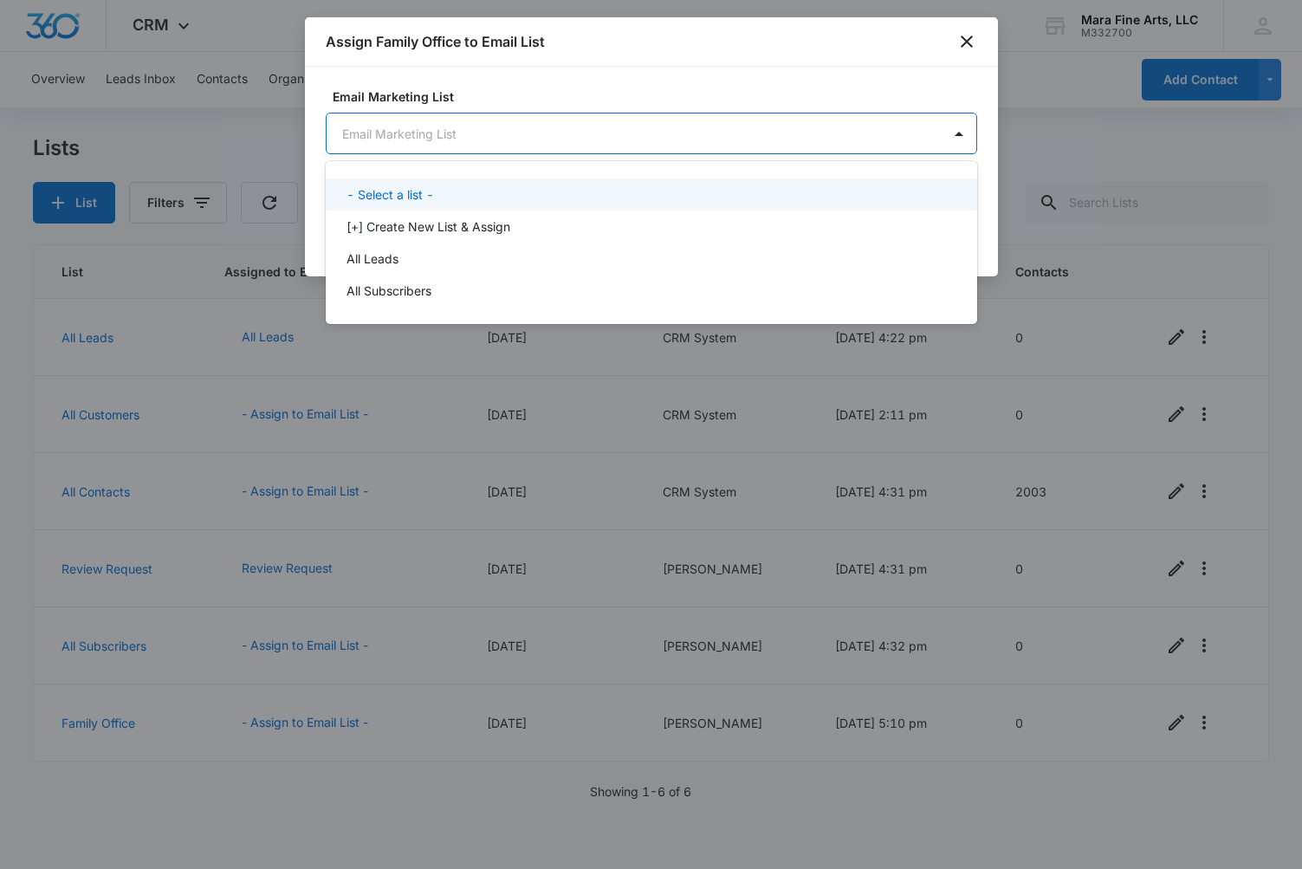
click at [491, 196] on div "- Select a list -" at bounding box center [650, 194] width 606 height 18
click at [599, 137] on body "CRM Apps Reputation Forms CRM Email Social Content Ads Intelligence Files Brand…" at bounding box center [651, 434] width 1302 height 869
click at [961, 47] on div at bounding box center [651, 434] width 1302 height 869
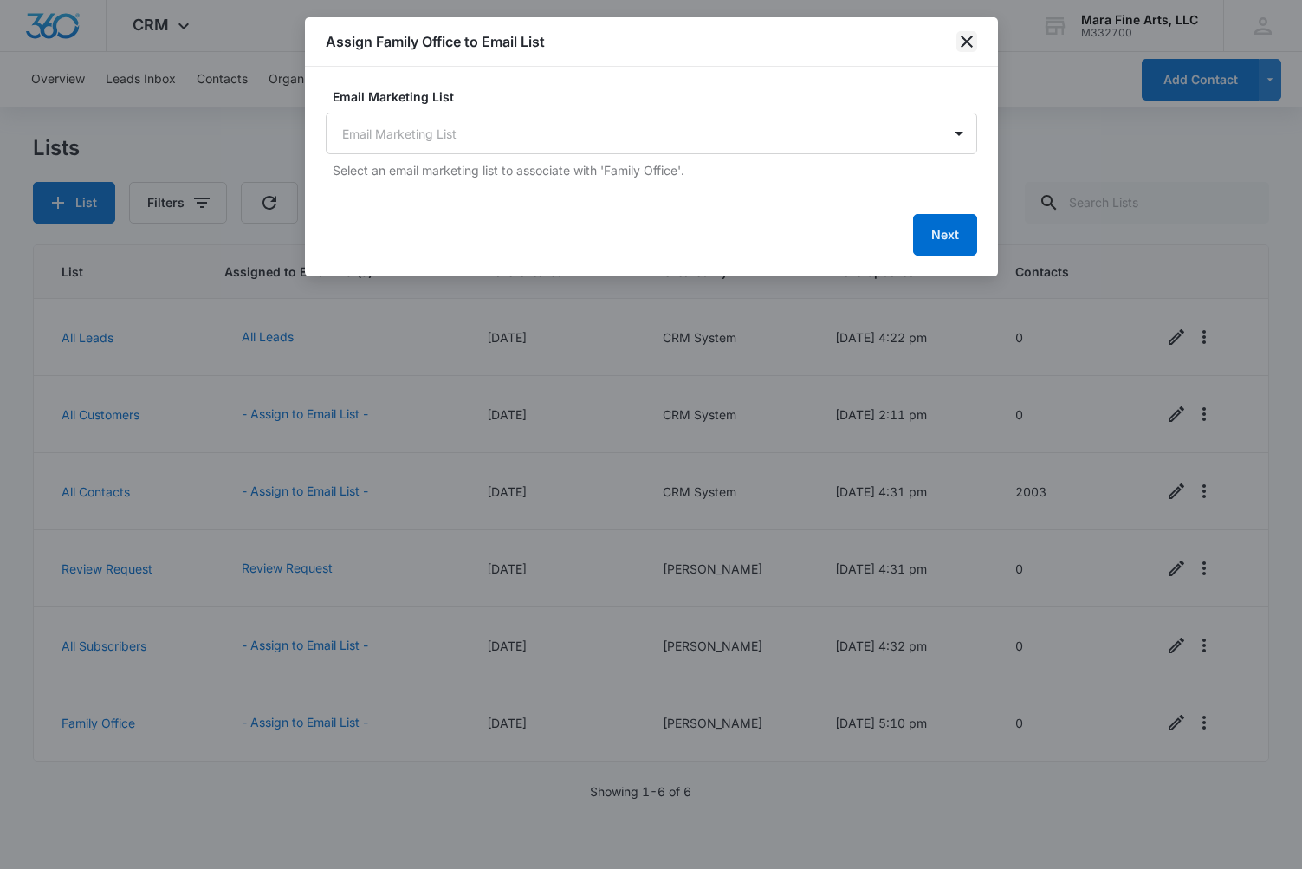
click at [966, 43] on icon "close" at bounding box center [966, 41] width 21 height 21
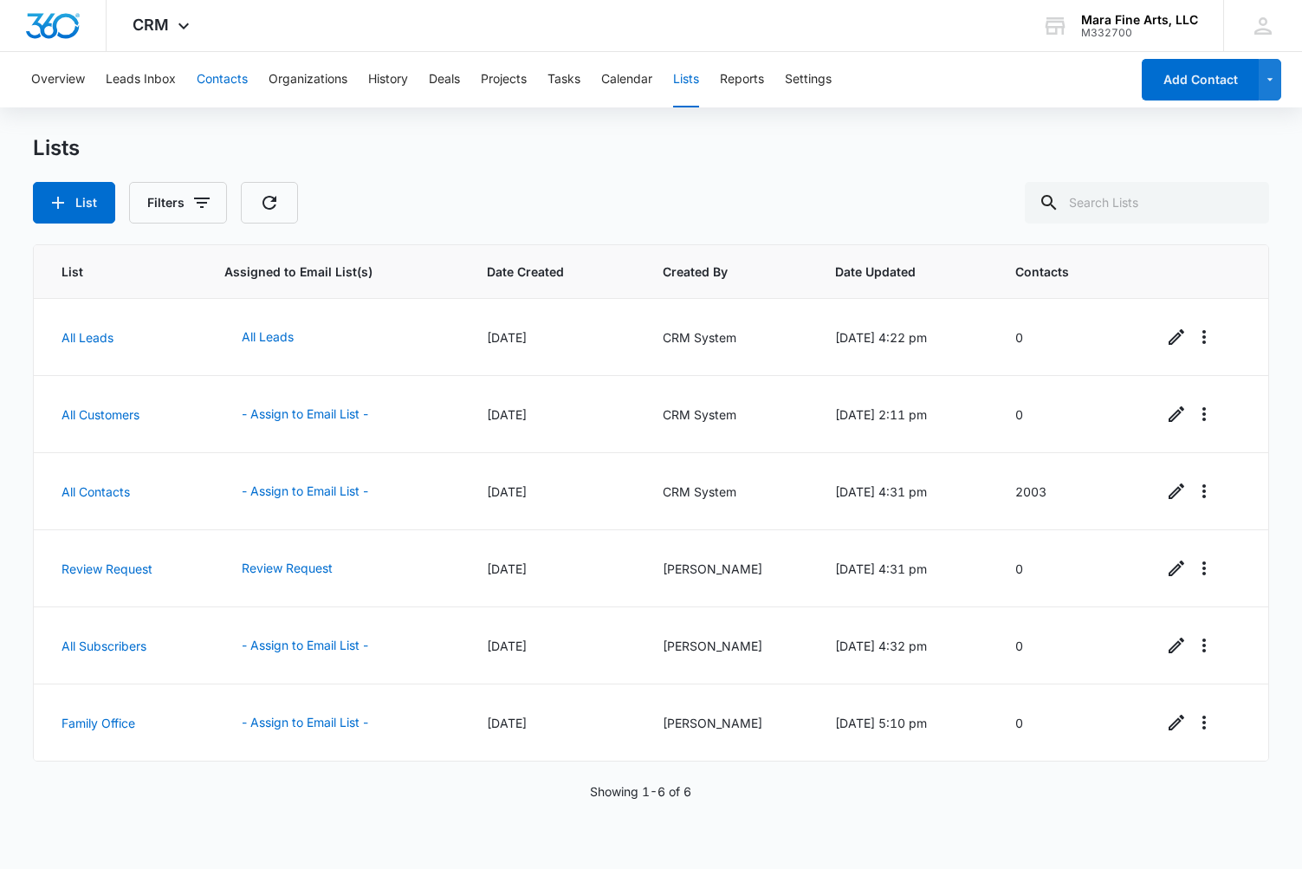
click at [222, 77] on button "Contacts" at bounding box center [222, 79] width 51 height 55
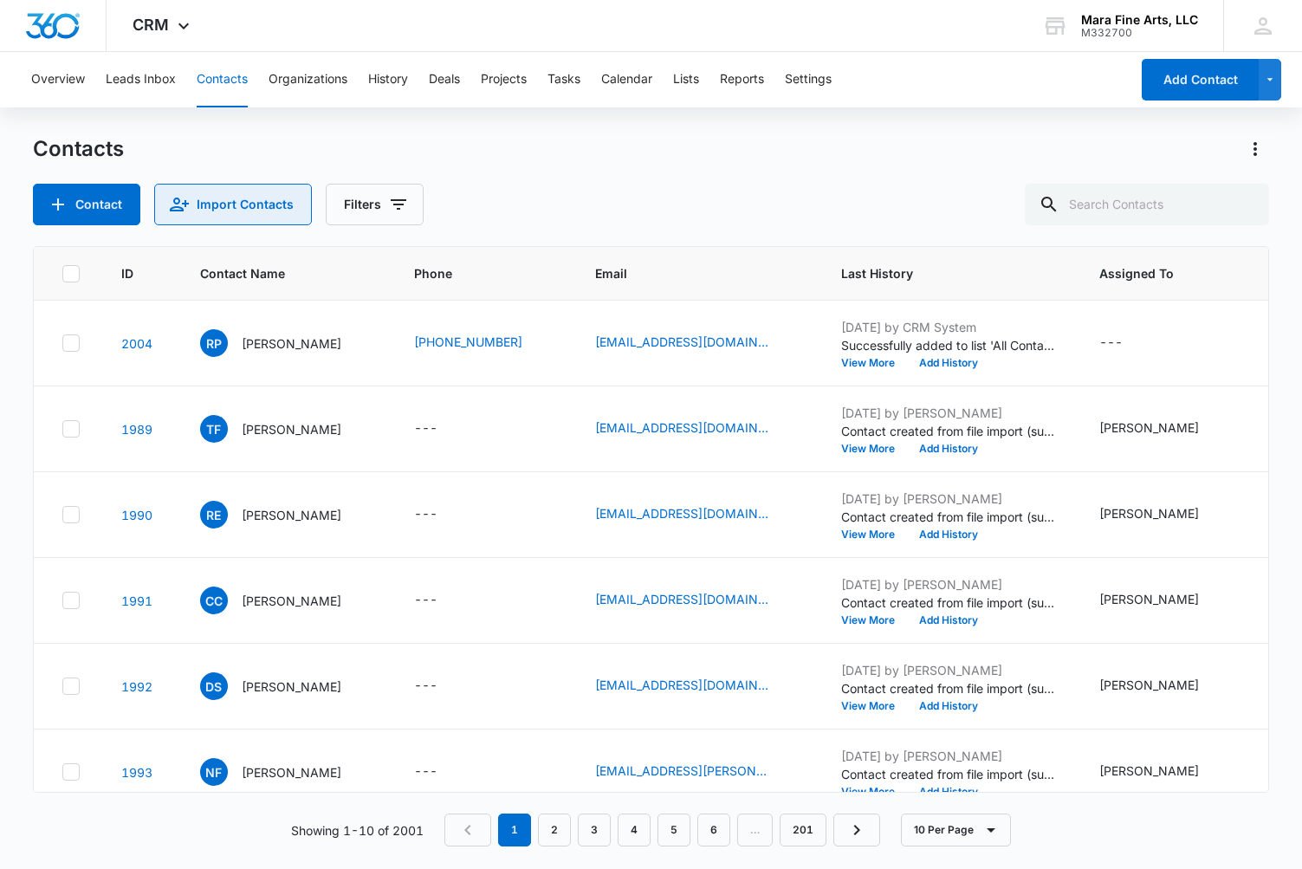
click at [235, 209] on button "Import Contacts" at bounding box center [233, 205] width 158 height 42
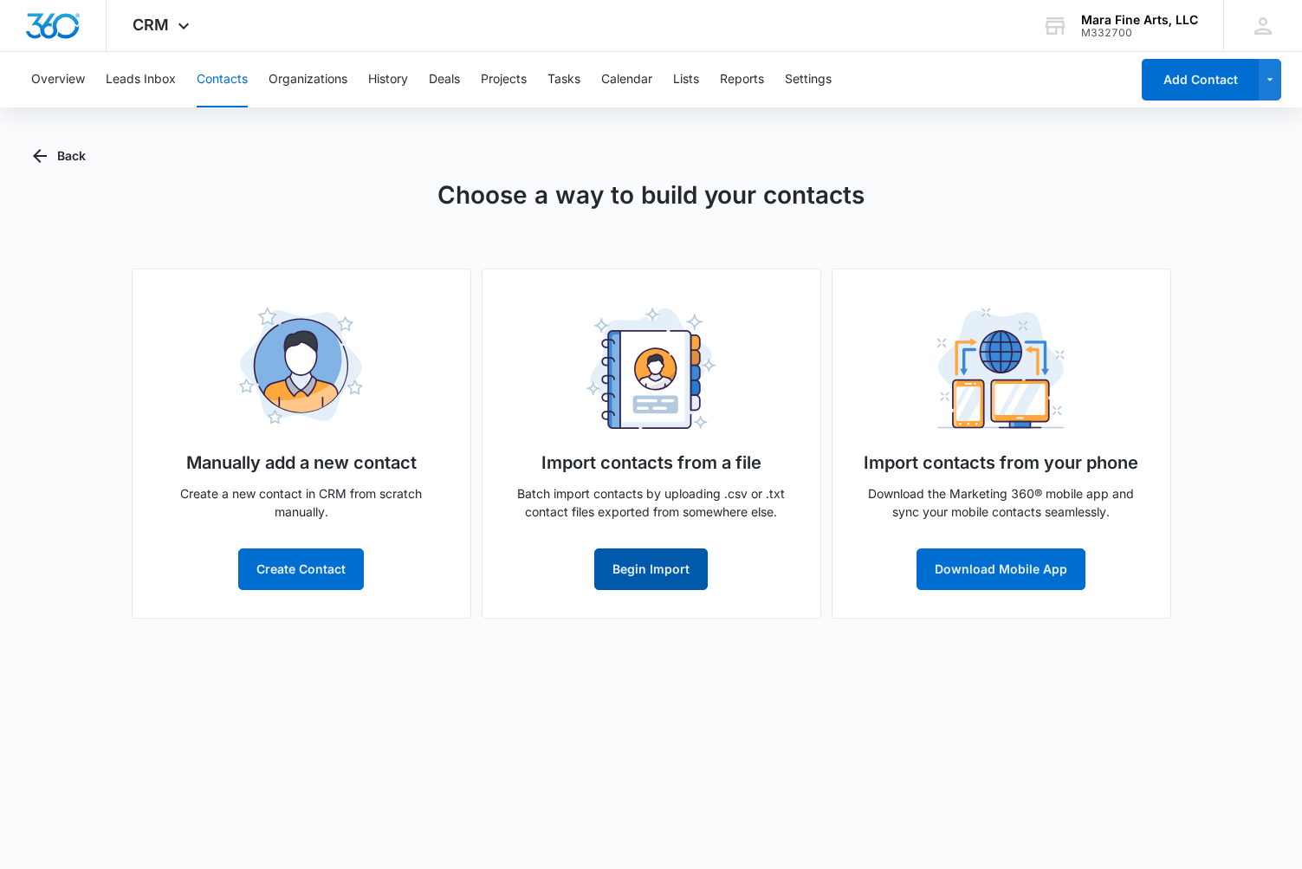
click at [669, 574] on button "Begin Import" at bounding box center [650, 569] width 113 height 42
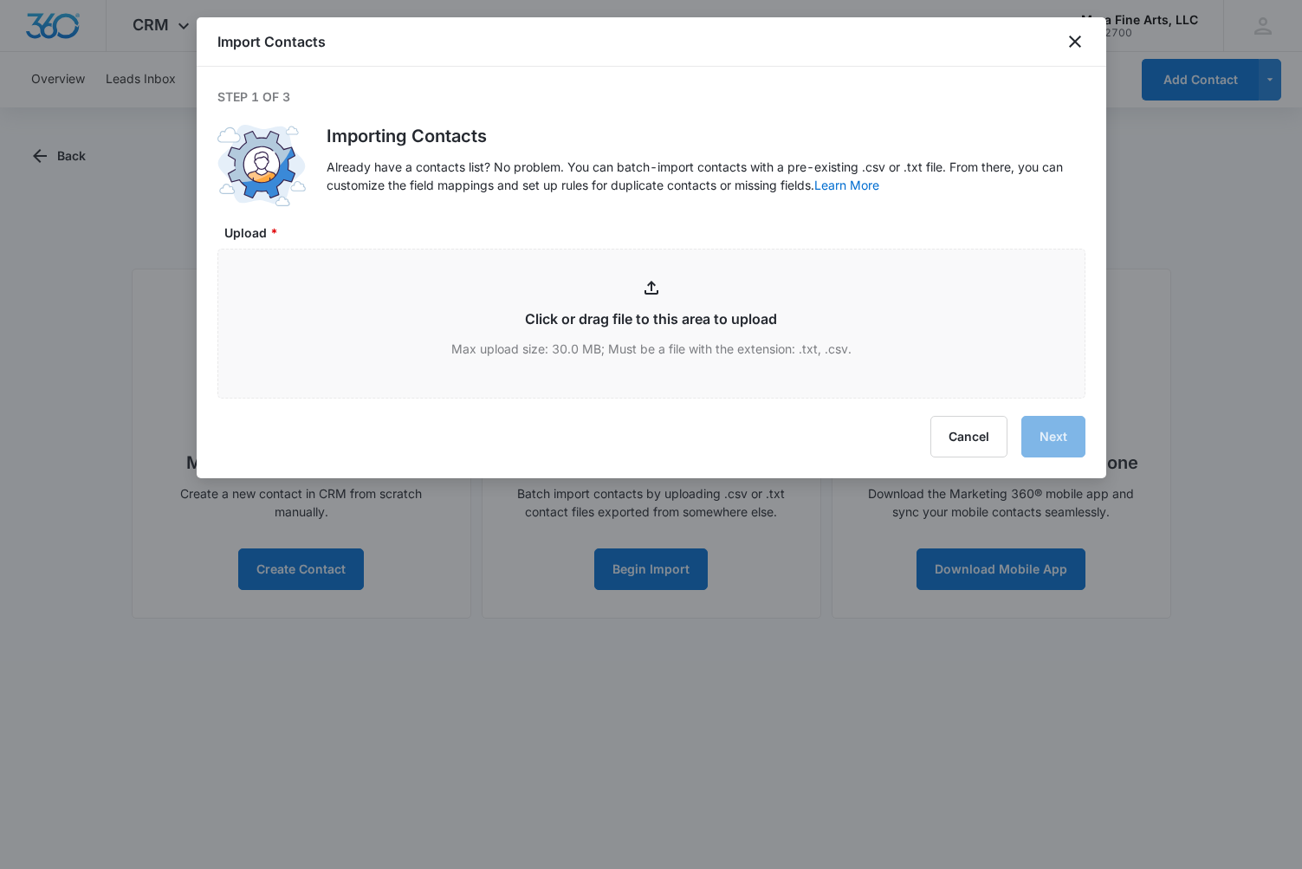
type input "C:\fakepath\100 of the leading family offices.csv"
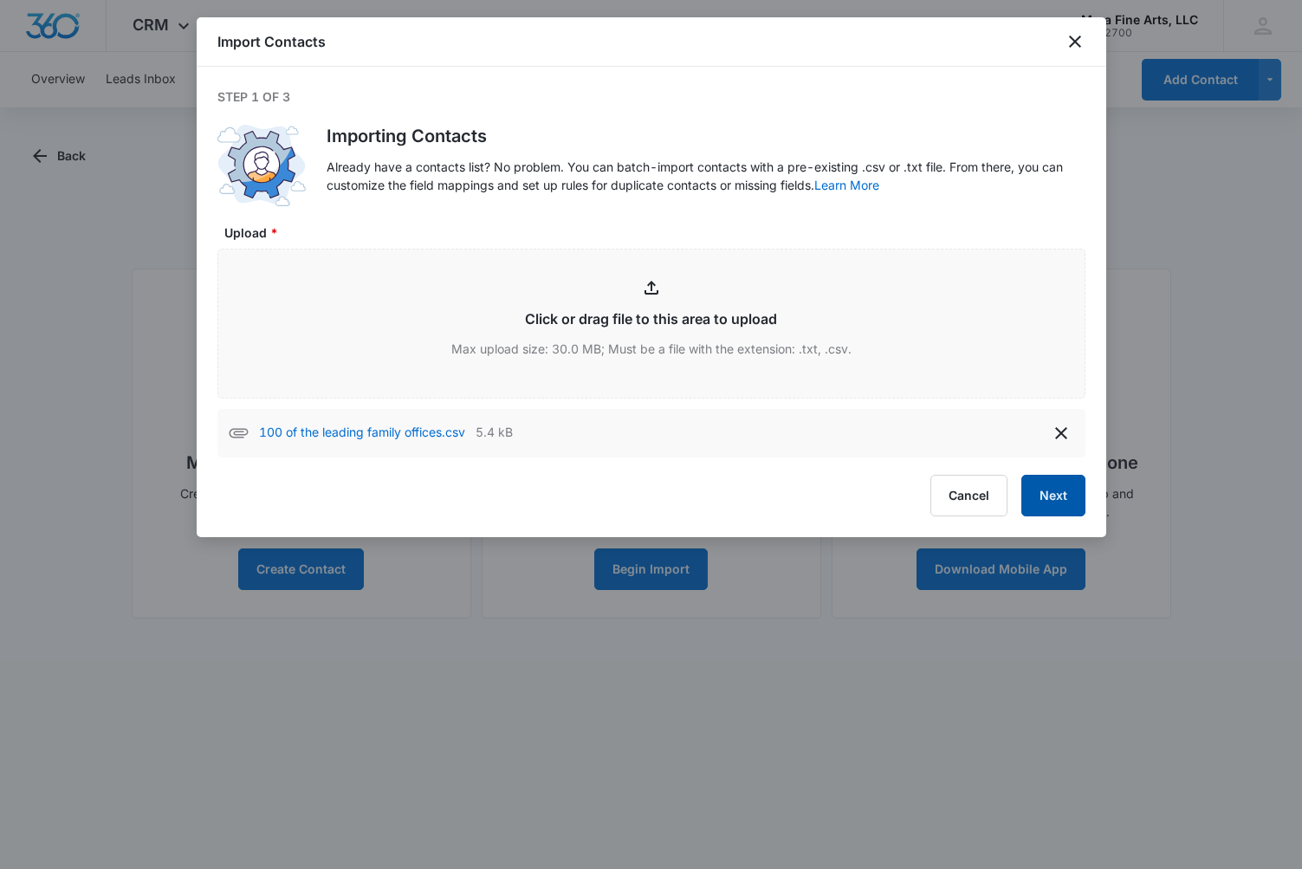
click at [1050, 501] on button "Next" at bounding box center [1053, 496] width 64 height 42
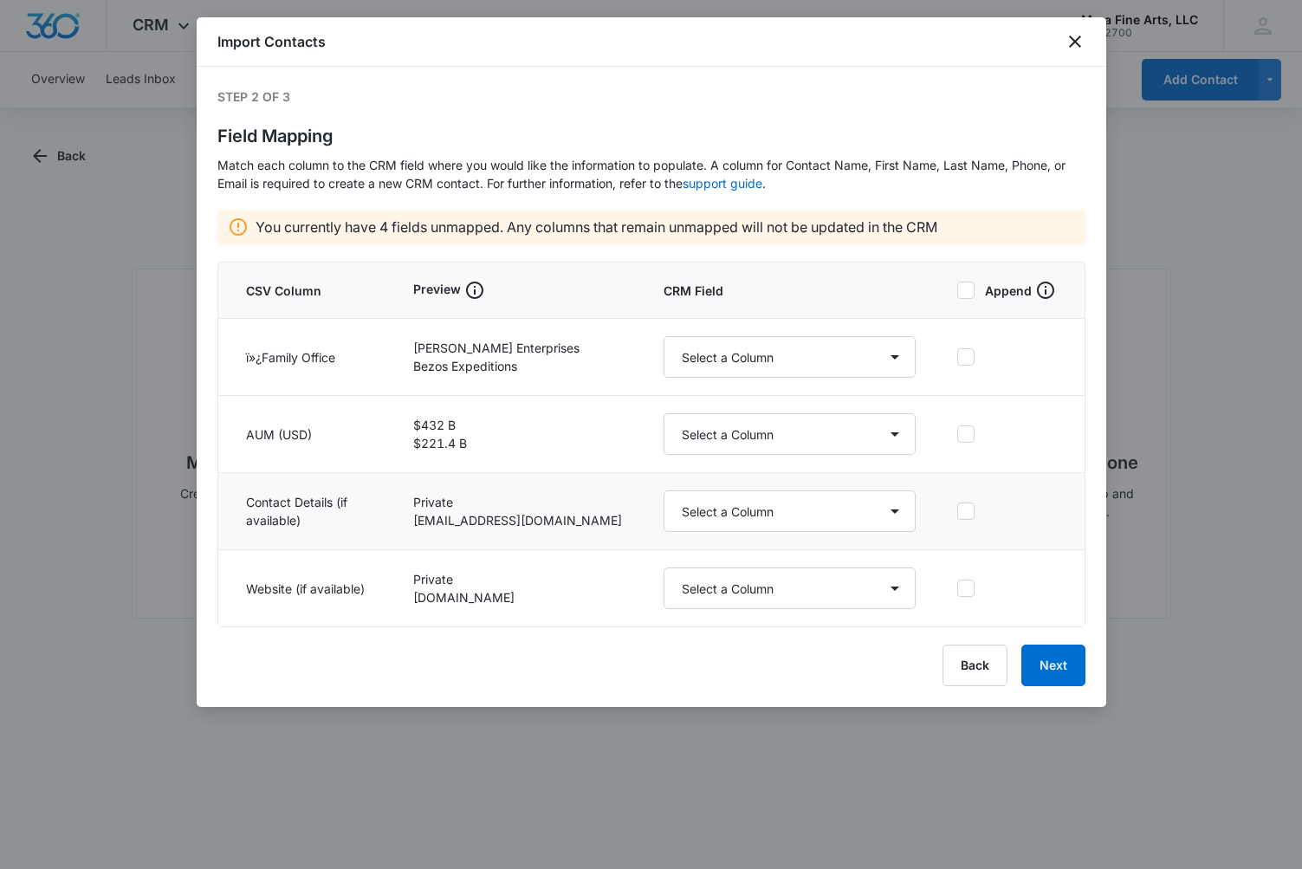
click at [973, 510] on icon at bounding box center [966, 511] width 16 height 16
click at [957, 510] on input "checkbox" at bounding box center [957, 511] width 0 height 12
click at [881, 515] on select "Select a Column Address/City Address/Country Address/State Address/Street Addre…" at bounding box center [790, 511] width 252 height 42
select select "185"
click at [664, 490] on select "Select a Column Address/City Address/Country Address/State Address/Street Addre…" at bounding box center [790, 511] width 252 height 42
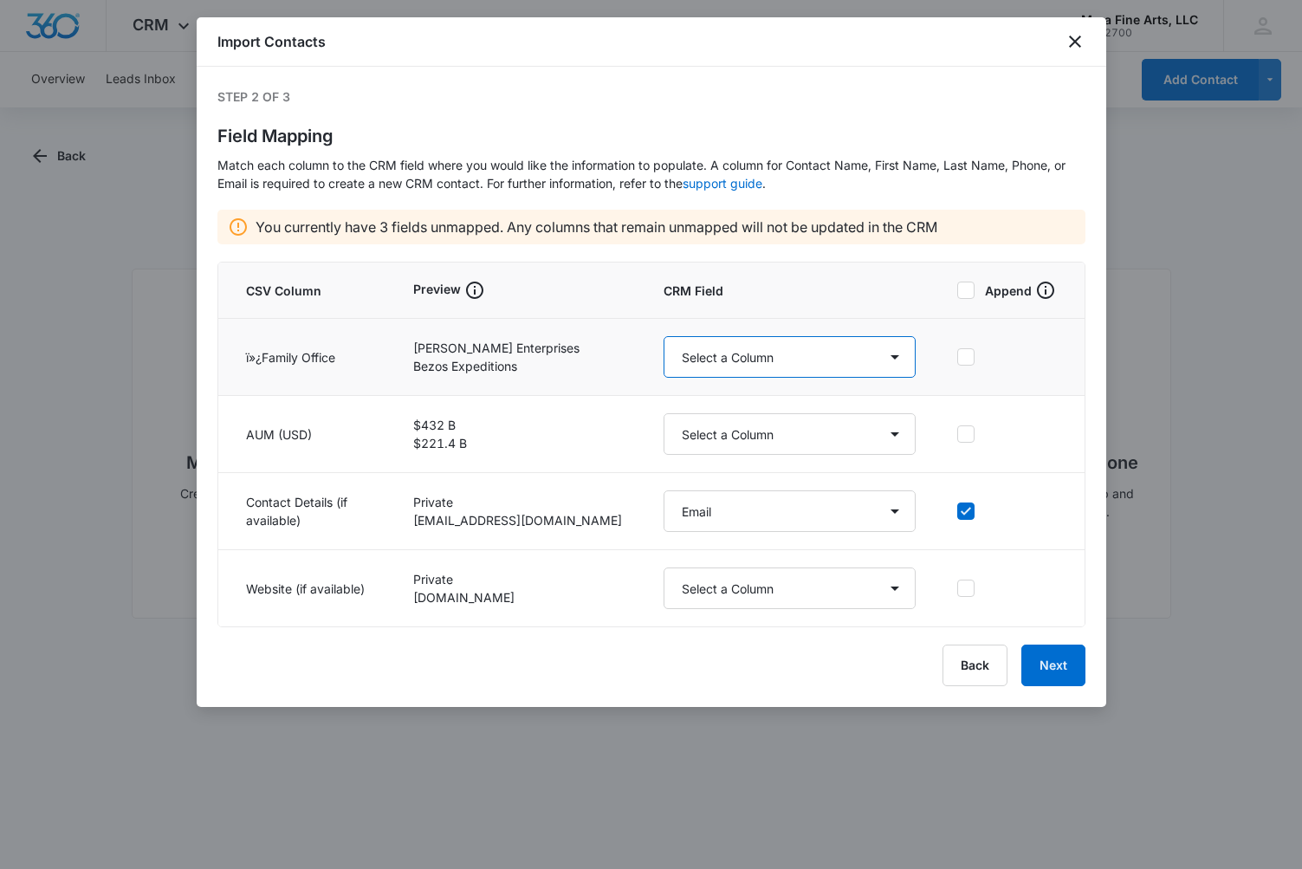
click at [898, 360] on select "Select a Column Address/City Address/Country Address/State Address/Street Addre…" at bounding box center [790, 357] width 252 height 42
click at [1052, 663] on button "Next" at bounding box center [1053, 666] width 64 height 42
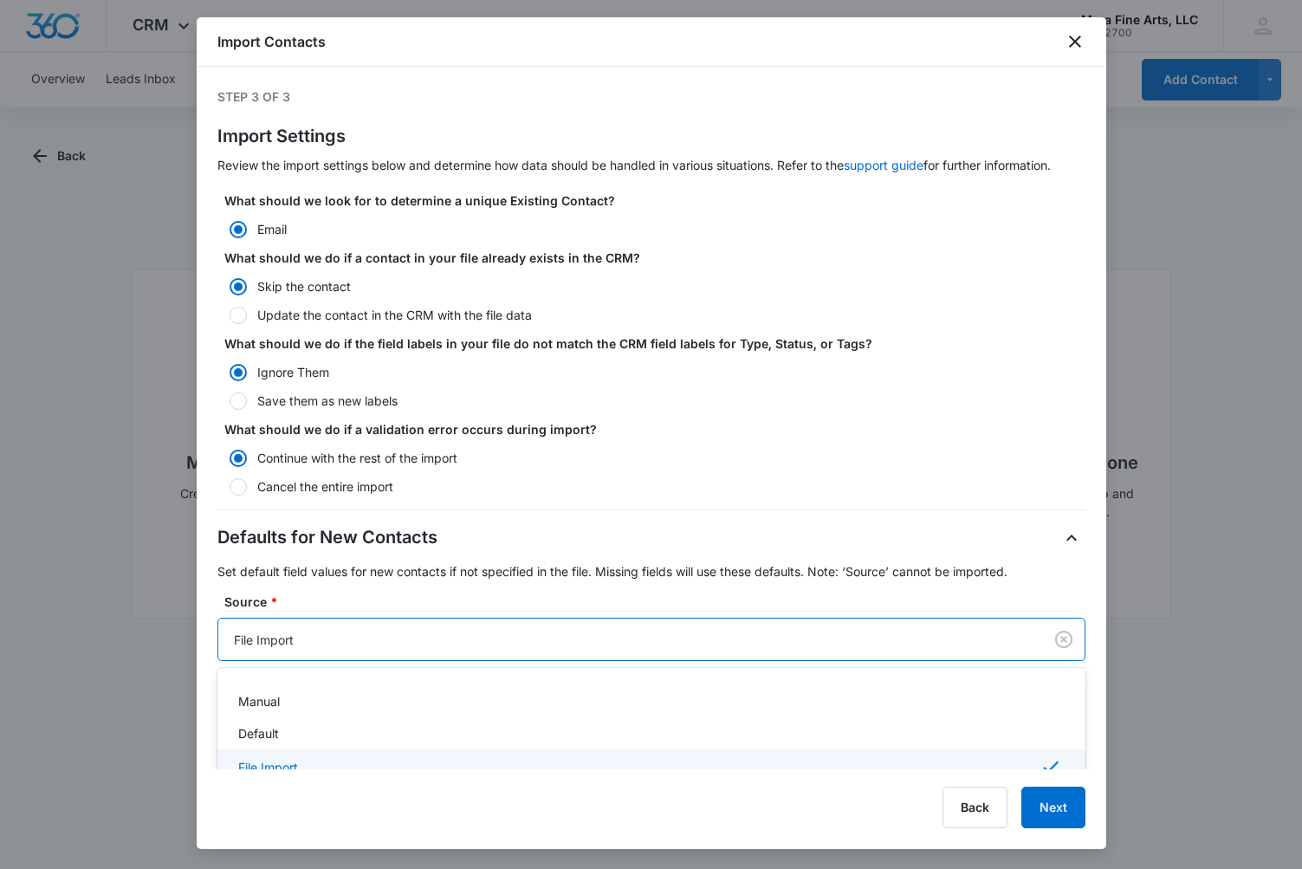
click at [616, 640] on div at bounding box center [627, 640] width 787 height 22
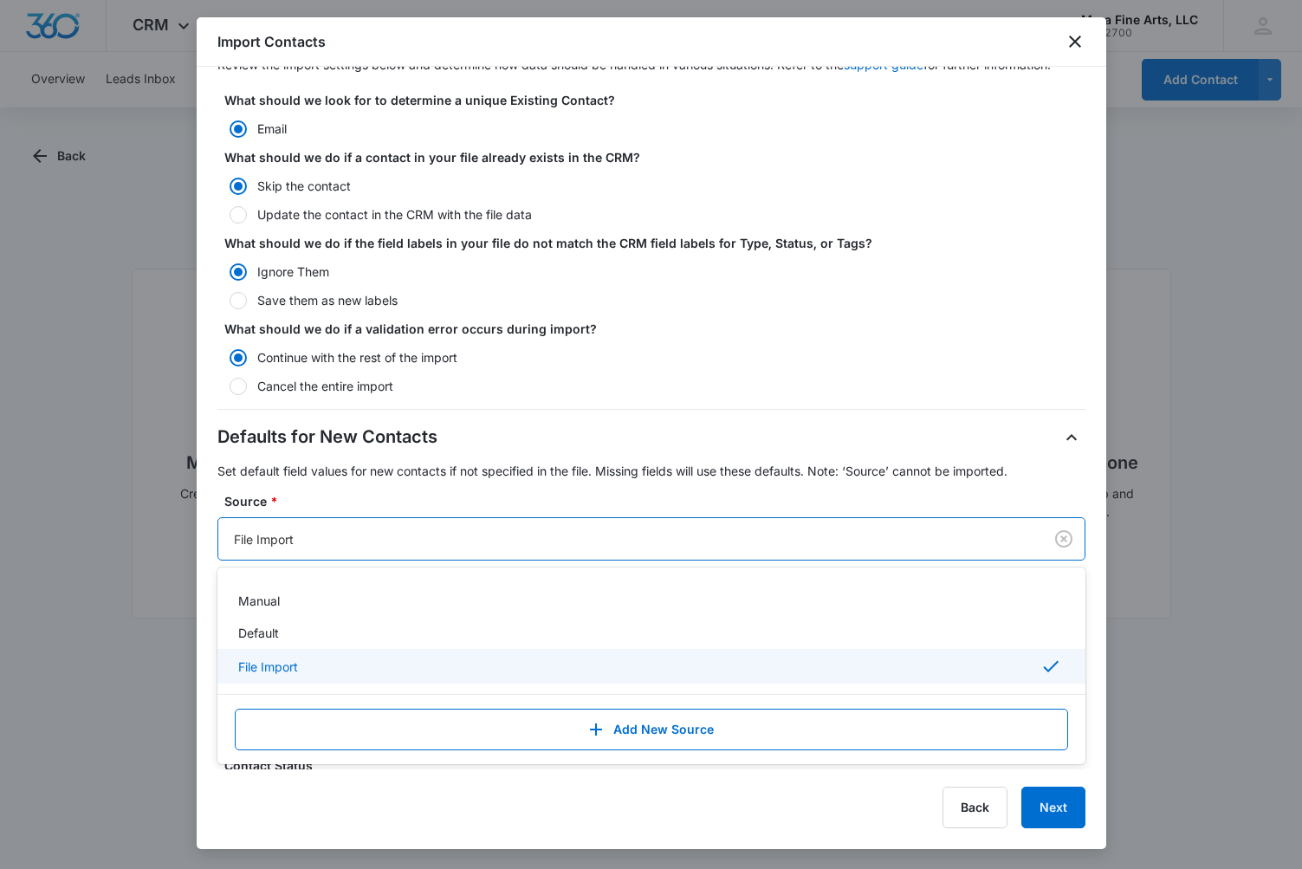
scroll to position [103, 0]
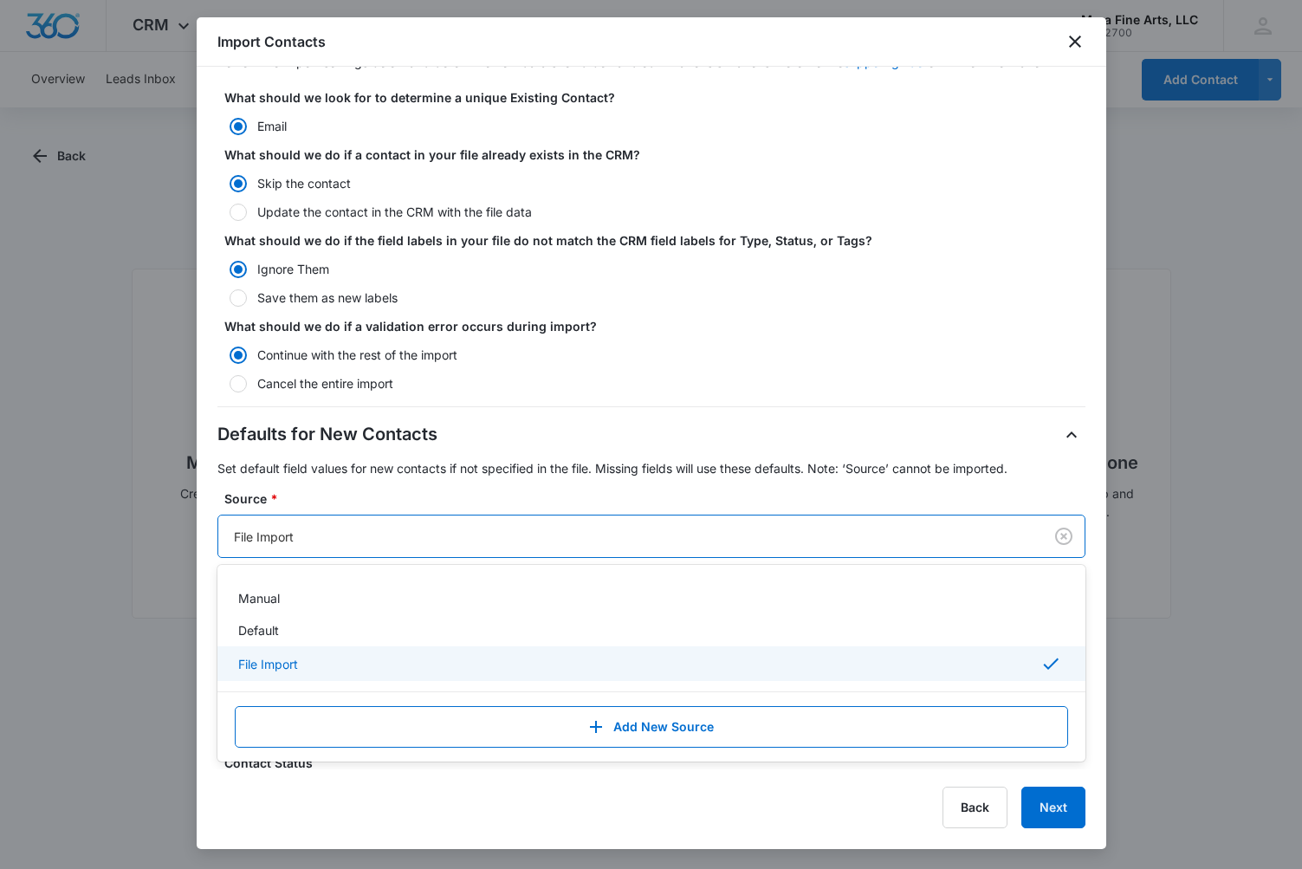
click at [310, 663] on div "File Import" at bounding box center [649, 663] width 823 height 21
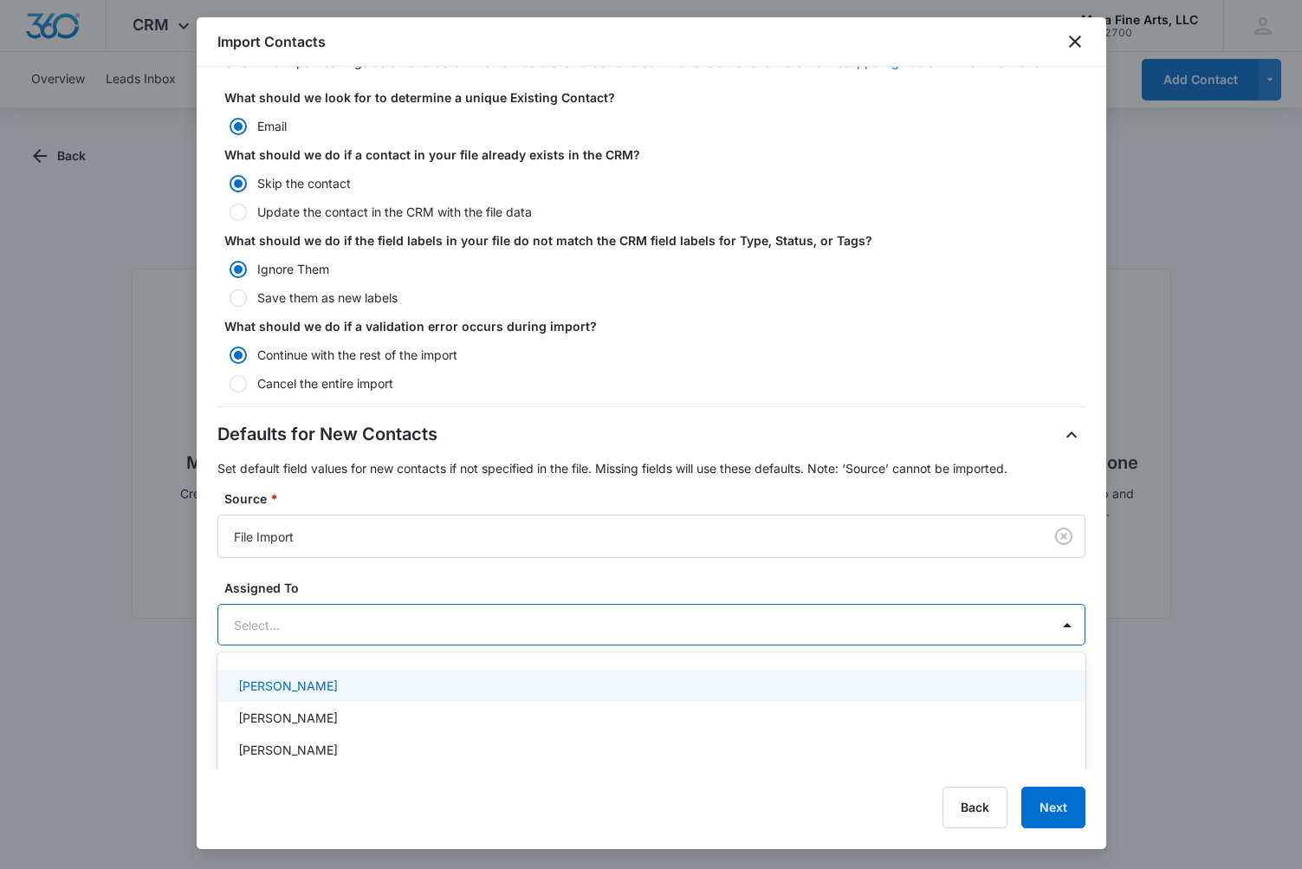
click at [354, 625] on div at bounding box center [631, 625] width 794 height 22
type input "f"
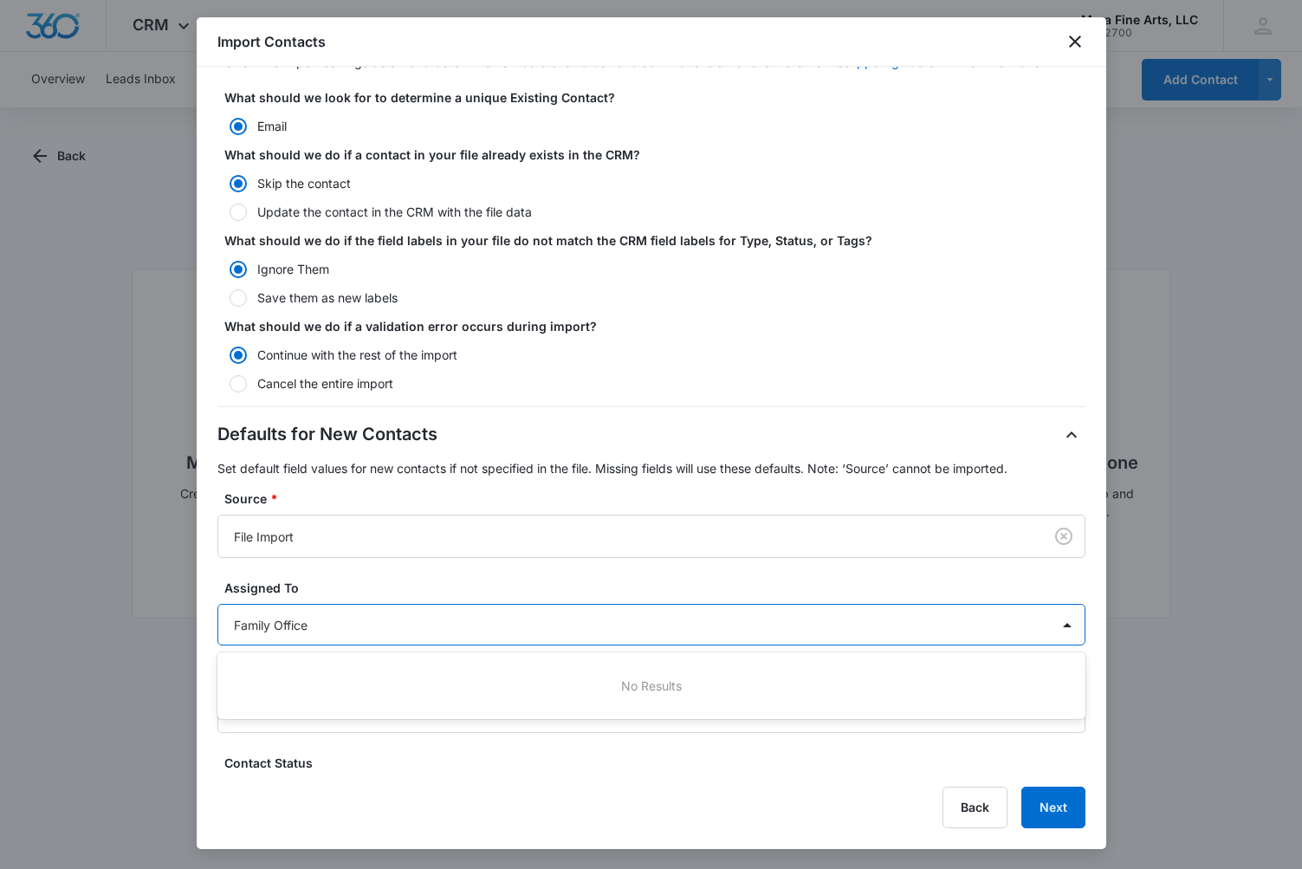
type input "Family Office"
click at [674, 581] on label "Assigned To" at bounding box center [658, 588] width 868 height 18
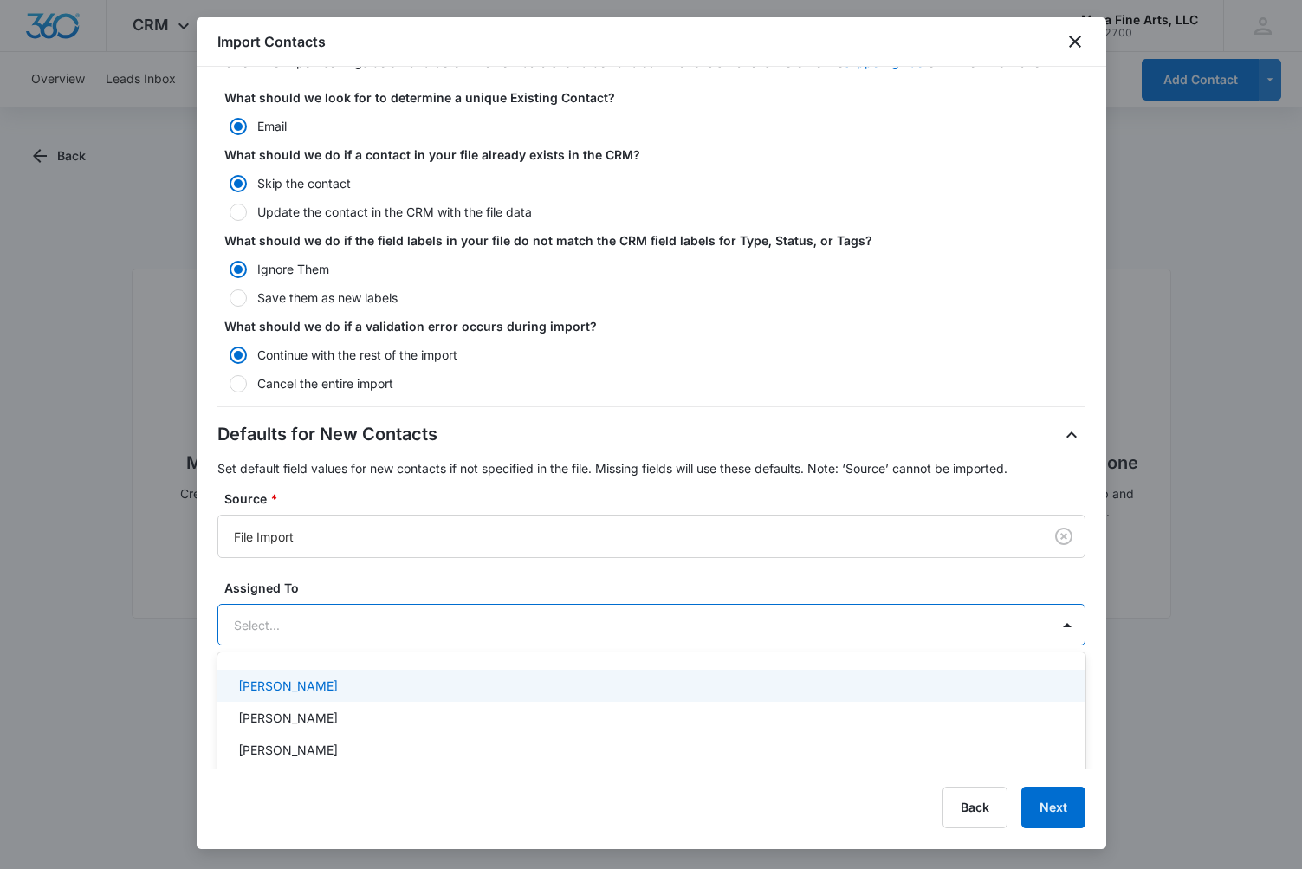
click at [522, 632] on div at bounding box center [631, 625] width 794 height 22
click at [330, 684] on div "[PERSON_NAME]" at bounding box center [649, 686] width 823 height 18
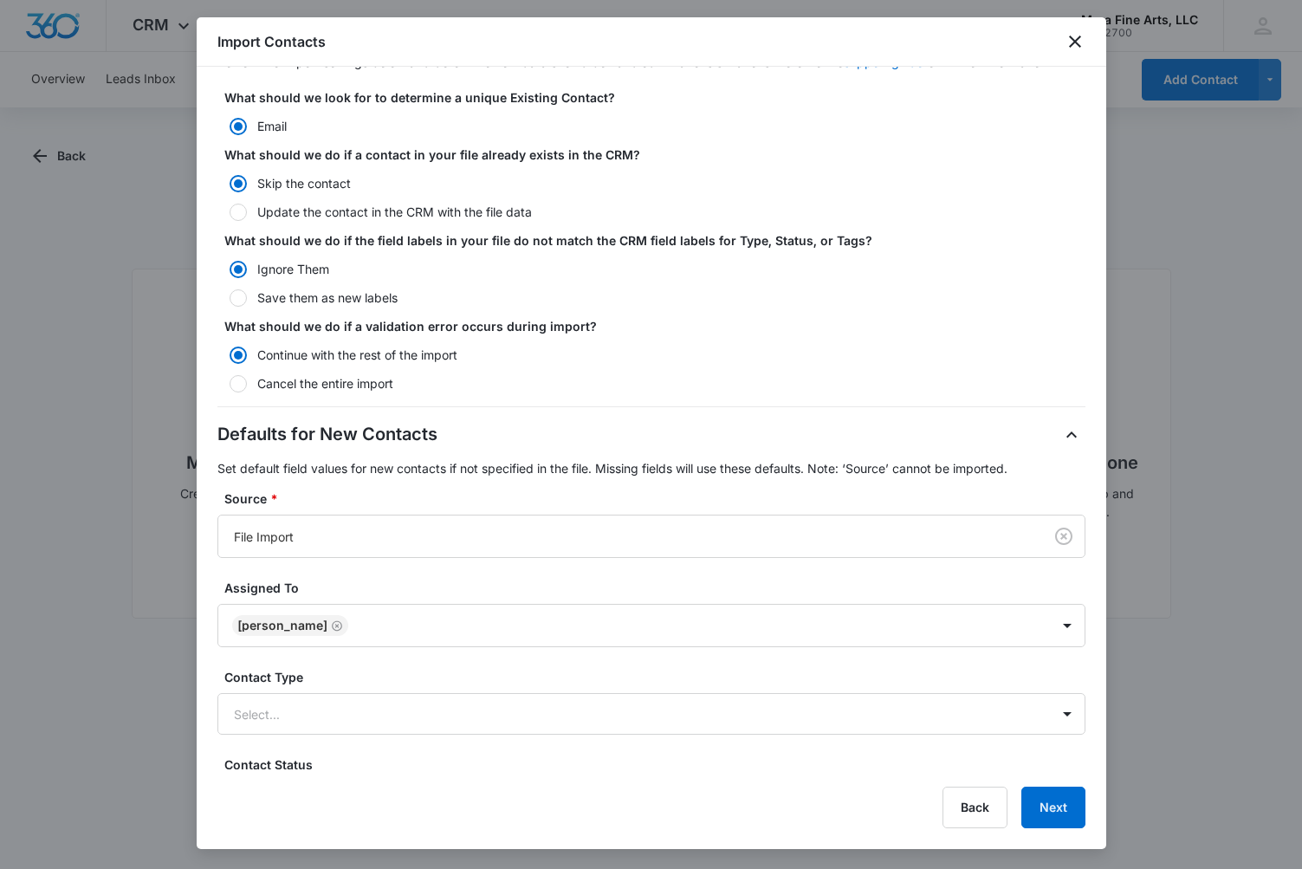
click at [1101, 748] on div "Step 3 of 3 Import Settings Review the import settings below and determine how …" at bounding box center [652, 418] width 910 height 703
click at [455, 719] on div at bounding box center [631, 714] width 794 height 22
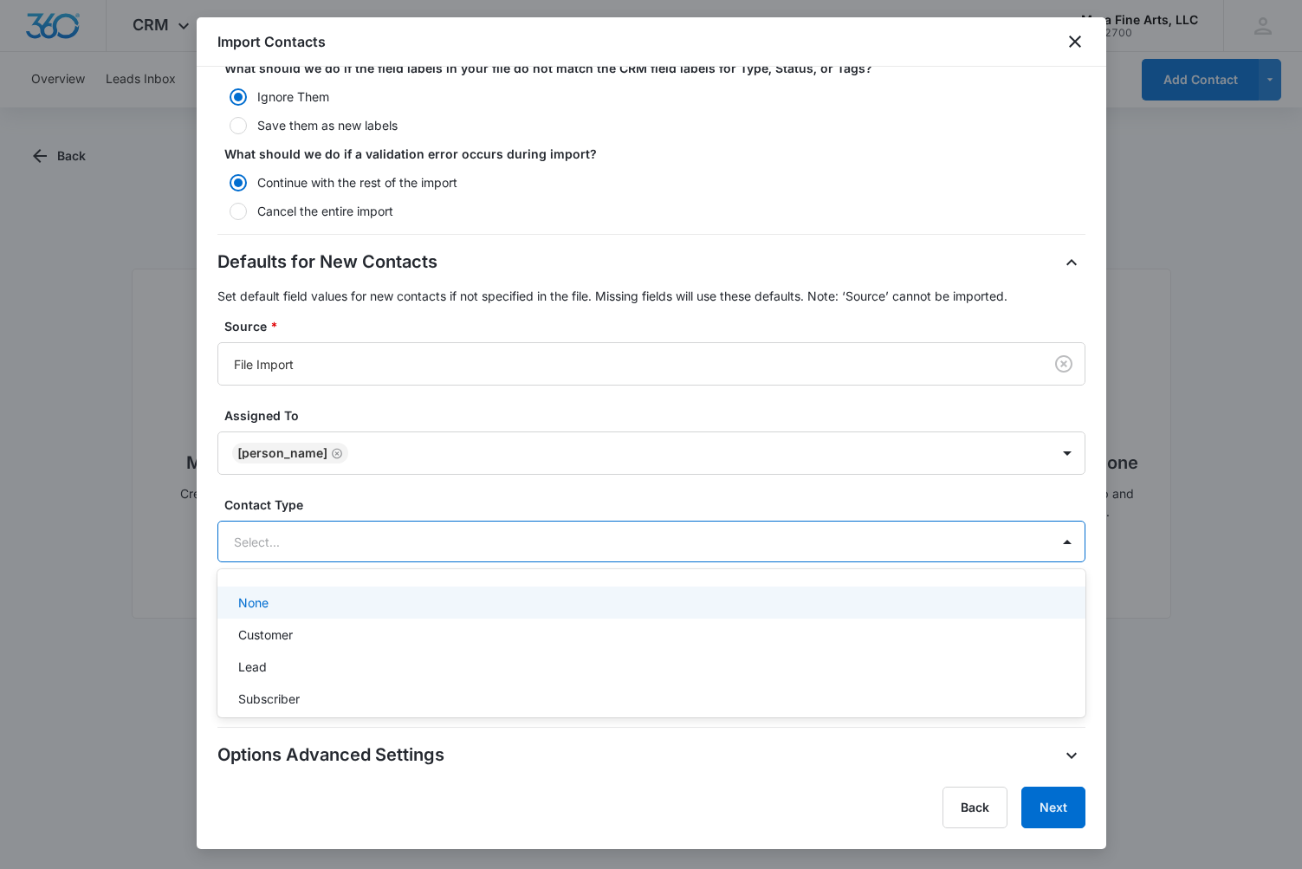
scroll to position [3, 0]
click at [428, 606] on div "None" at bounding box center [649, 599] width 823 height 18
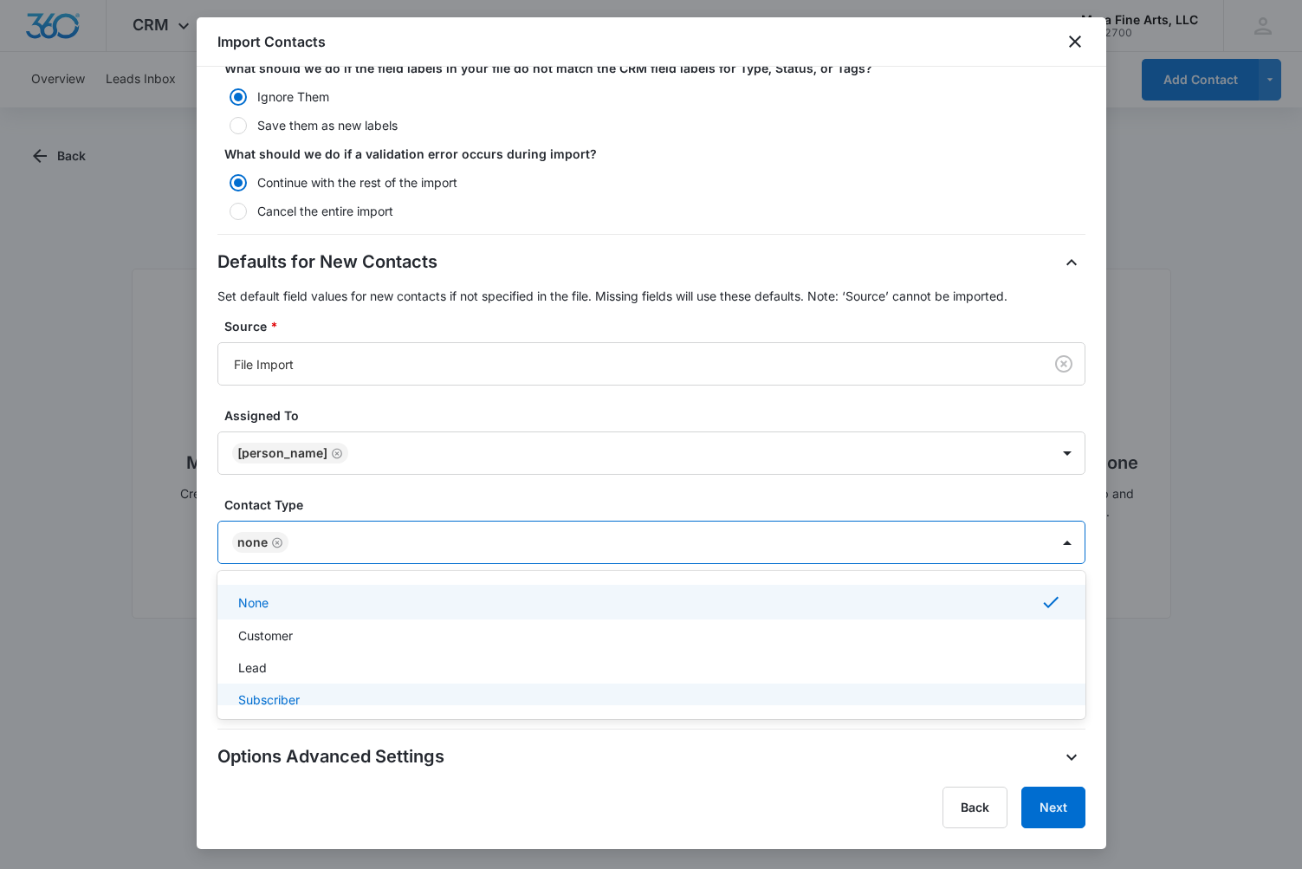
click at [780, 774] on div "Import Contacts Step 3 of 3 Import Settings Review the import settings below an…" at bounding box center [652, 433] width 910 height 832
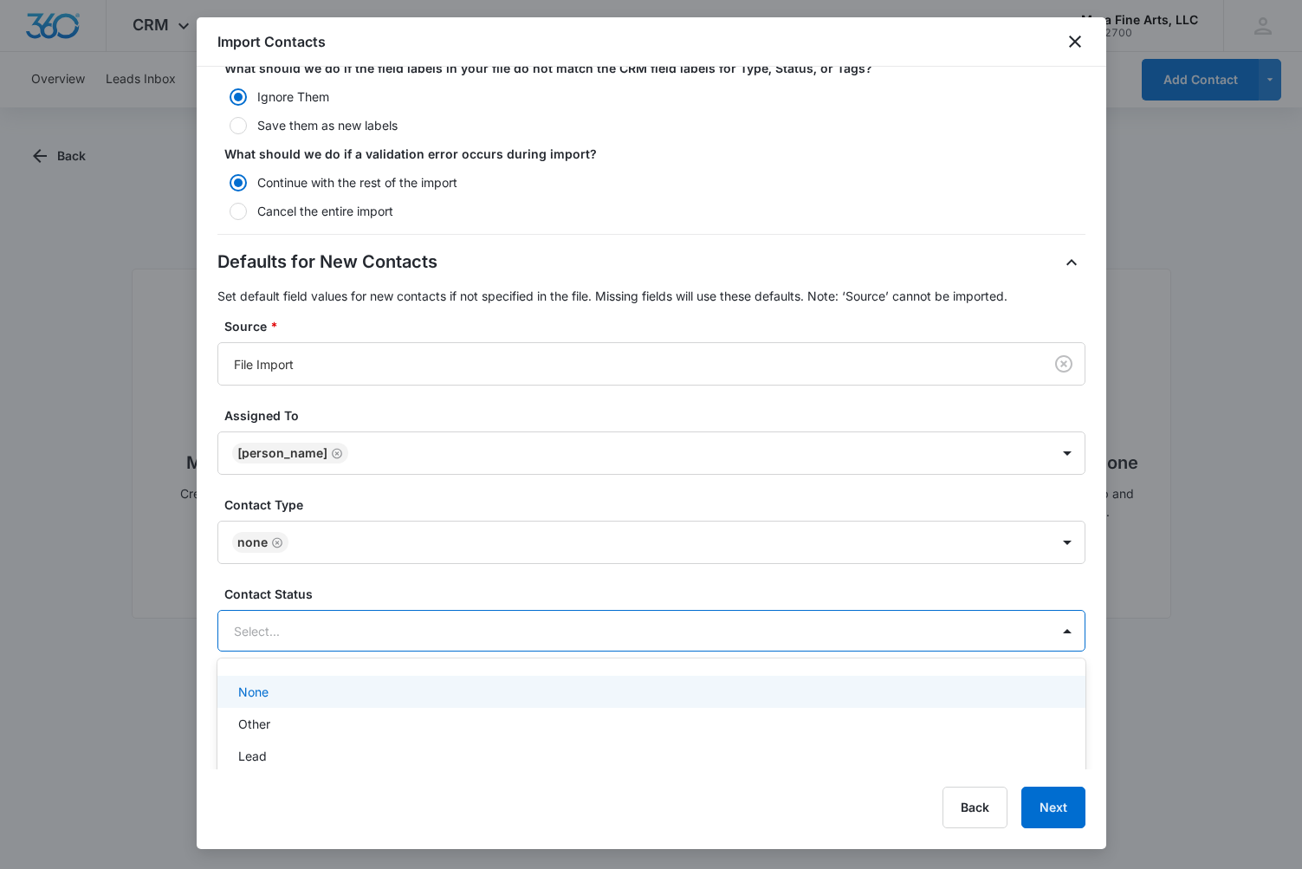
click at [586, 631] on div at bounding box center [631, 631] width 794 height 22
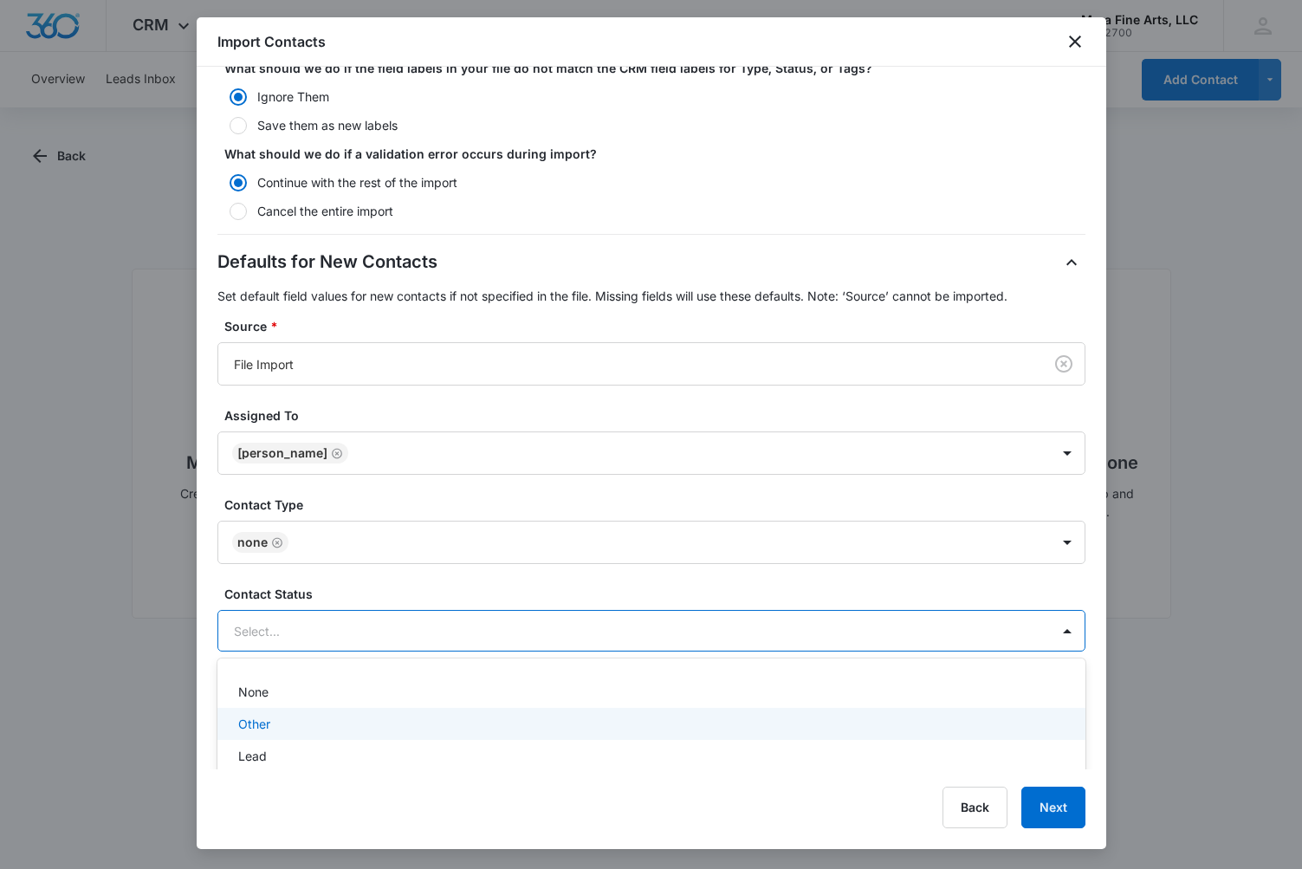
click at [330, 722] on div "Other" at bounding box center [649, 724] width 823 height 18
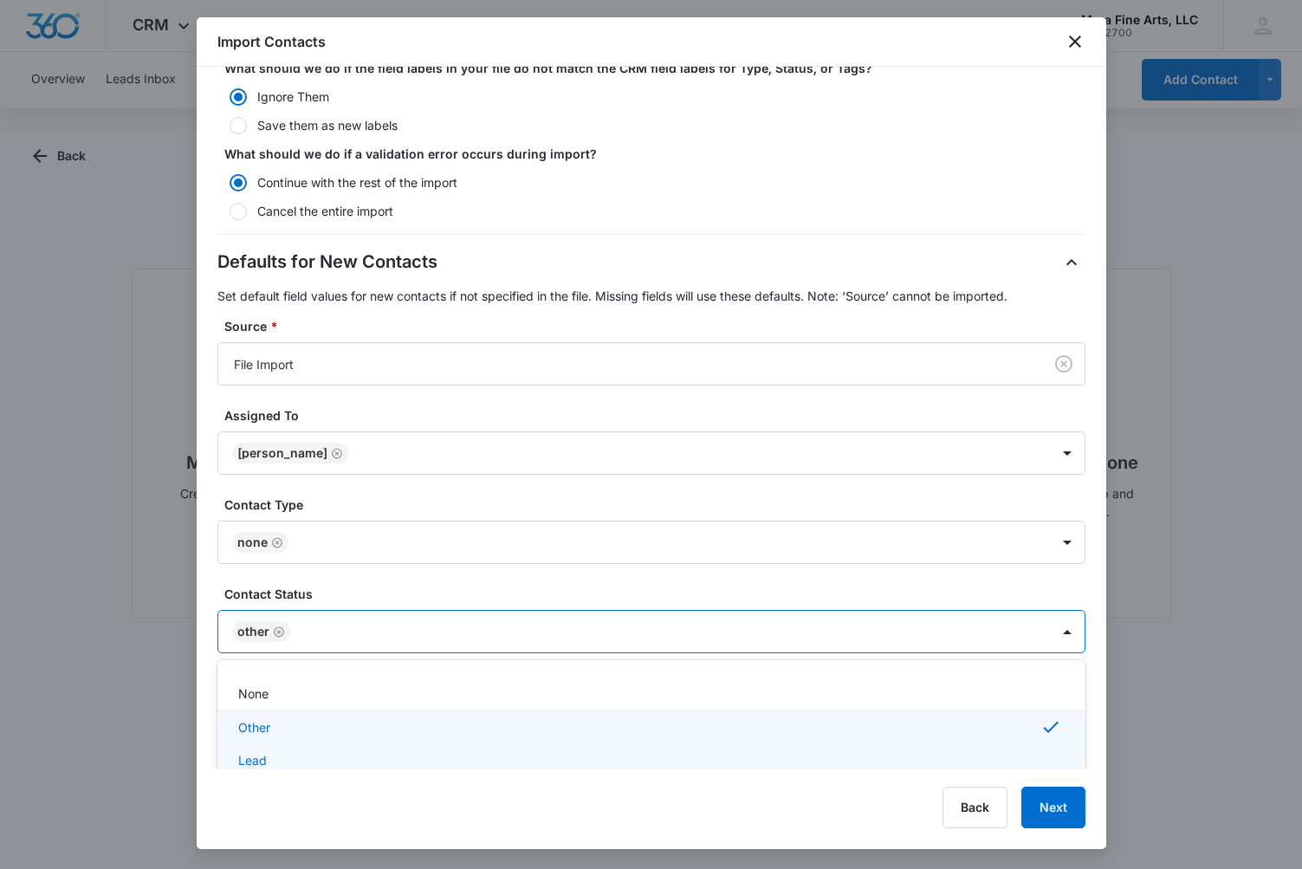
click at [818, 804] on div "Back Next" at bounding box center [651, 808] width 868 height 42
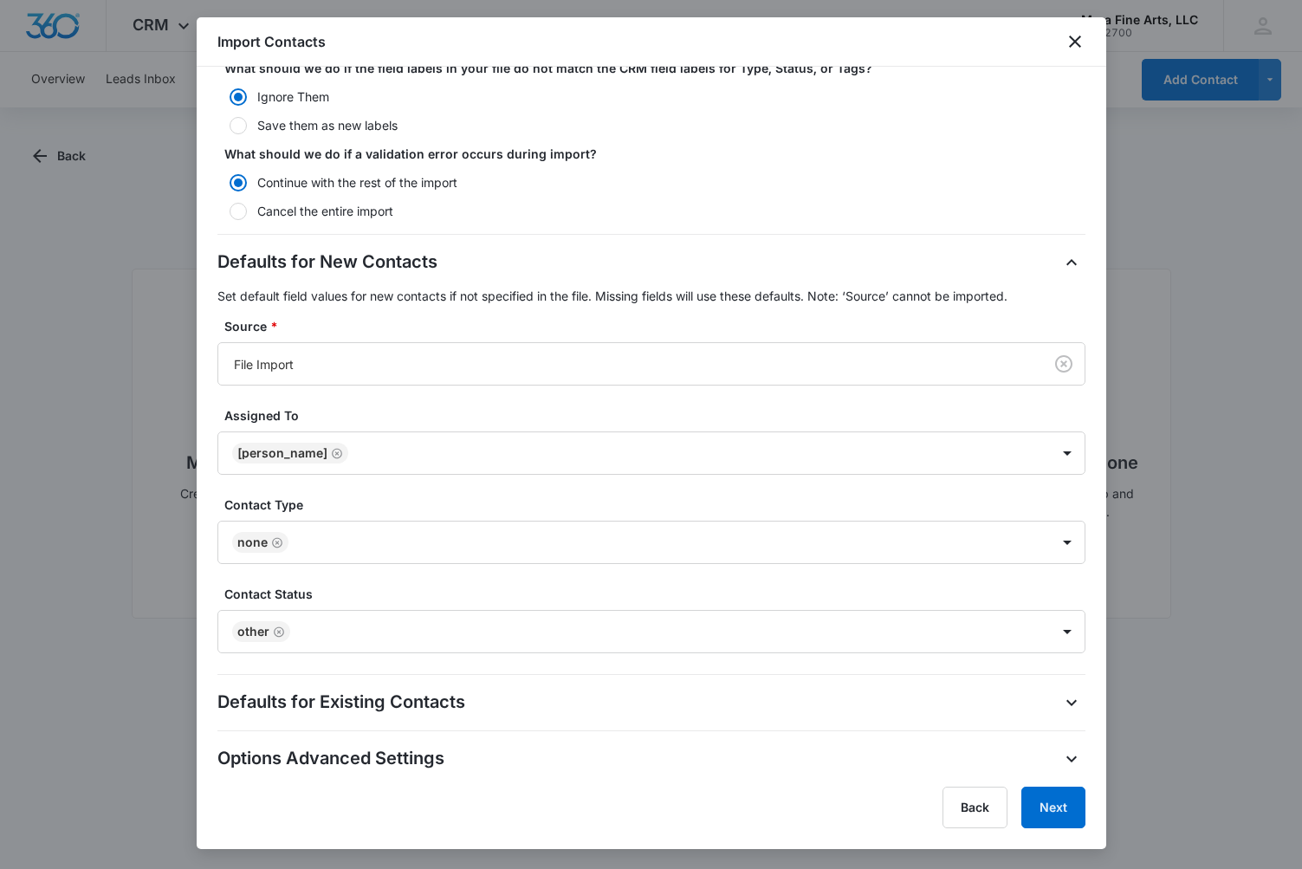
scroll to position [279, 0]
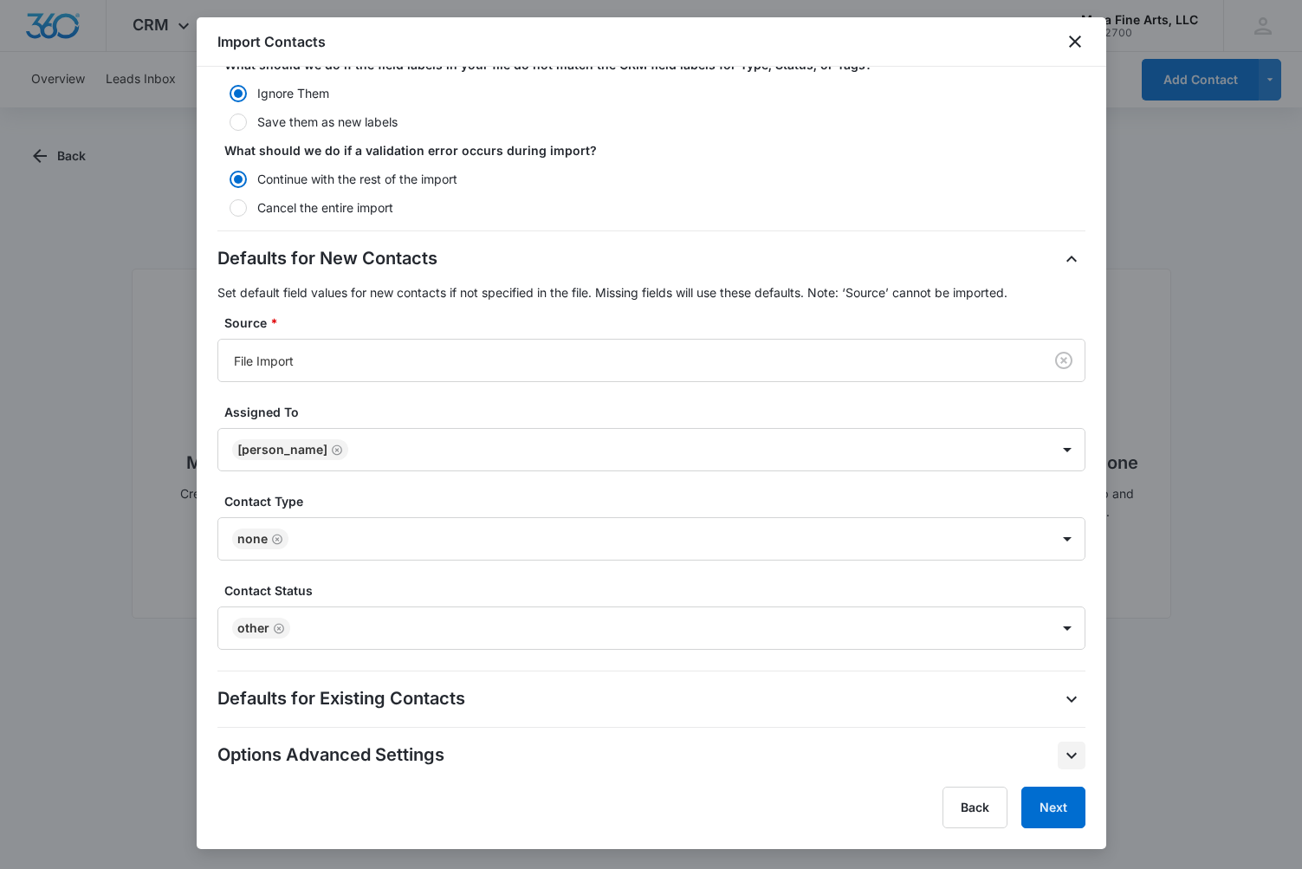
click at [1069, 757] on icon "button" at bounding box center [1071, 755] width 21 height 21
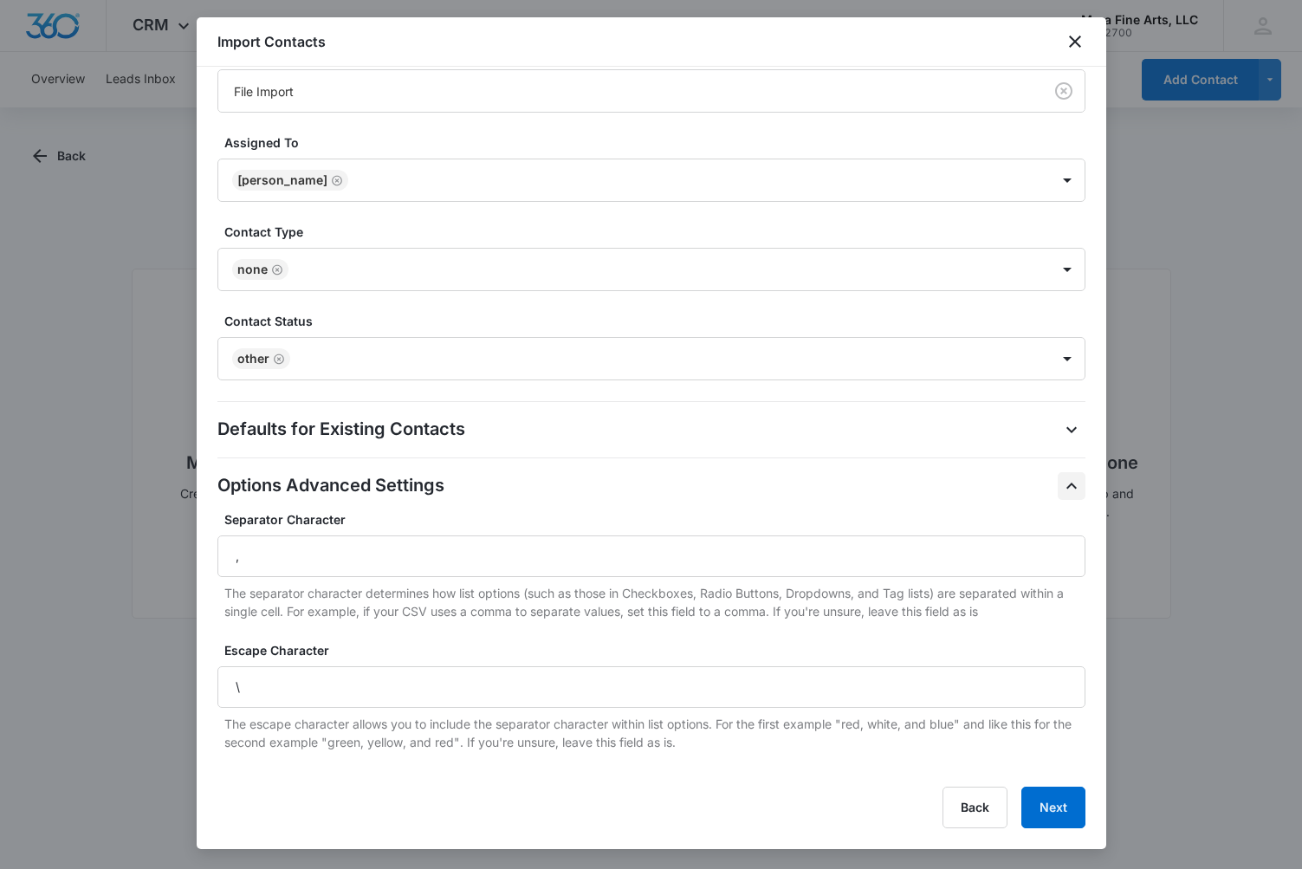
scroll to position [551, 0]
click at [1072, 424] on icon "button" at bounding box center [1071, 427] width 21 height 21
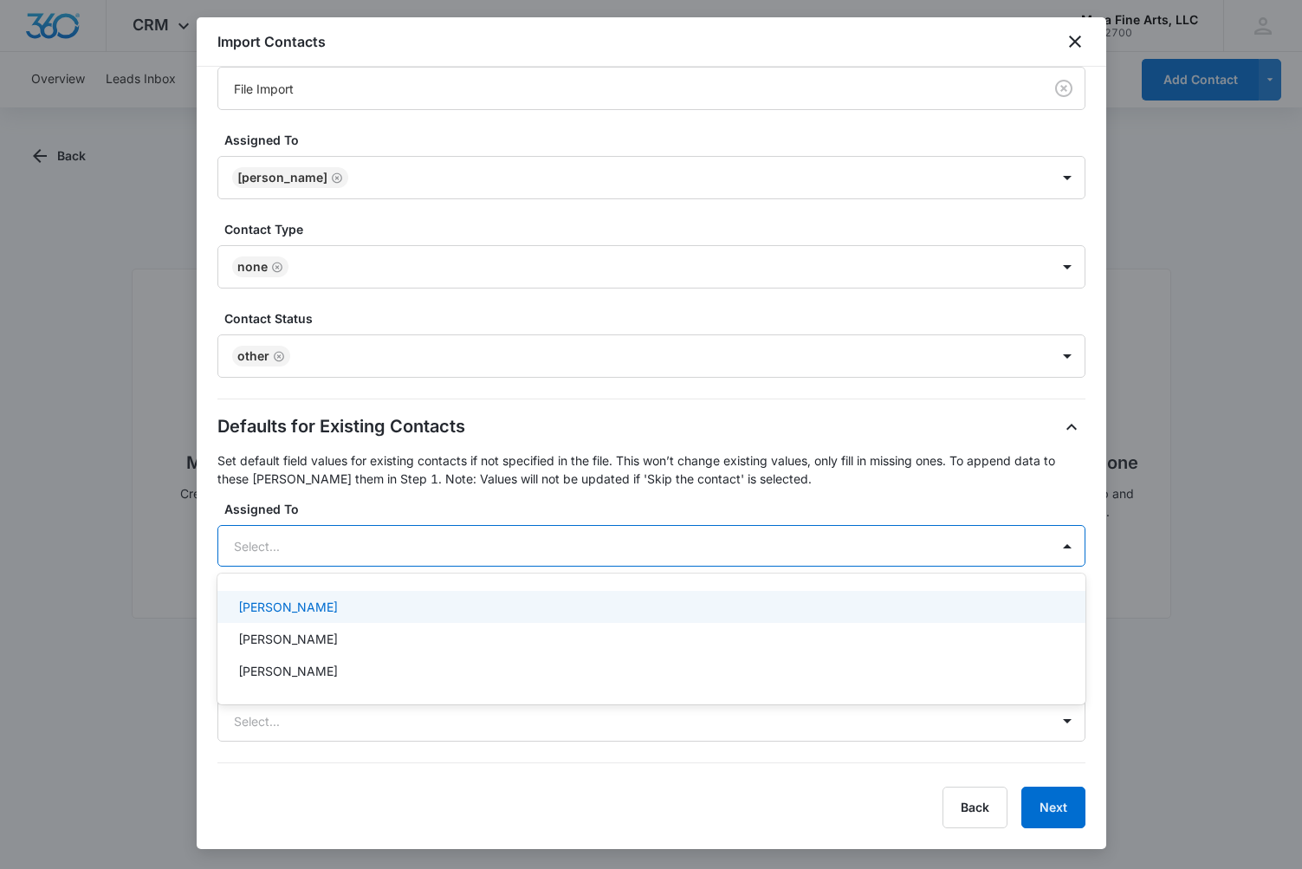
click at [772, 552] on div at bounding box center [631, 546] width 794 height 22
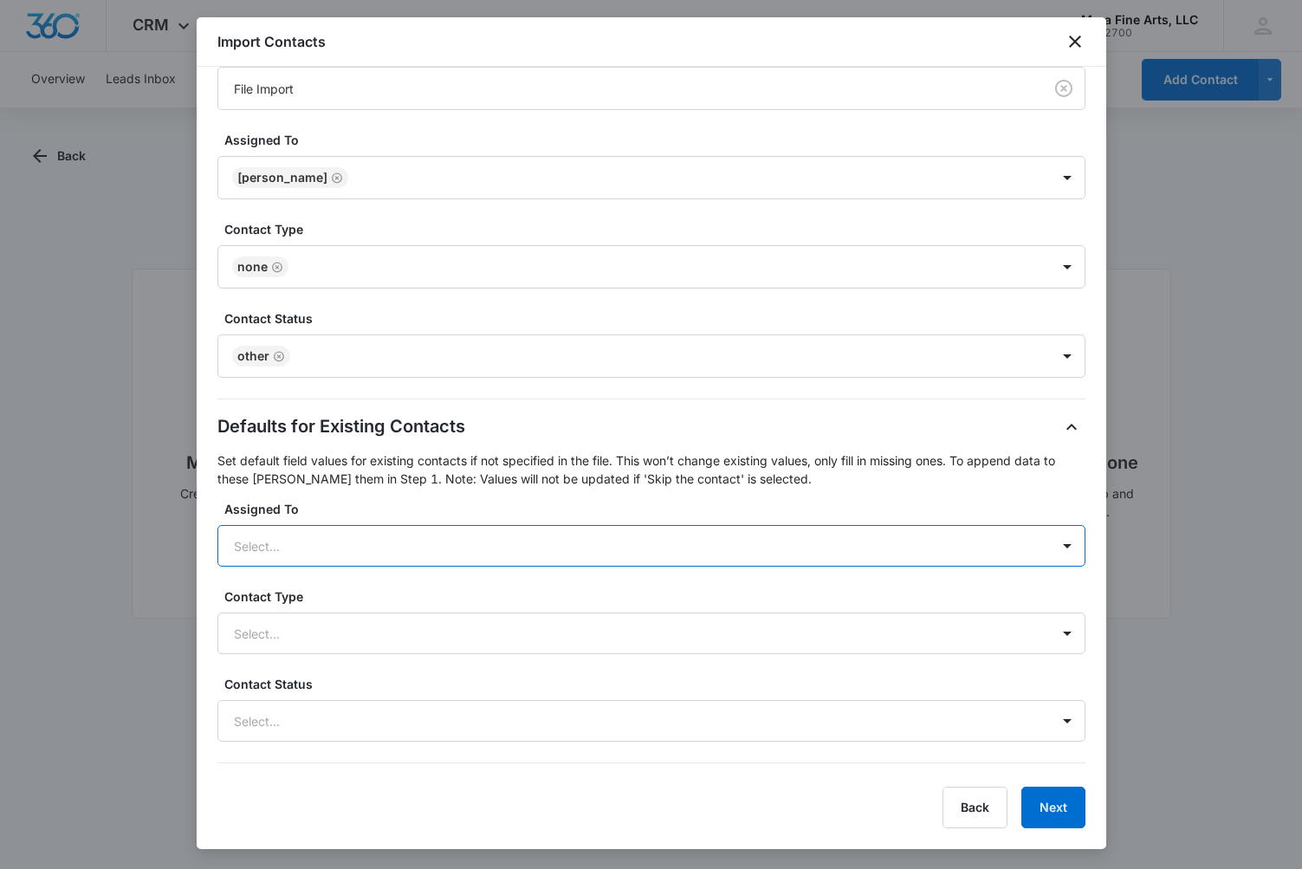
click at [772, 552] on div at bounding box center [631, 546] width 794 height 22
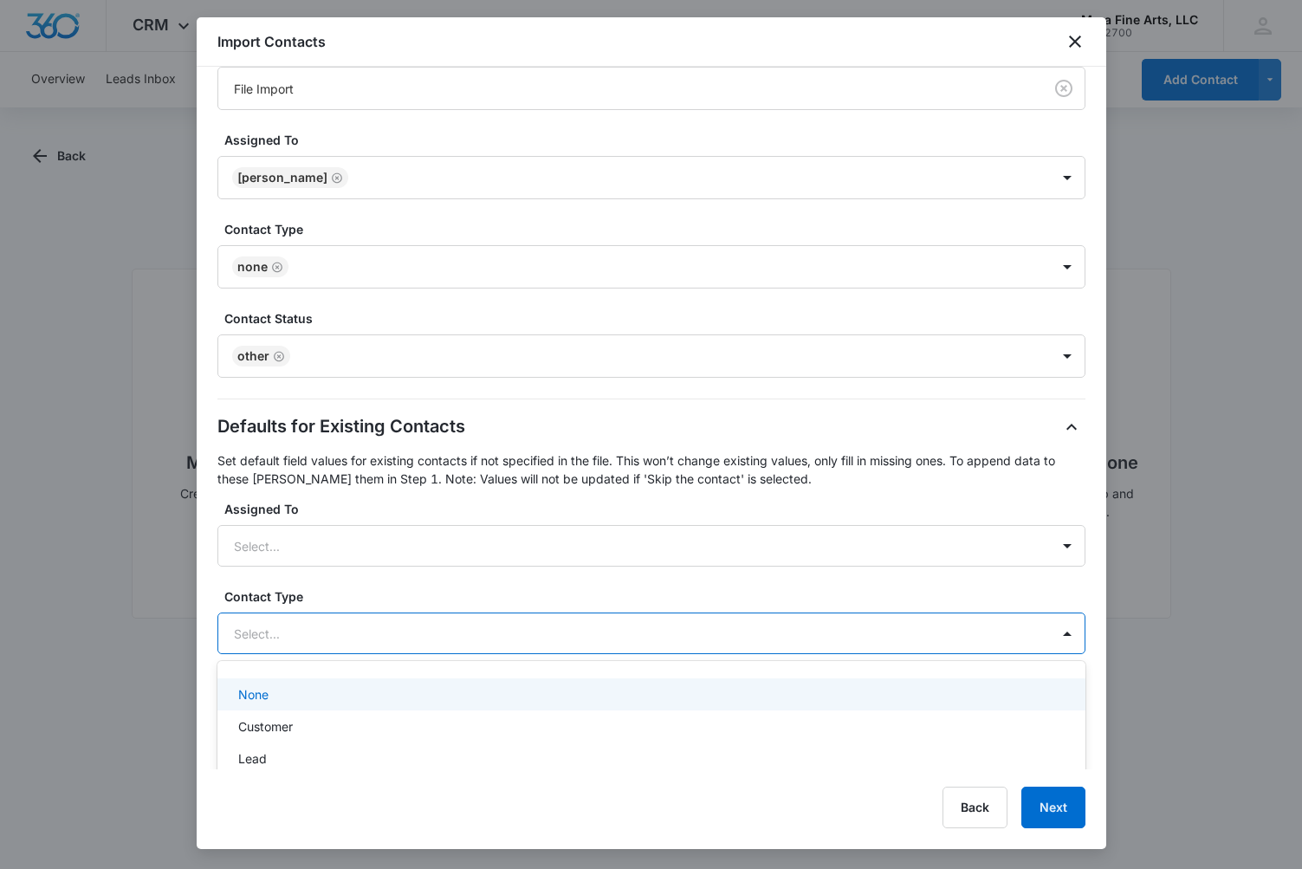
click at [577, 636] on div at bounding box center [631, 634] width 794 height 22
click at [536, 716] on div at bounding box center [631, 721] width 794 height 22
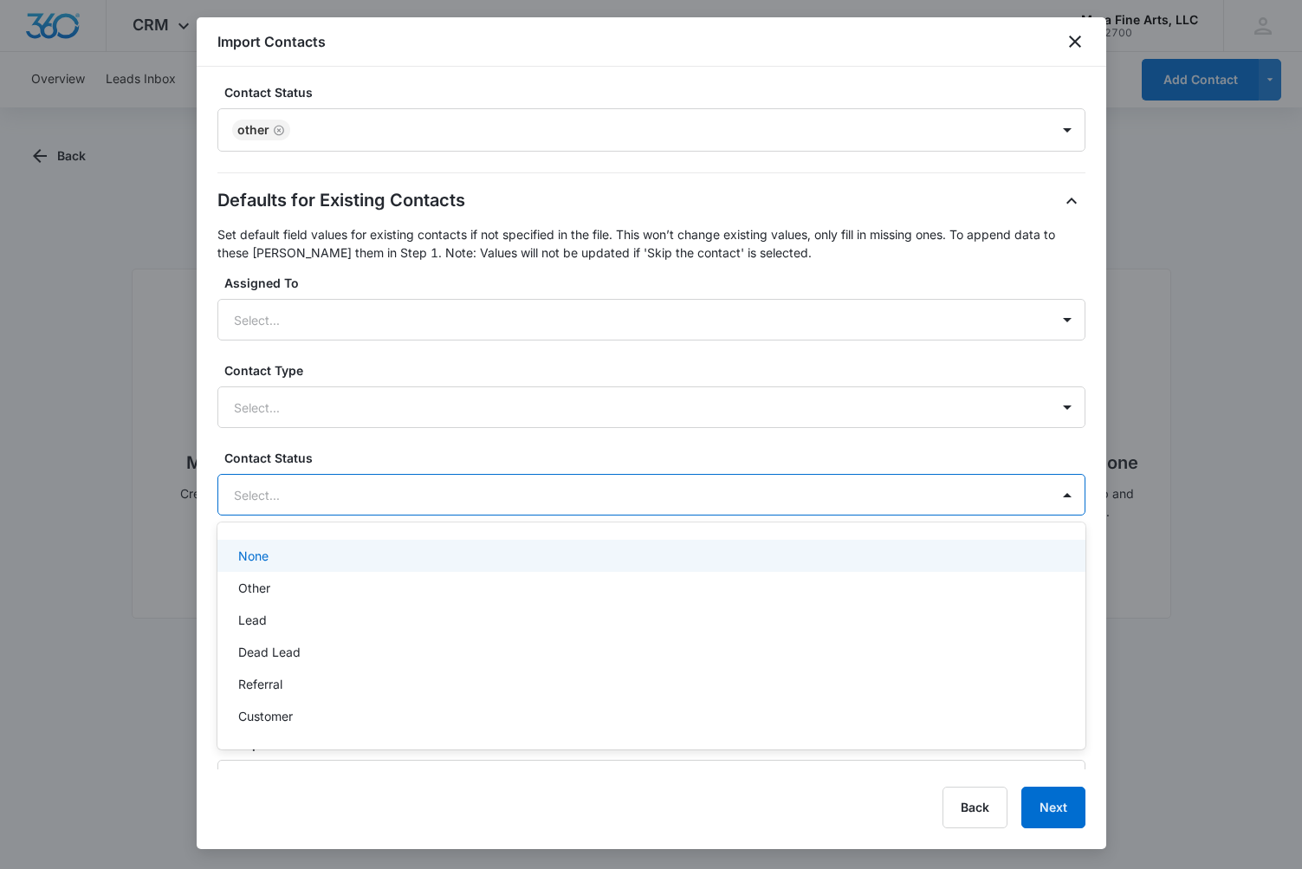
scroll to position [873, 0]
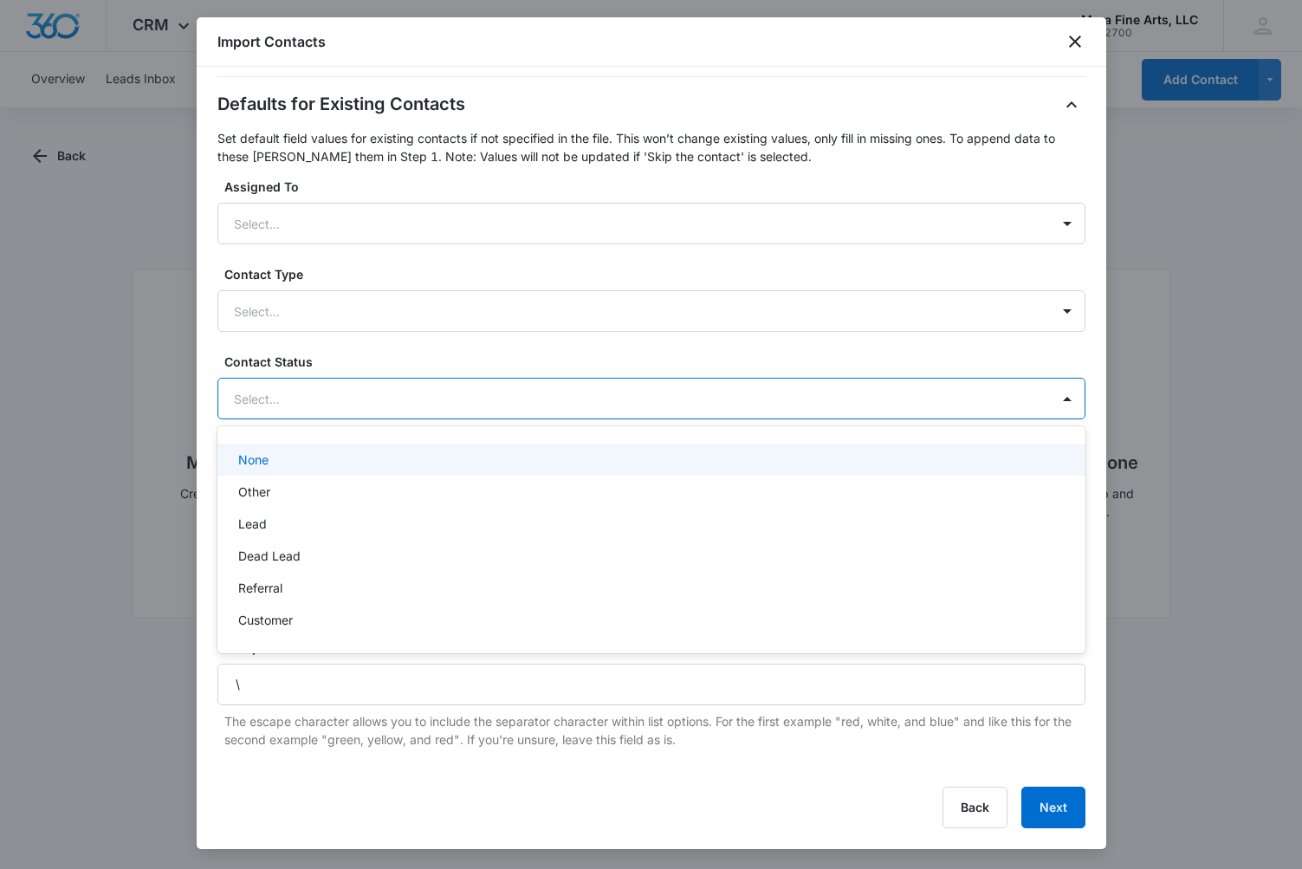
click at [912, 400] on div at bounding box center [631, 399] width 794 height 22
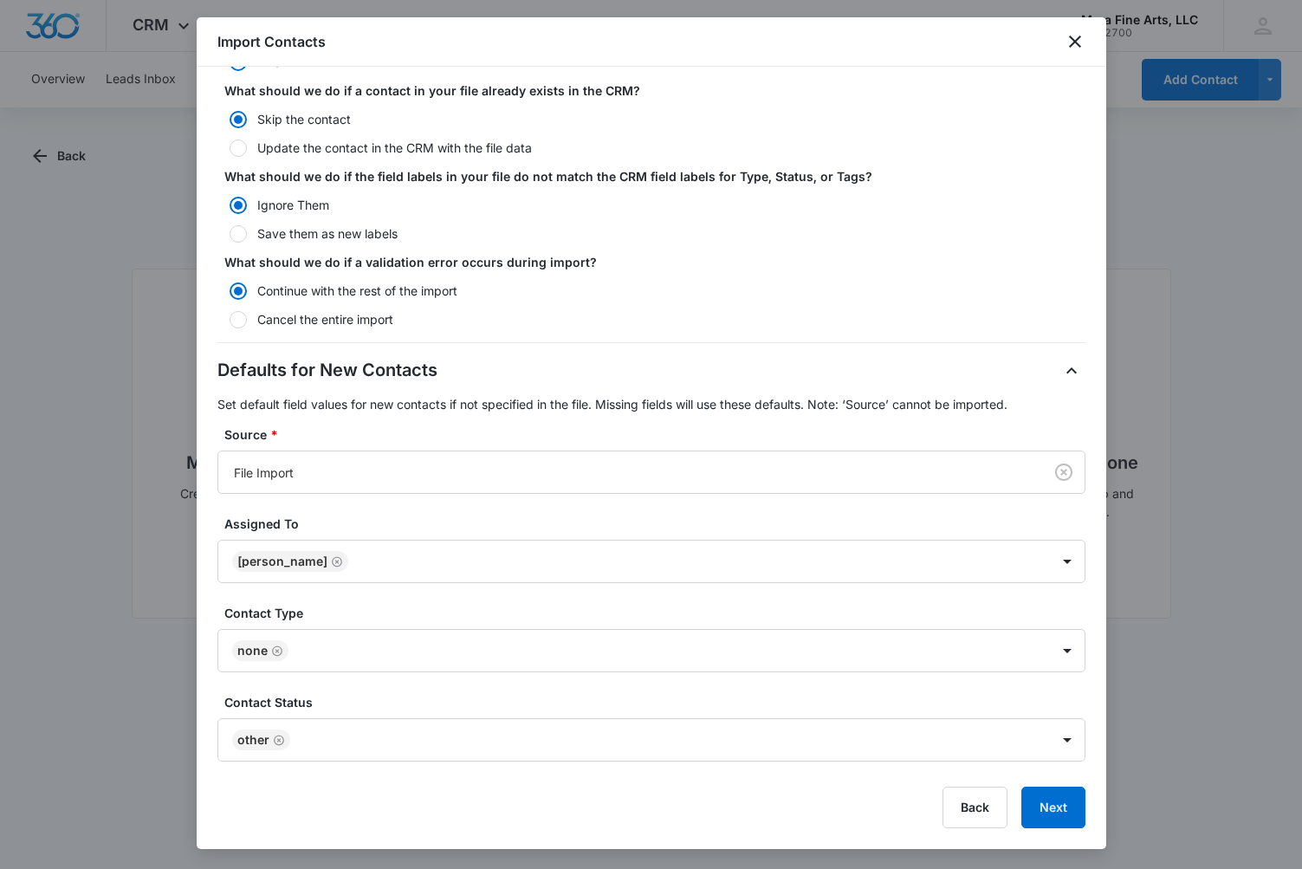
scroll to position [0, 0]
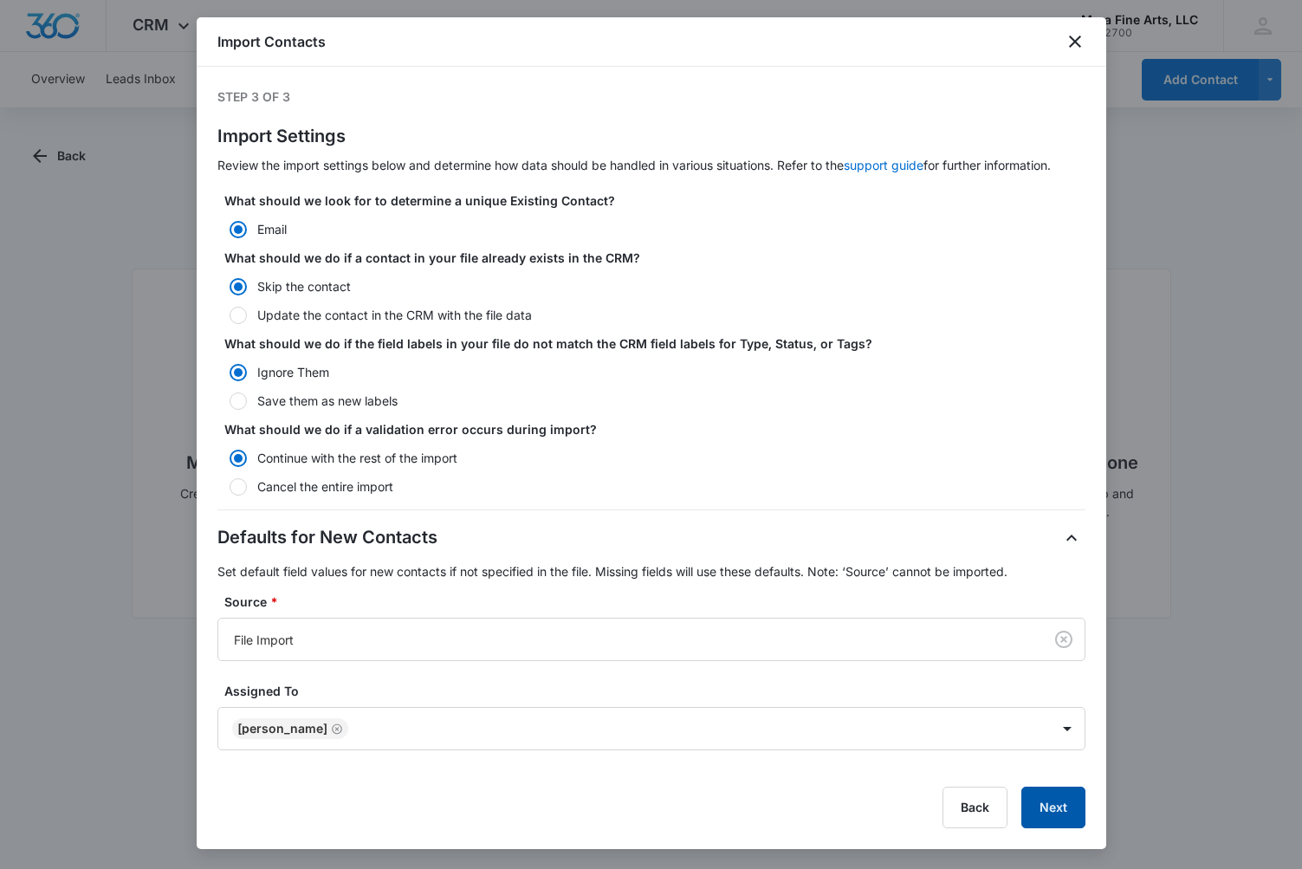
click at [1045, 804] on button "Next" at bounding box center [1053, 808] width 64 height 42
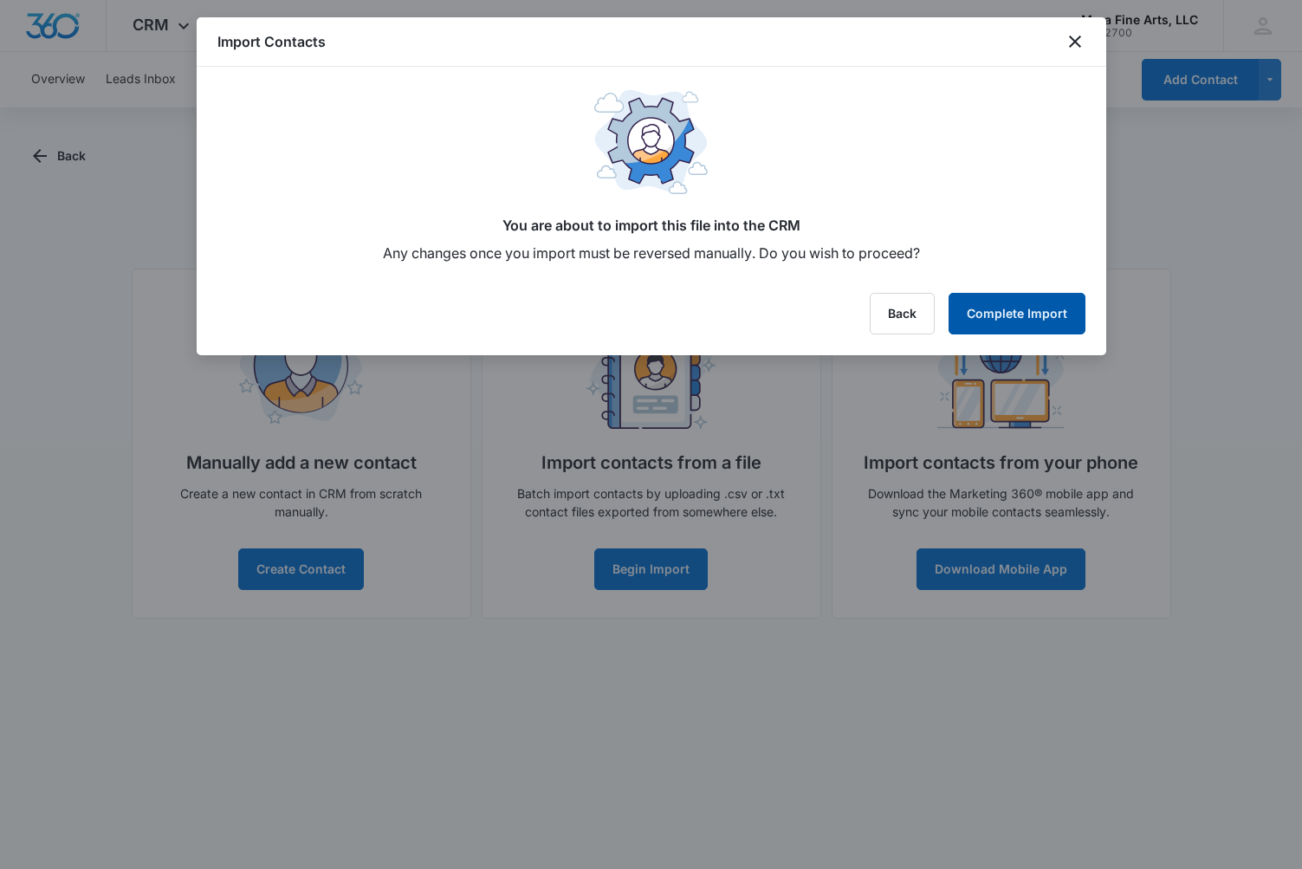
click at [1020, 314] on button "Complete Import" at bounding box center [1017, 314] width 137 height 42
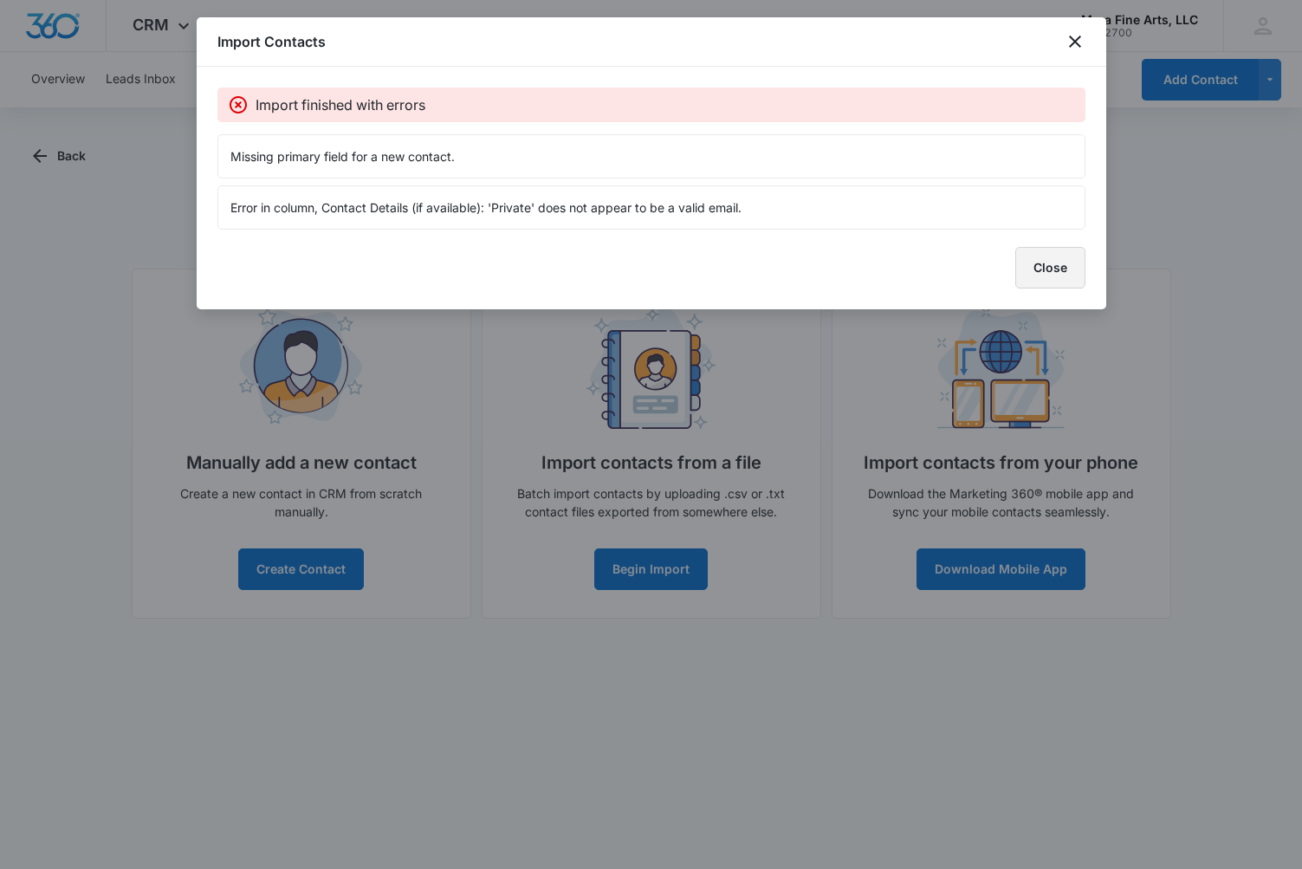
click at [1031, 269] on button "Close" at bounding box center [1050, 268] width 70 height 42
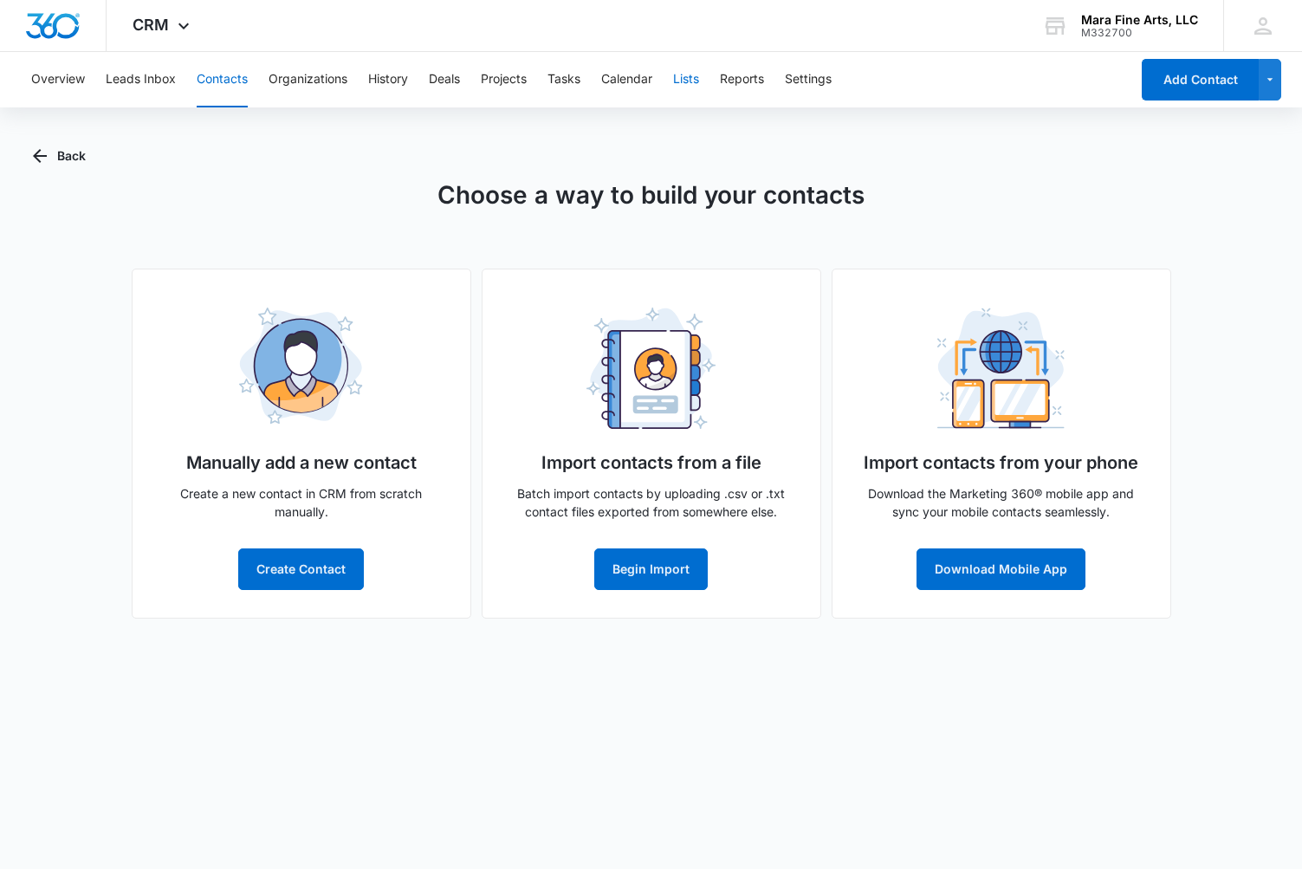
click at [694, 81] on button "Lists" at bounding box center [686, 79] width 26 height 55
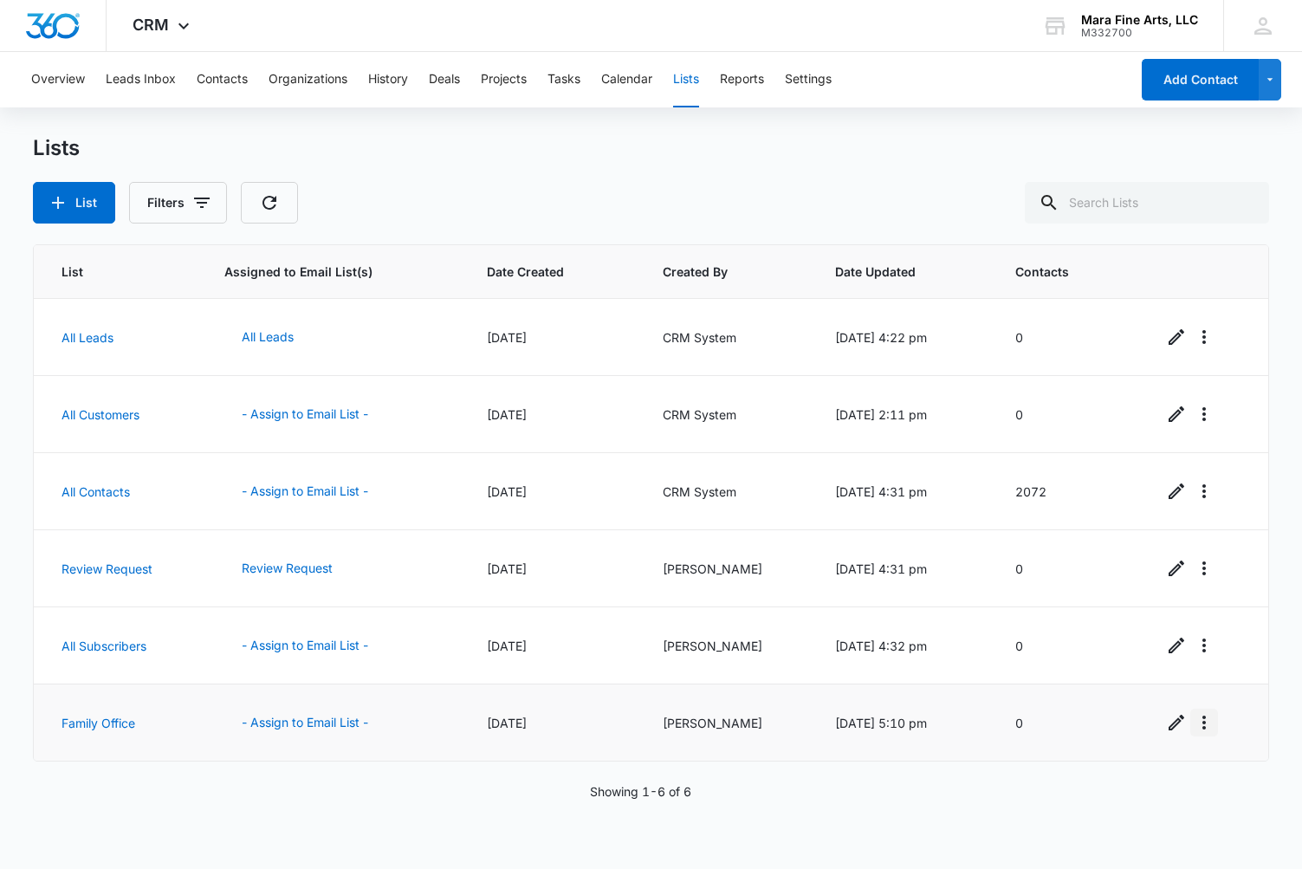
click at [1208, 724] on icon "Overflow Menu" at bounding box center [1204, 722] width 21 height 21
click at [1146, 824] on div "Delete List" at bounding box center [1139, 823] width 76 height 12
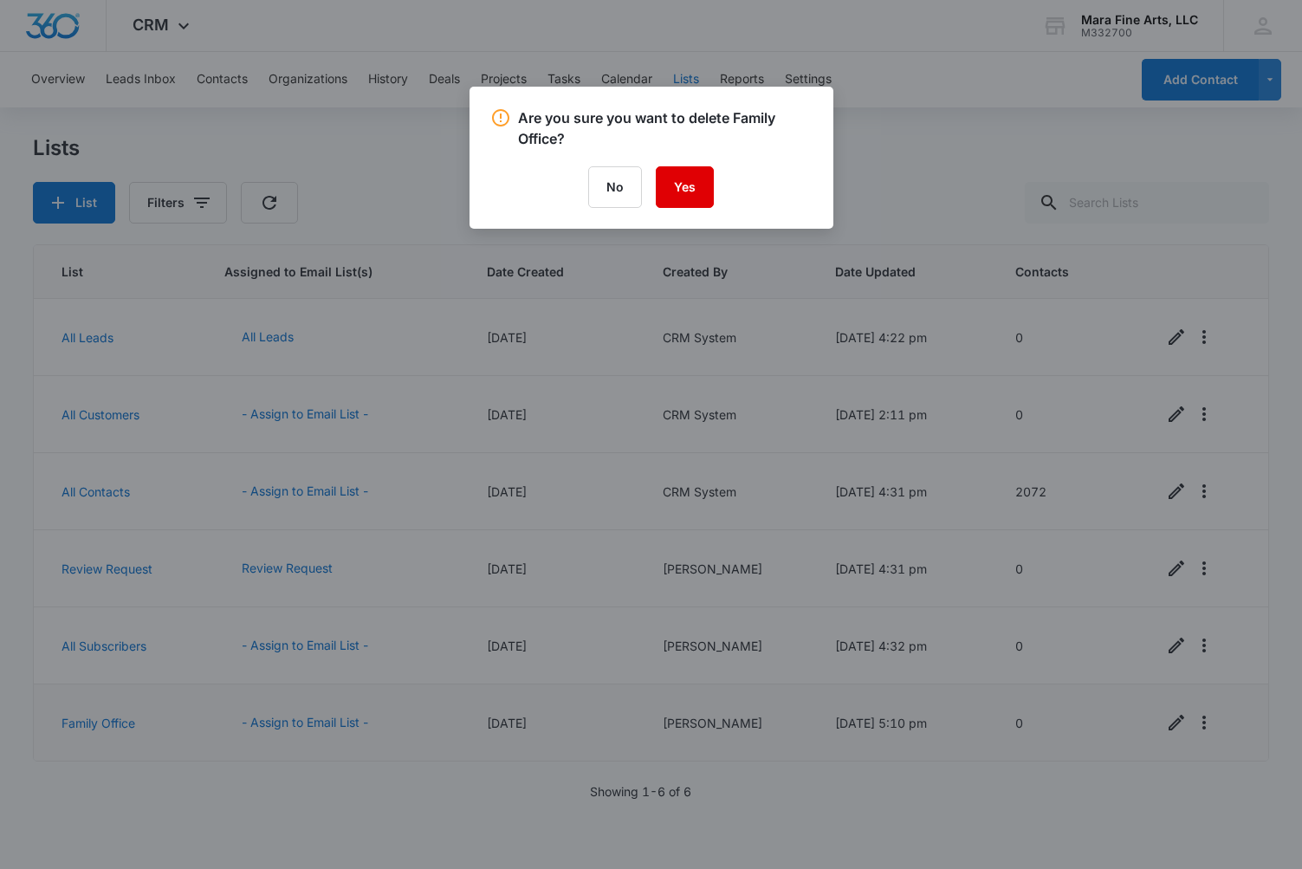
click at [687, 194] on button "Yes" at bounding box center [685, 187] width 58 height 42
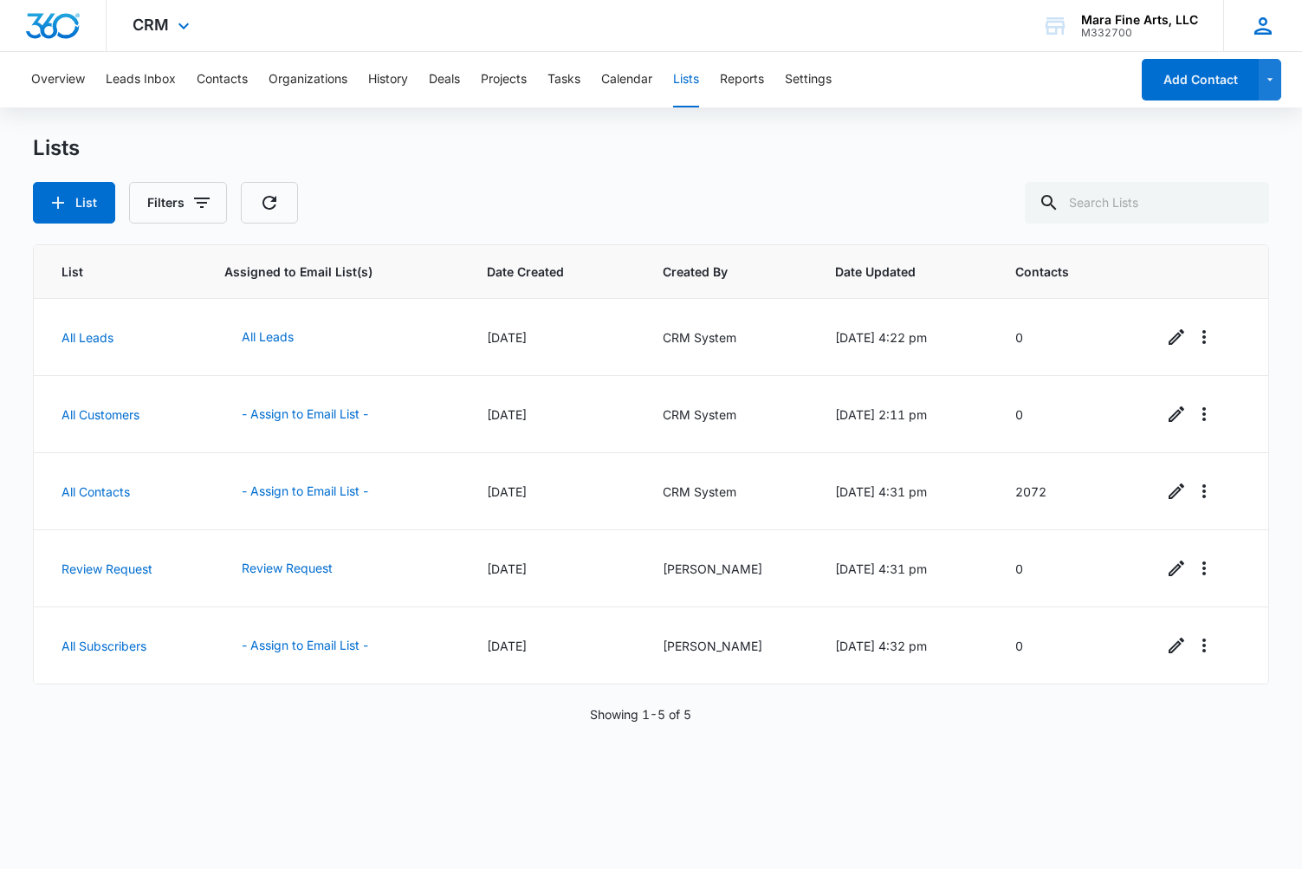
click at [1261, 28] on icon at bounding box center [1262, 25] width 17 height 17
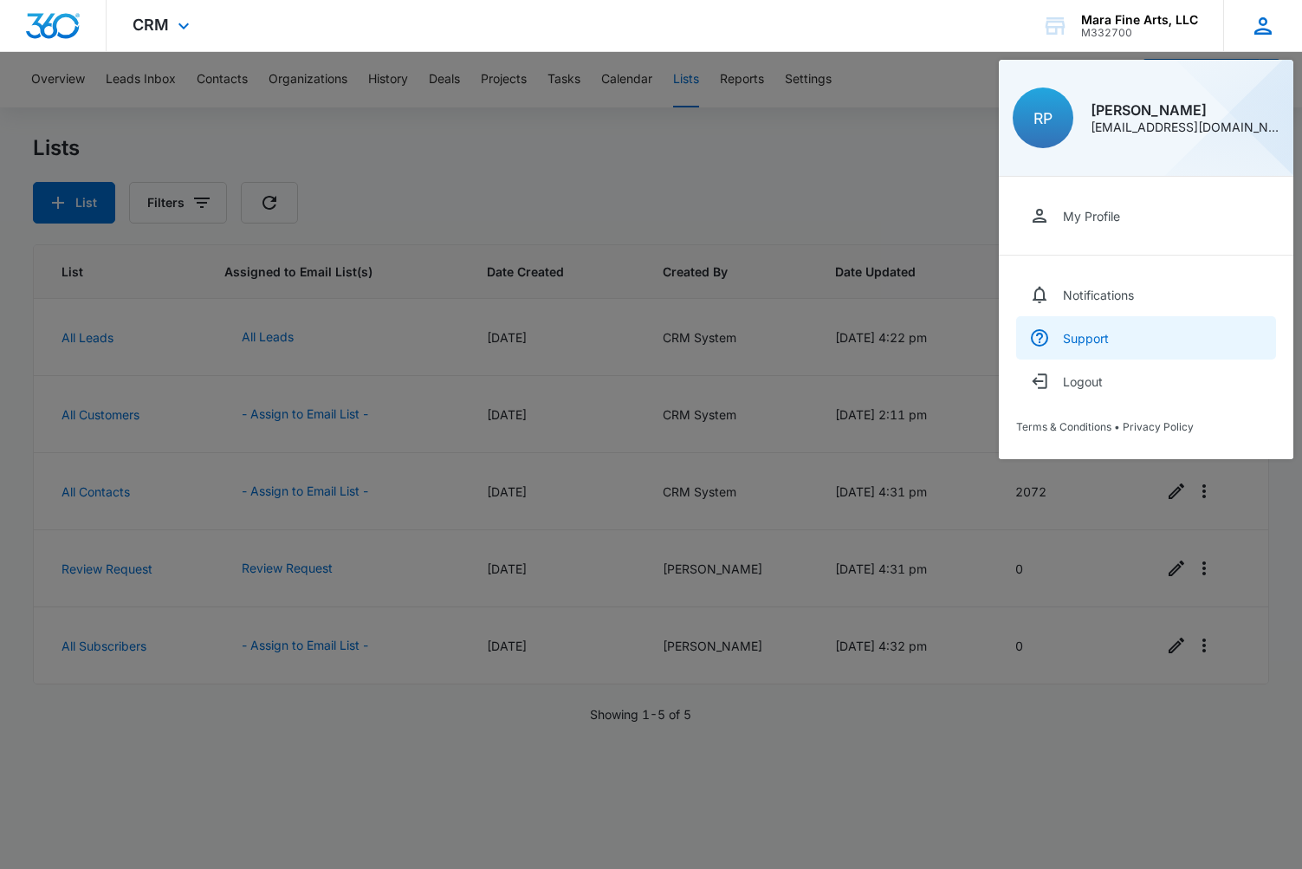
click at [1082, 339] on div "Support" at bounding box center [1086, 338] width 46 height 15
click at [406, 708] on div at bounding box center [651, 434] width 1302 height 869
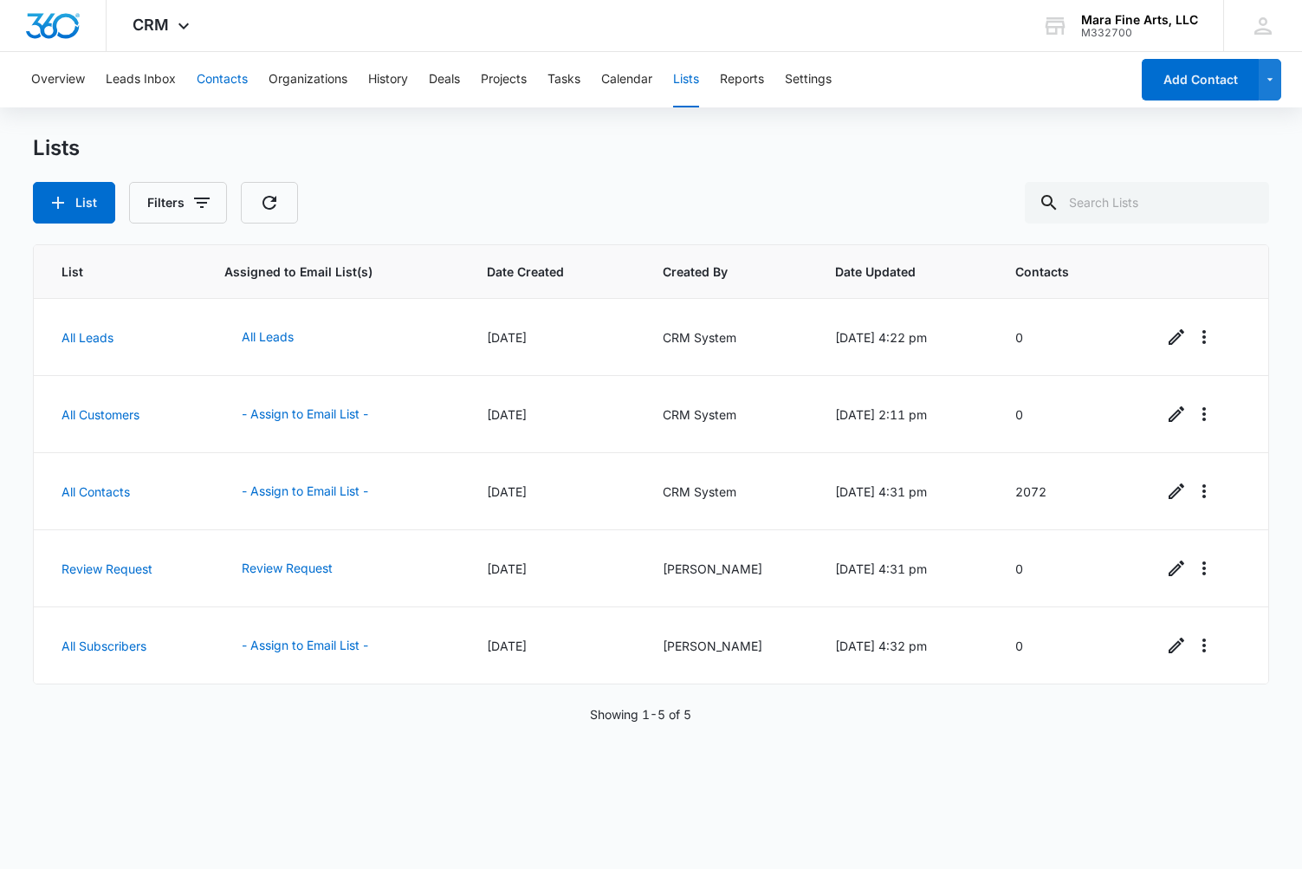
click at [229, 79] on button "Contacts" at bounding box center [222, 79] width 51 height 55
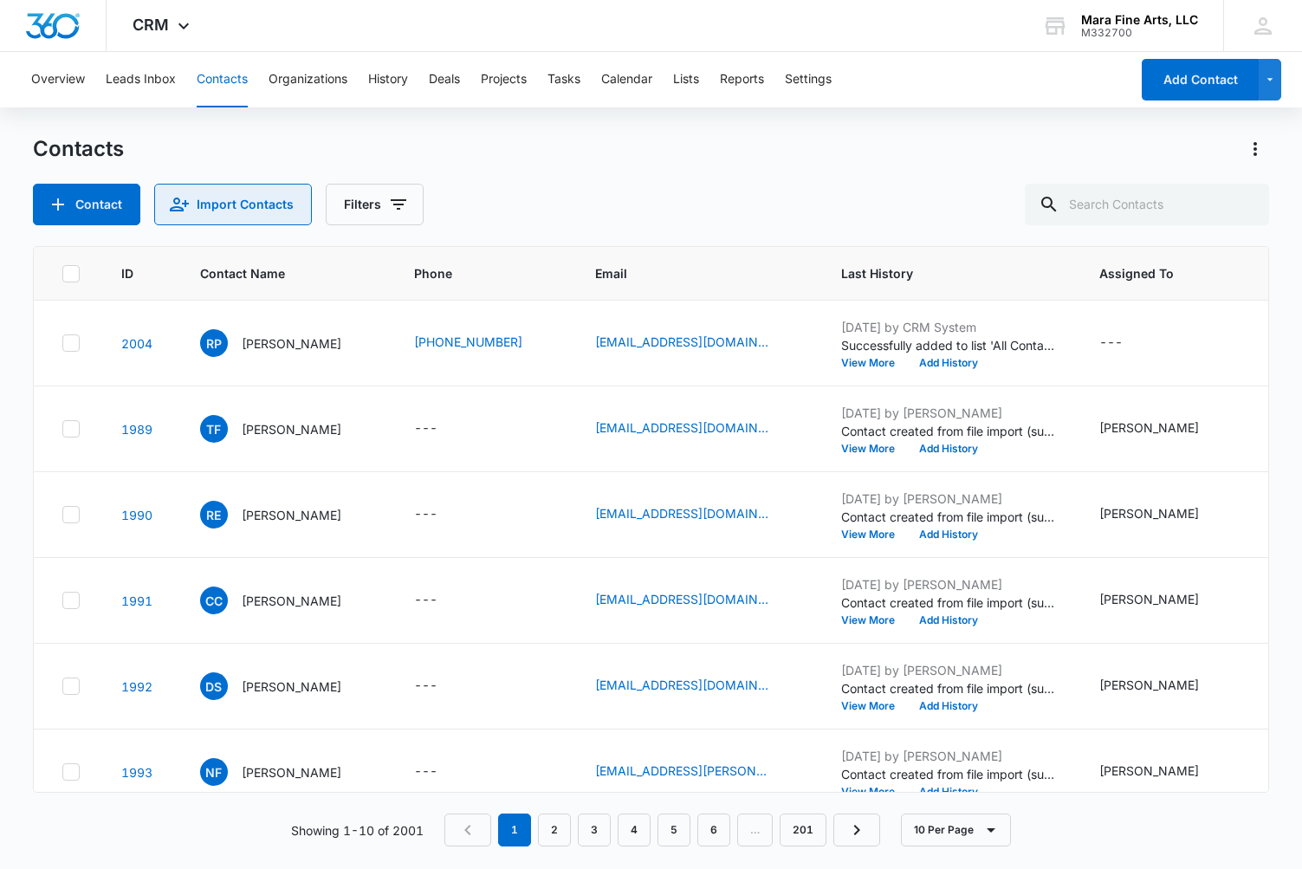
click at [262, 216] on button "Import Contacts" at bounding box center [233, 205] width 158 height 42
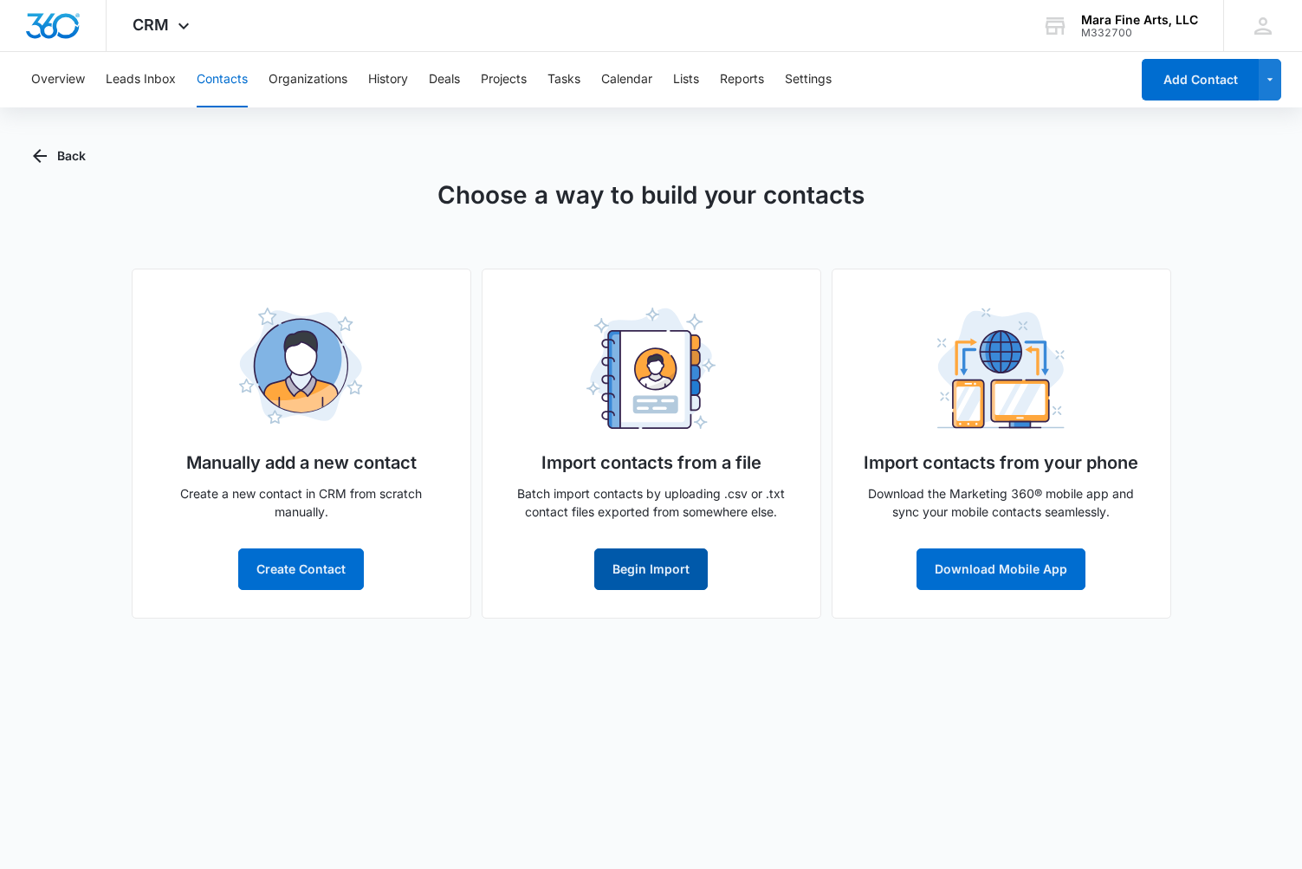
click at [632, 575] on button "Begin Import" at bounding box center [650, 569] width 113 height 42
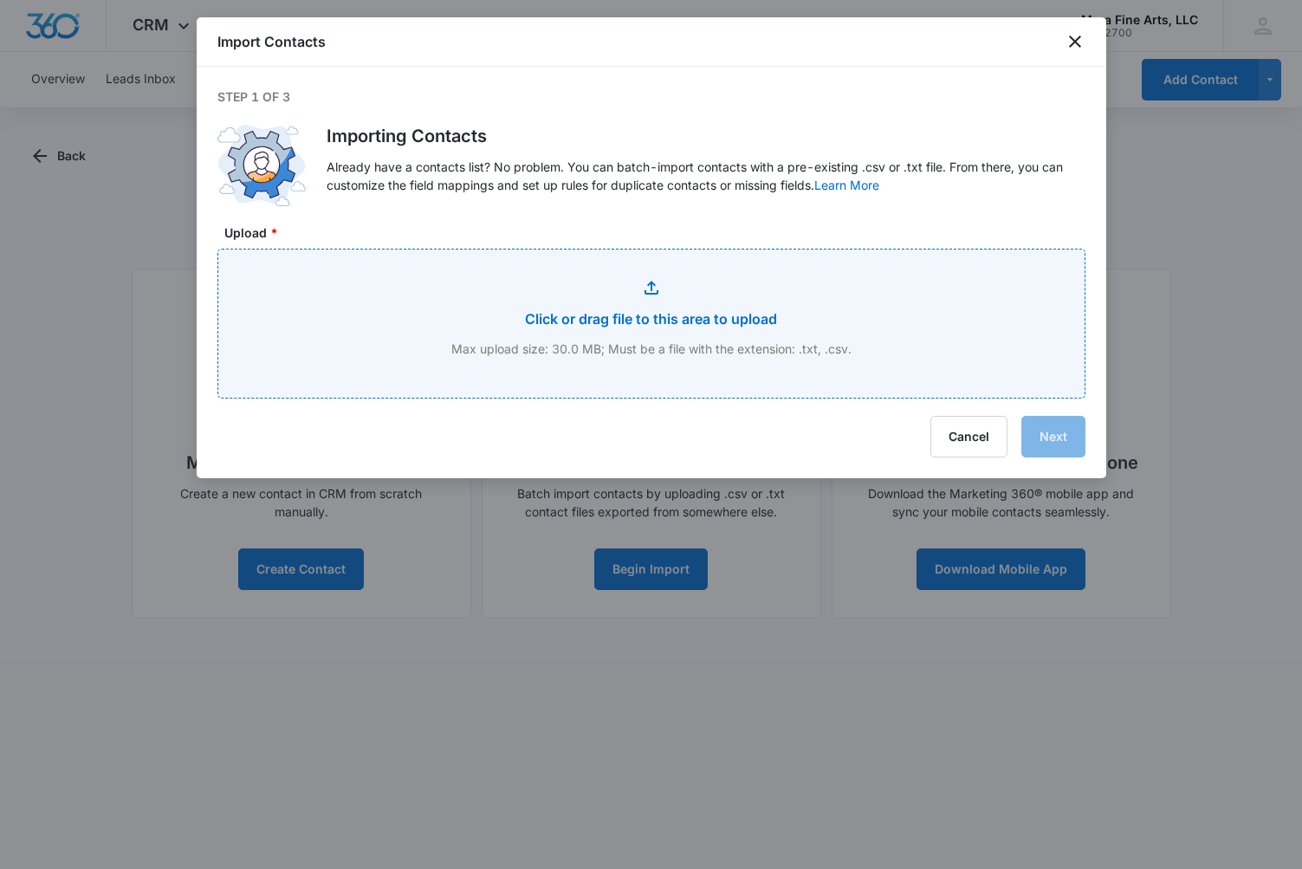
click at [678, 314] on input "Upload *" at bounding box center [651, 323] width 866 height 148
type input "C:\fakepath\Natural histury museum mistake press list.txt"
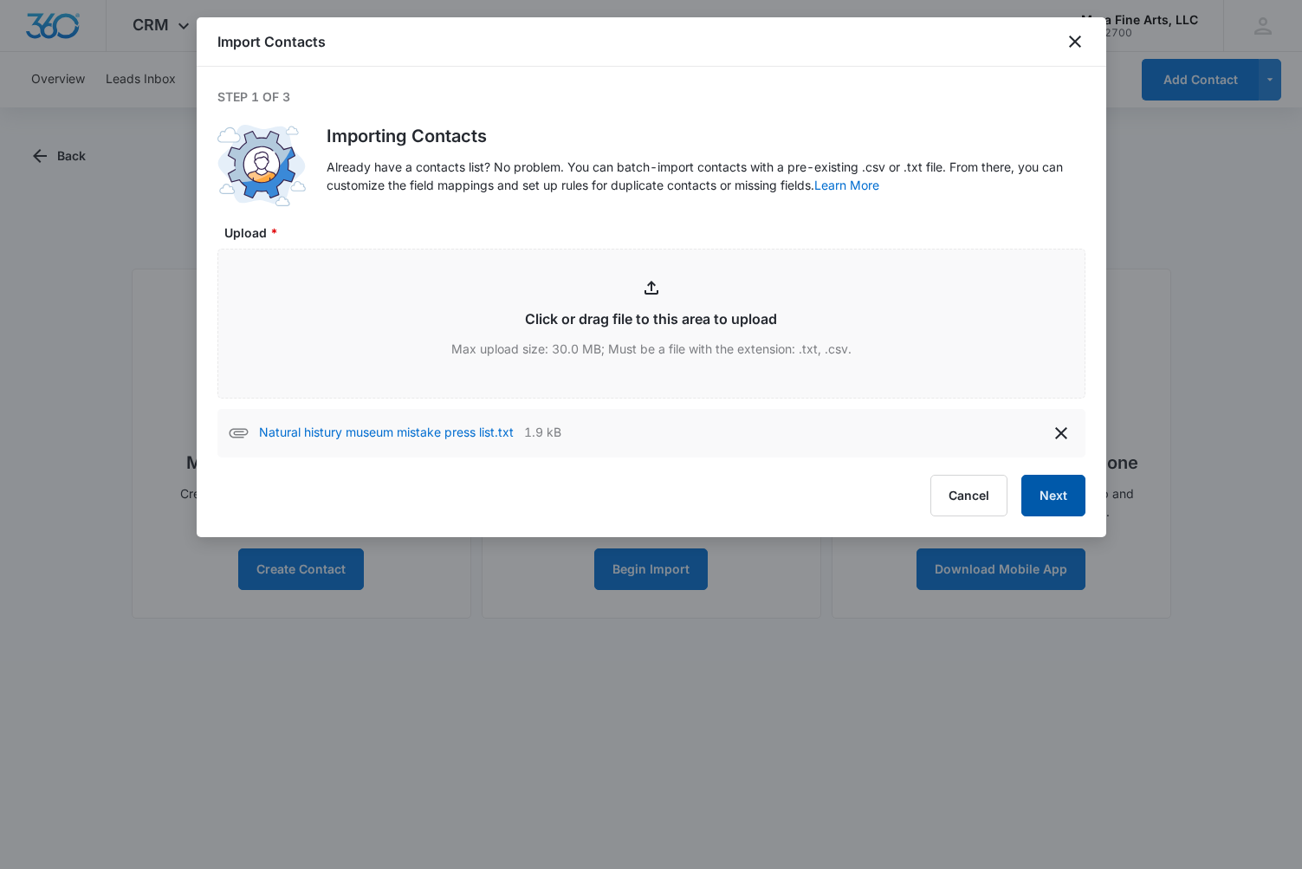
click at [1057, 502] on button "Next" at bounding box center [1053, 496] width 64 height 42
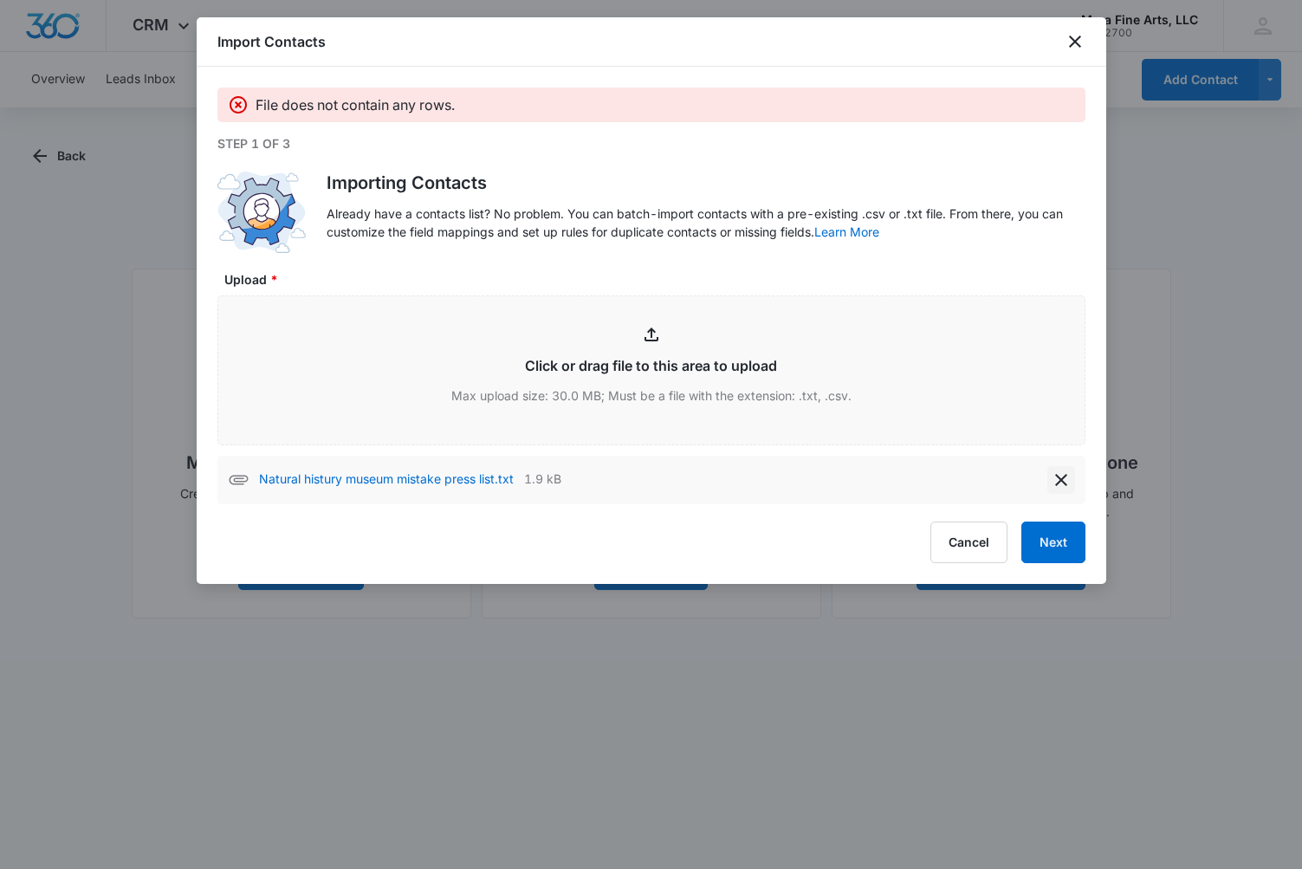
click at [1063, 482] on icon "delete" at bounding box center [1061, 480] width 12 height 12
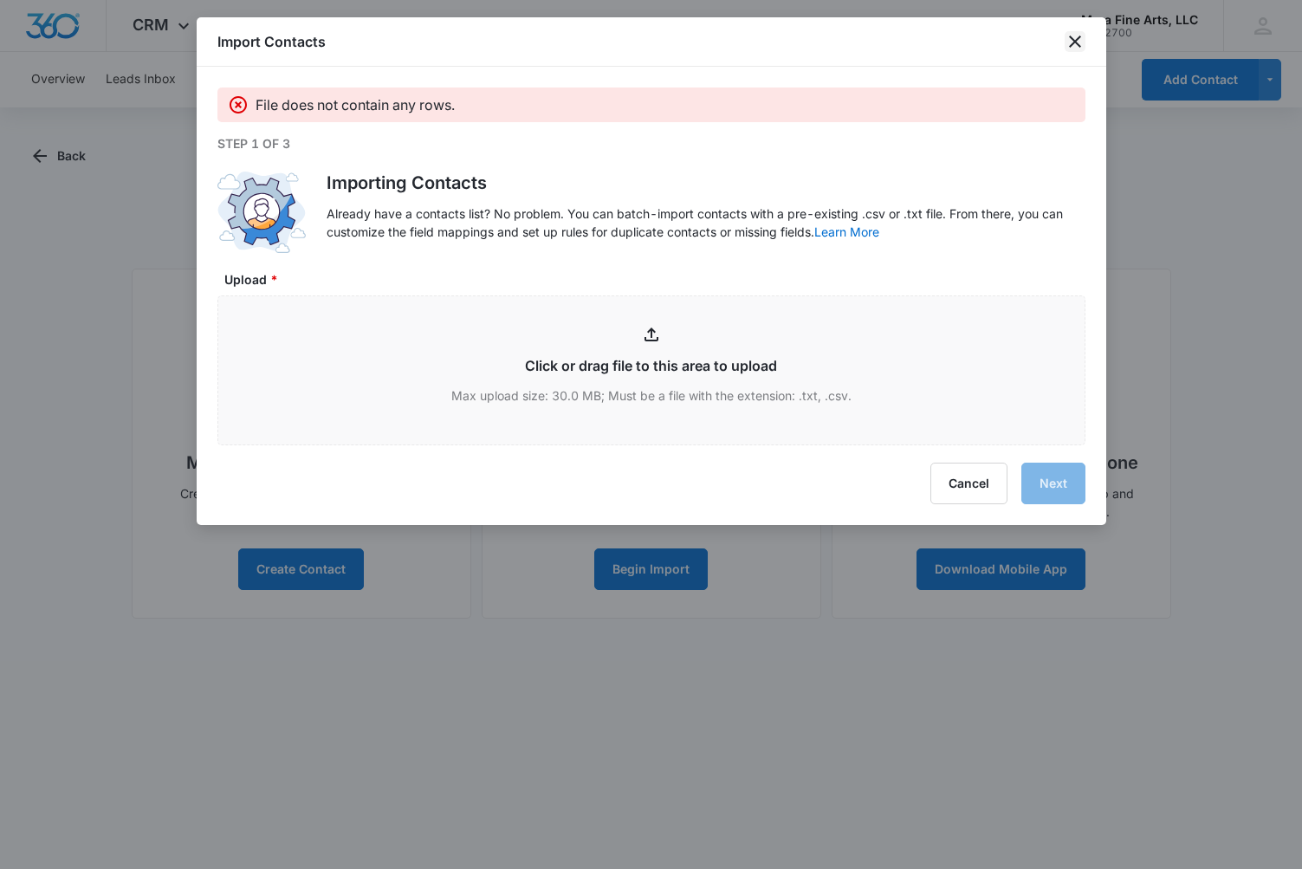
click at [1074, 42] on icon "close" at bounding box center [1075, 42] width 12 height 12
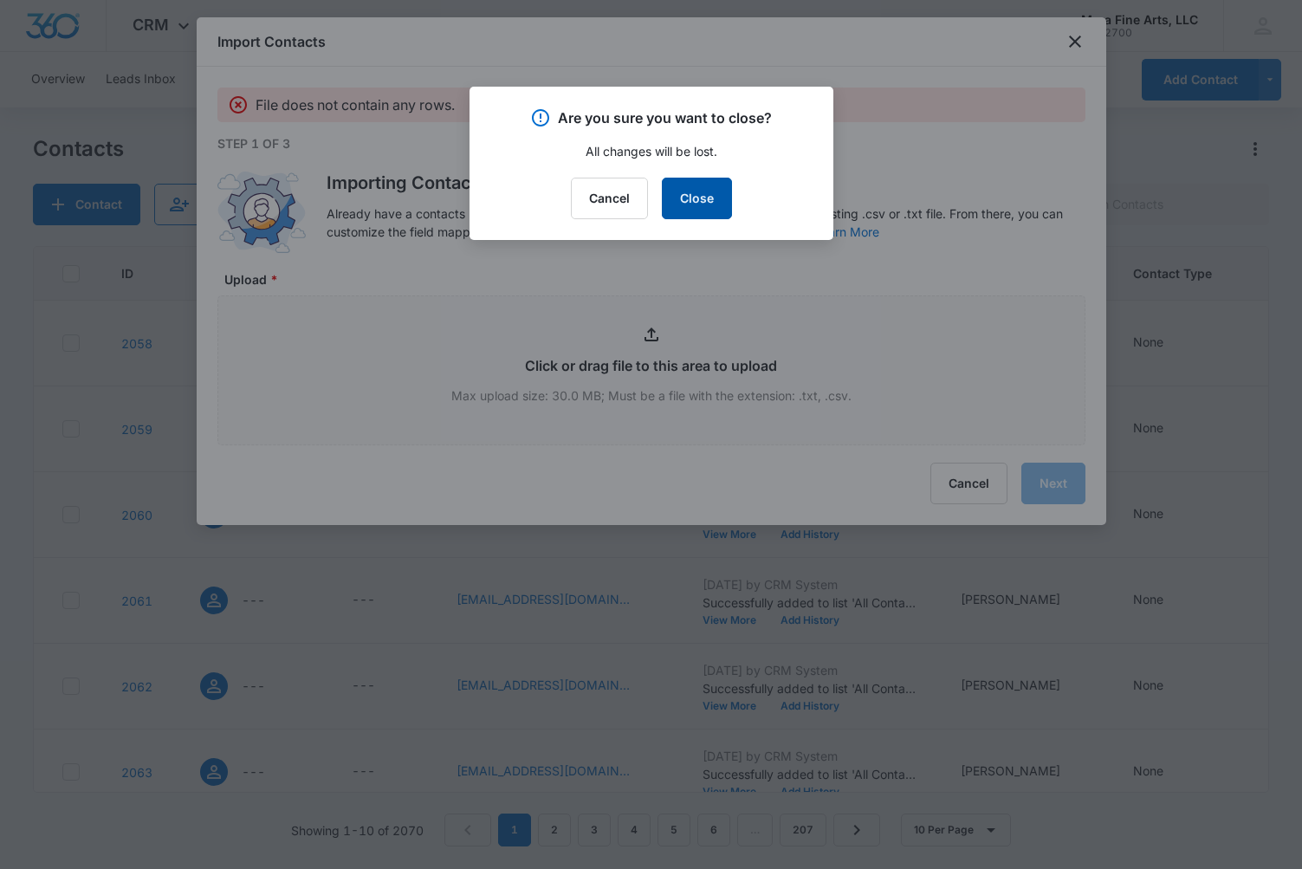
click at [690, 201] on button "Close" at bounding box center [697, 199] width 70 height 42
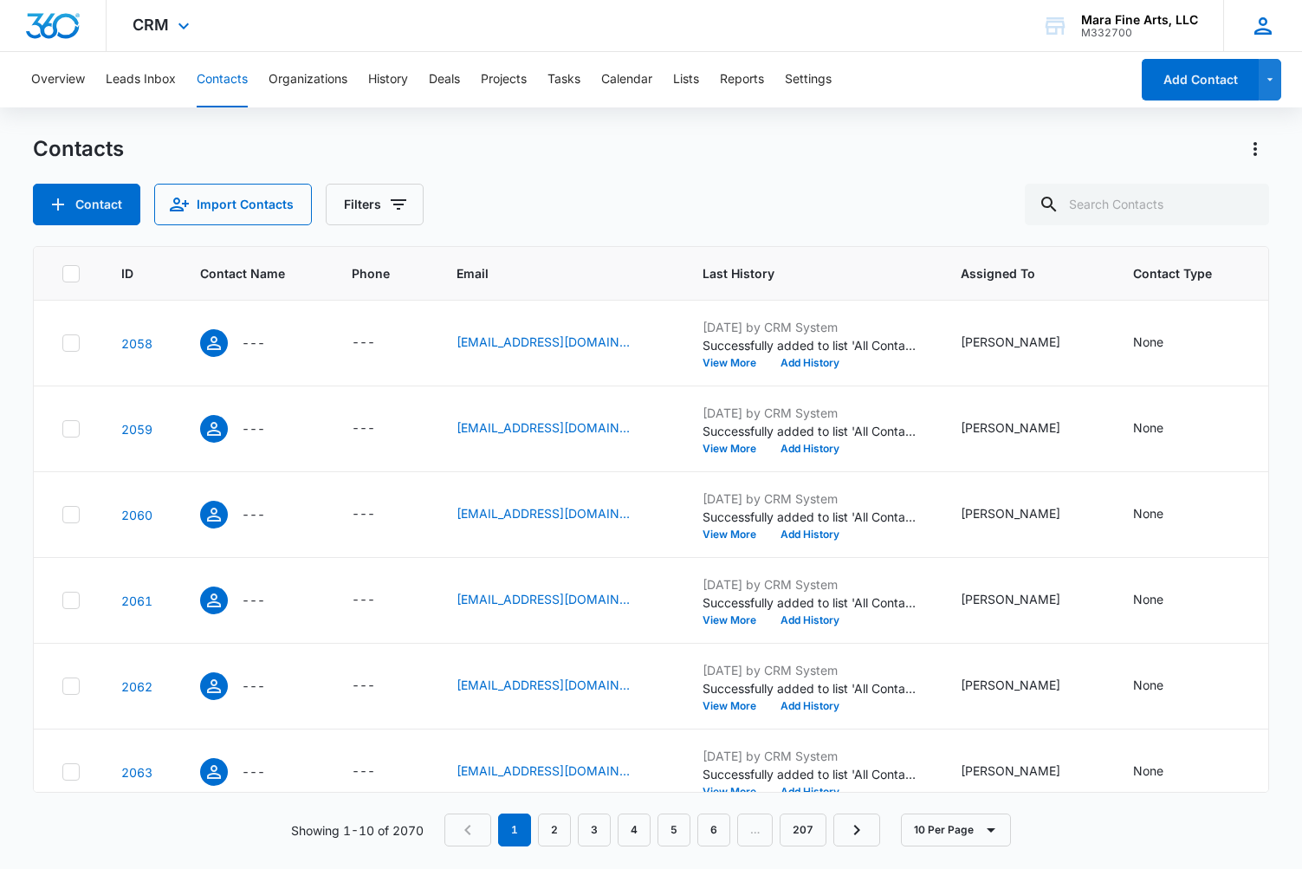
click at [1267, 30] on icon at bounding box center [1263, 26] width 26 height 26
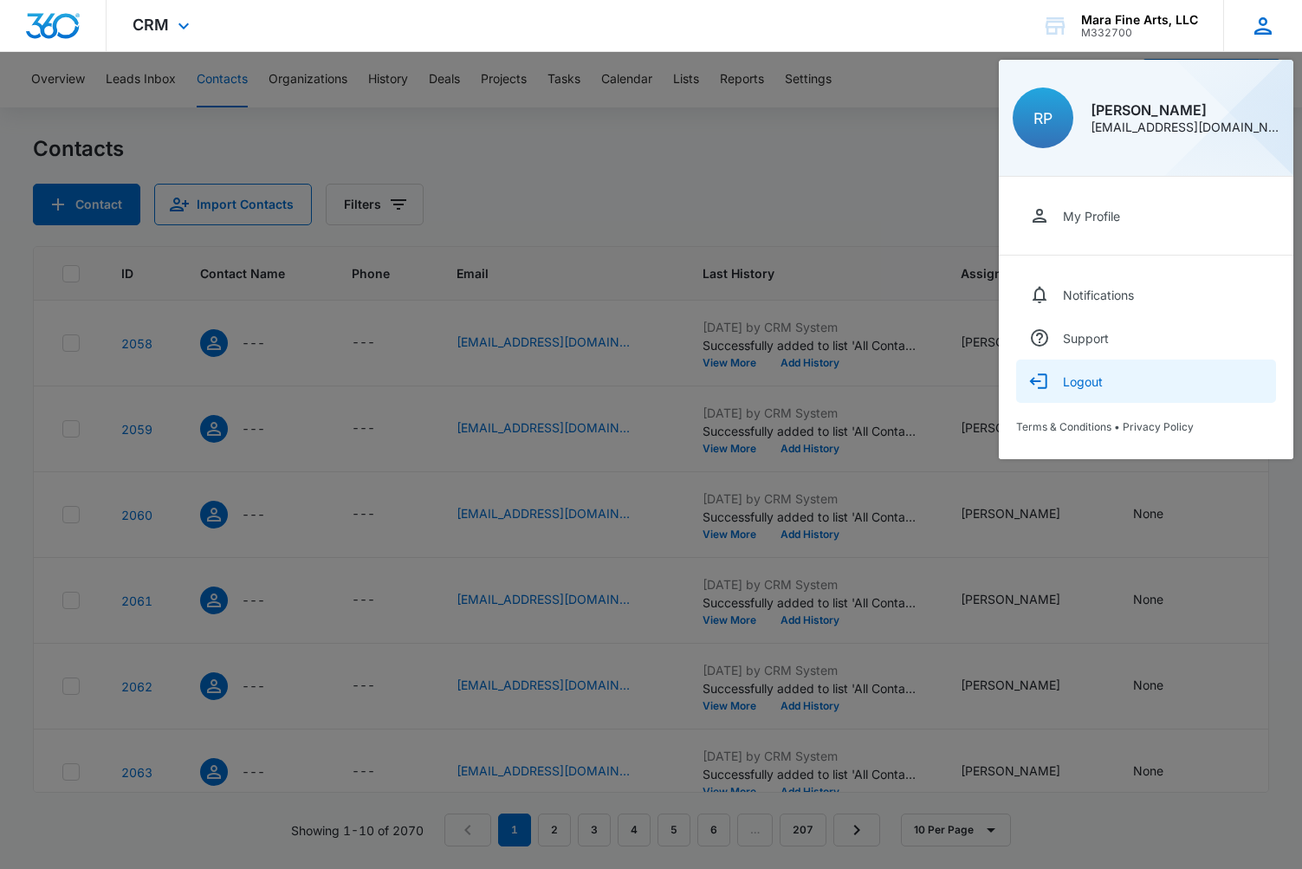
click at [1077, 382] on div "Logout" at bounding box center [1083, 381] width 40 height 15
